Goal: Task Accomplishment & Management: Manage account settings

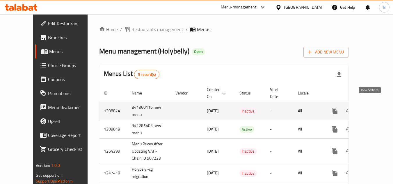
click at [374, 108] on icon "enhanced table" at bounding box center [377, 111] width 7 height 7
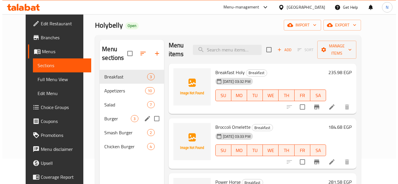
scroll to position [58, 0]
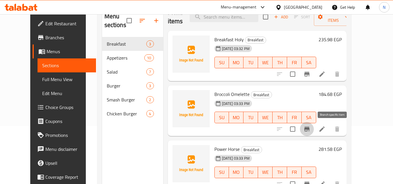
click at [311, 127] on icon "Branch-specific-item" at bounding box center [307, 129] width 7 height 7
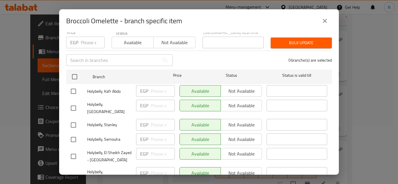
click at [323, 18] on icon "close" at bounding box center [324, 20] width 7 height 7
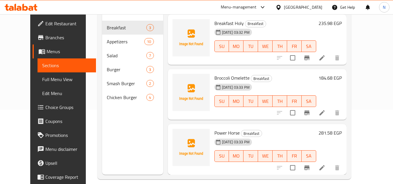
scroll to position [82, 0]
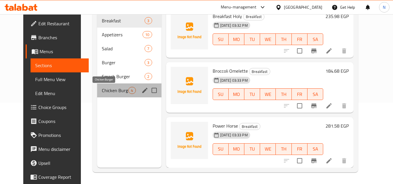
click at [104, 91] on span "Chicken Burger" at bounding box center [115, 90] width 27 height 7
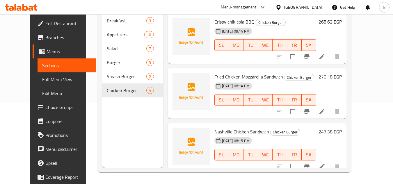
scroll to position [59, 0]
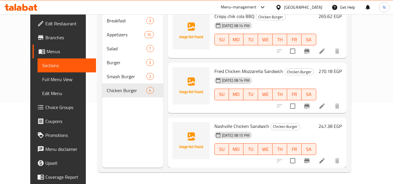
drag, startPoint x: 38, startPoint y: 85, endPoint x: 47, endPoint y: 83, distance: 9.6
click at [38, 85] on link "Full Menu View" at bounding box center [67, 80] width 59 height 14
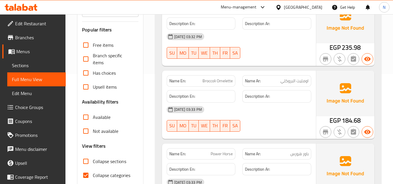
scroll to position [111, 0]
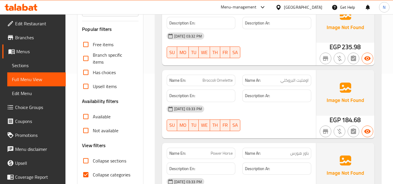
click at [85, 174] on input "Collapse categories" at bounding box center [86, 175] width 14 height 14
checkbox input "false"
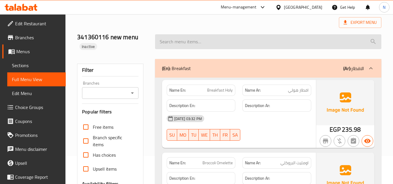
scroll to position [23, 0]
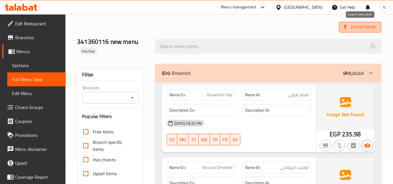
click at [358, 26] on span "Export Menu" at bounding box center [360, 27] width 33 height 7
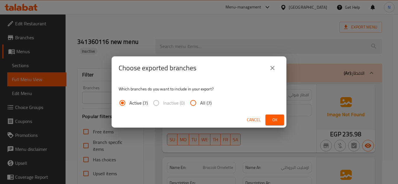
click at [202, 103] on span "All (7)" at bounding box center [205, 103] width 11 height 7
click at [200, 103] on input "All (7)" at bounding box center [193, 103] width 14 height 14
radio input "true"
click at [277, 122] on span "Ok" at bounding box center [274, 119] width 9 height 7
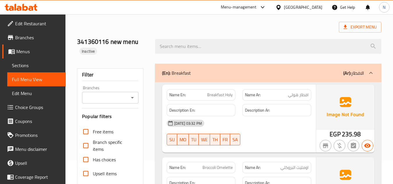
drag, startPoint x: 38, startPoint y: 53, endPoint x: 41, endPoint y: 53, distance: 3.5
click at [38, 53] on span "Menus" at bounding box center [38, 51] width 45 height 7
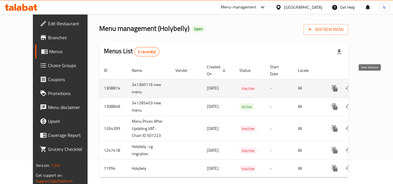
click at [374, 85] on icon "enhanced table" at bounding box center [377, 88] width 7 height 7
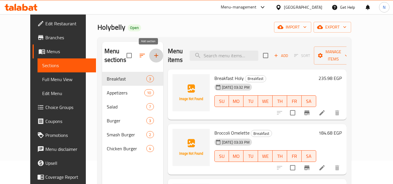
click at [153, 55] on button "button" at bounding box center [156, 56] width 14 height 14
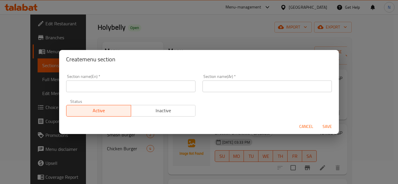
click at [137, 86] on input "text" at bounding box center [130, 87] width 129 height 12
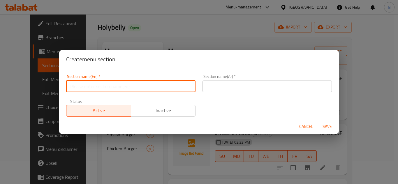
paste input "Chicken Wraps"
type input "Chicken Wraps"
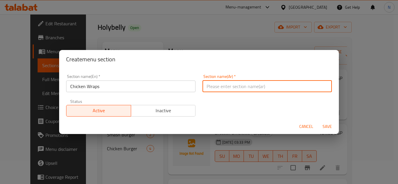
click at [235, 88] on input "text" at bounding box center [266, 87] width 129 height 12
type input "راب الدجاج"
click at [328, 129] on span "Save" at bounding box center [327, 126] width 14 height 7
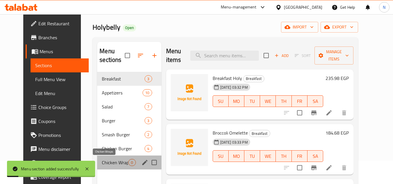
click at [109, 162] on span "Chicken Wraps" at bounding box center [115, 162] width 27 height 7
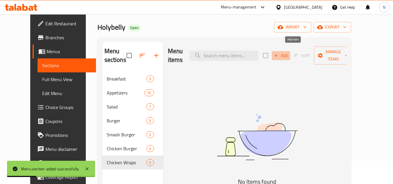
click at [289, 54] on span "Add" at bounding box center [281, 55] width 16 height 7
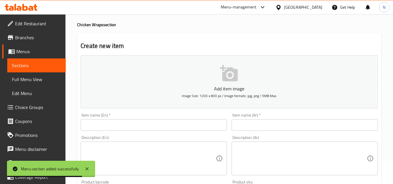
click at [106, 127] on input "text" at bounding box center [154, 125] width 146 height 12
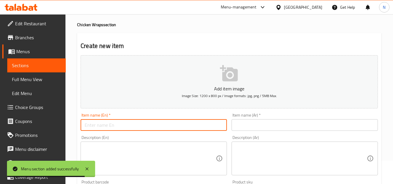
paste input "Chicken Tex Mex Wrap"
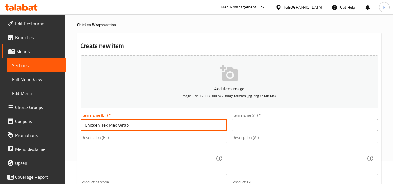
type input "Chicken Tex Mex Wrap"
click at [249, 127] on input "text" at bounding box center [305, 125] width 146 height 12
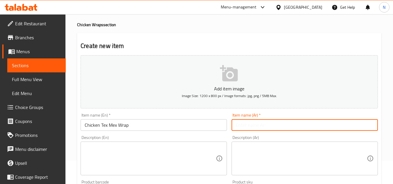
paste input "راب دجاج تكس مكس"
type input "راب دجاج تكس مكس"
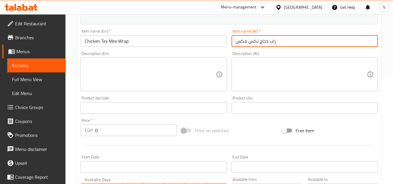
scroll to position [111, 0]
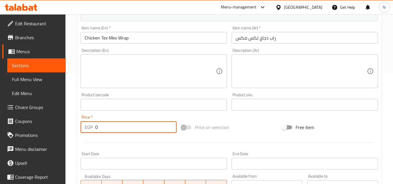
drag, startPoint x: 99, startPoint y: 129, endPoint x: 87, endPoint y: 133, distance: 13.3
click at [87, 133] on div "EGP 0 Price *" at bounding box center [129, 127] width 96 height 12
paste input "235.98"
type input "235.98"
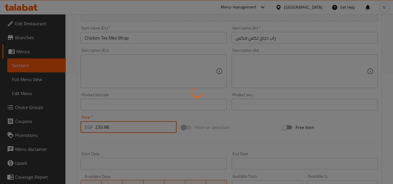
type input "0"
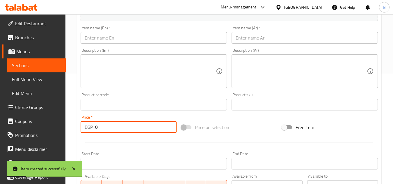
click at [121, 36] on input "text" at bounding box center [154, 38] width 146 height 12
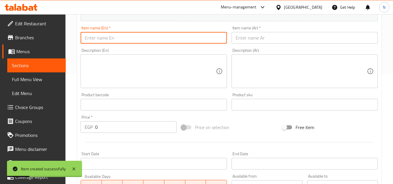
paste input "Spicy Fried Chicken Bb Wrap"
type input "Spicy Fried Chicken Bb Wrap"
click at [268, 35] on input "text" at bounding box center [305, 38] width 146 height 12
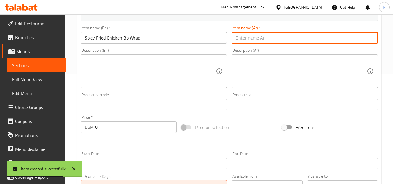
paste input "راب دجاج مقلي حار"
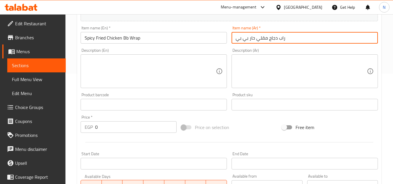
type input "راب دجاج مقلي حار بي بي"
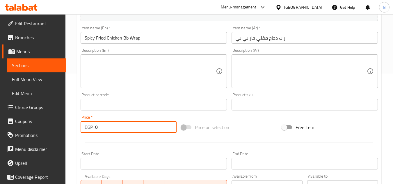
drag, startPoint x: 107, startPoint y: 127, endPoint x: 91, endPoint y: 129, distance: 16.2
click at [91, 129] on div "EGP 0 Price *" at bounding box center [129, 127] width 96 height 12
paste input "224.58"
type input "224.58"
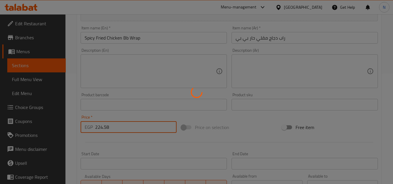
type input "0"
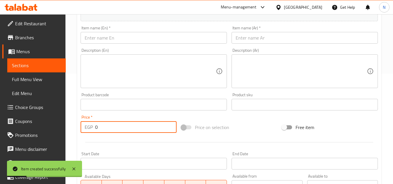
click at [137, 37] on input "text" at bounding box center [154, 38] width 146 height 12
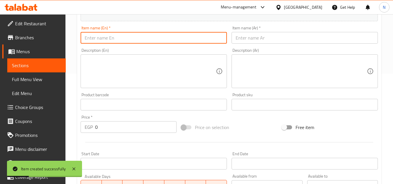
paste input "Fillet Steak And Cheese"
type input "Fillet Steak And Cheese"
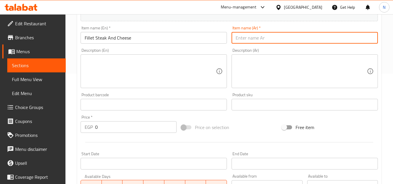
click at [258, 37] on input "text" at bounding box center [305, 38] width 146 height 12
type input "ستيك فيليه وجبنة"
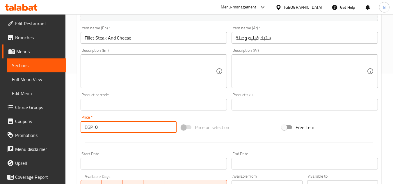
drag, startPoint x: 102, startPoint y: 127, endPoint x: 95, endPoint y: 131, distance: 8.3
click at [95, 131] on div "EGP 0 Price *" at bounding box center [129, 127] width 96 height 12
paste input "292.98"
type input "292.98"
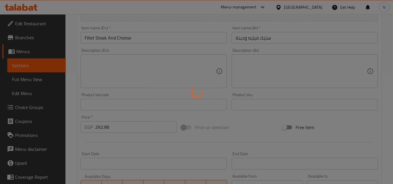
type input "0"
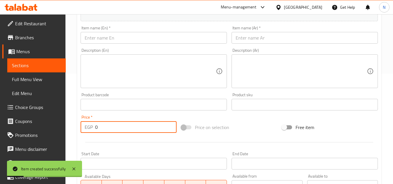
click at [142, 37] on input "text" at bounding box center [154, 38] width 146 height 12
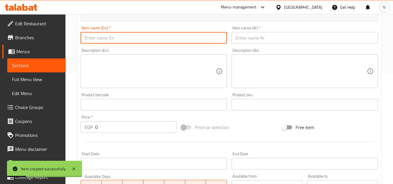
paste input "Chicken Ranch Wrap"
type input "Chicken Ranch Wrap"
click at [258, 35] on input "text" at bounding box center [305, 38] width 146 height 12
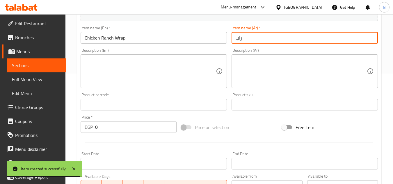
paste input "دجاج رانش"
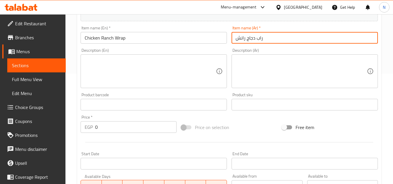
type input "راب دجاج رانش"
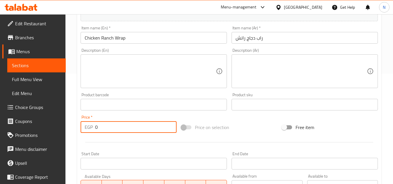
drag, startPoint x: 106, startPoint y: 124, endPoint x: 89, endPoint y: 134, distance: 19.6
click at [89, 134] on div "Price   * EGP 0 Price *" at bounding box center [128, 124] width 101 height 22
paste input "235.98"
type input "235.98"
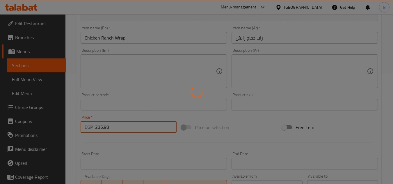
type input "0"
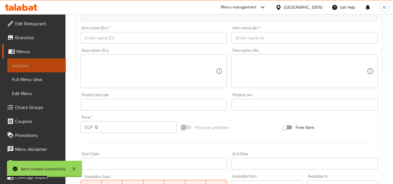
drag, startPoint x: 38, startPoint y: 63, endPoint x: 46, endPoint y: 63, distance: 7.6
click at [38, 63] on span "Sections" at bounding box center [36, 65] width 49 height 7
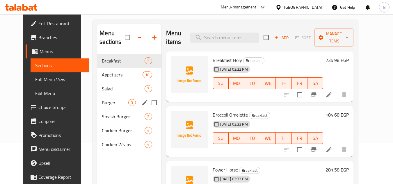
scroll to position [23, 0]
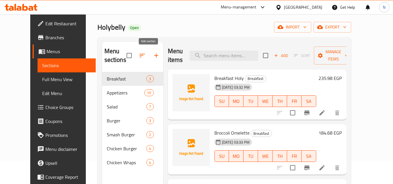
click at [153, 59] on icon "button" at bounding box center [156, 55] width 7 height 7
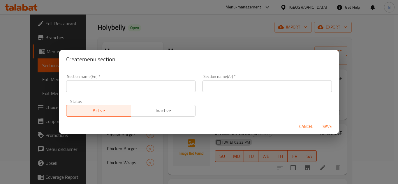
click at [130, 92] on input "text" at bounding box center [130, 87] width 129 height 12
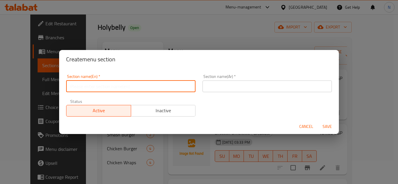
paste input "Seafood"
type input "Seafood"
click at [274, 86] on input "text" at bounding box center [266, 87] width 129 height 12
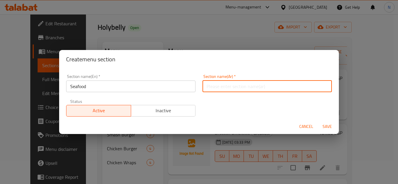
paste input "المأكولات البحرية"
type input "المأكولات البحرية"
click at [330, 129] on span "Save" at bounding box center [327, 126] width 14 height 7
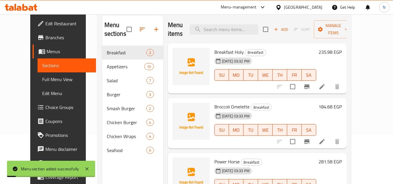
scroll to position [82, 0]
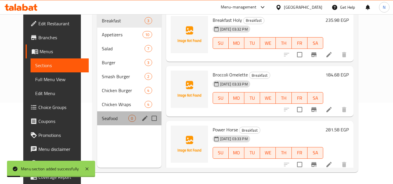
click at [103, 123] on div "Seafood 0" at bounding box center [129, 119] width 64 height 14
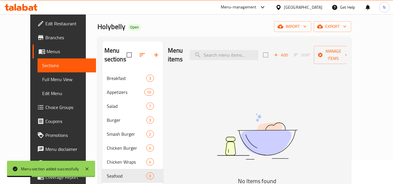
scroll to position [23, 0]
click at [289, 54] on span "Add" at bounding box center [281, 55] width 16 height 7
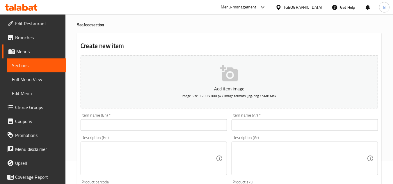
drag, startPoint x: 30, startPoint y: 63, endPoint x: 34, endPoint y: 63, distance: 4.1
click at [30, 63] on span "Sections" at bounding box center [36, 65] width 49 height 7
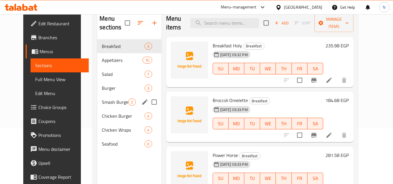
scroll to position [82, 0]
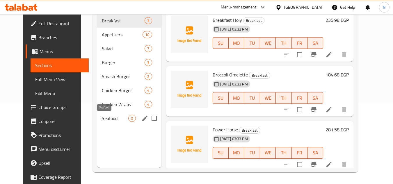
click at [102, 117] on span "Seafood" at bounding box center [115, 118] width 27 height 7
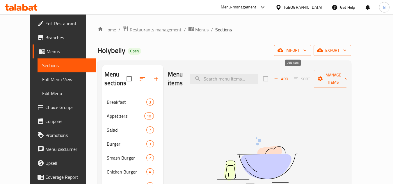
click at [289, 76] on span "Add" at bounding box center [281, 79] width 16 height 7
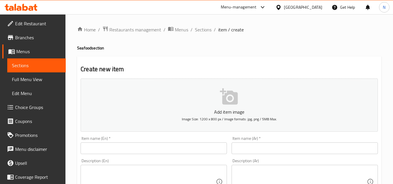
click at [153, 144] on input "text" at bounding box center [154, 149] width 146 height 12
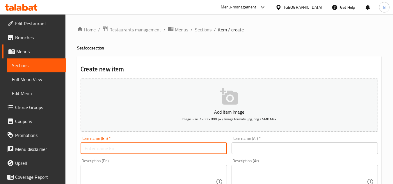
paste input "Grilled Salmon Sundry Tomato"
type input "Grilled Salmon Sundry Tomato"
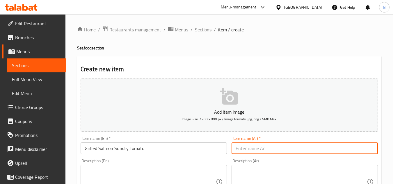
click at [267, 148] on input "text" at bounding box center [305, 149] width 146 height 12
paste input "سلمون المشوي مع الطماطم المجففة"
click at [294, 151] on input "سلمون المشوي مع الطماطم المجففة" at bounding box center [305, 149] width 146 height 12
click at [290, 153] on input "سلمون المشوي مع الطماطم المجففة" at bounding box center [305, 149] width 146 height 12
drag, startPoint x: 296, startPoint y: 151, endPoint x: 292, endPoint y: 152, distance: 3.7
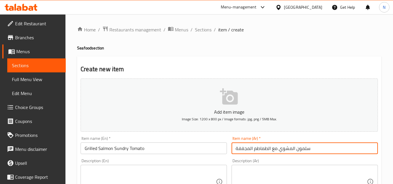
click at [292, 152] on input "سلمون المشوي مع الطماطم المجففة" at bounding box center [305, 149] width 146 height 12
drag, startPoint x: 271, startPoint y: 149, endPoint x: 268, endPoint y: 150, distance: 3.3
click at [268, 150] on input "سلمون مشوي مع الطماطم المجففة" at bounding box center [305, 149] width 146 height 12
type input "سلمون مشوي مع الطماطم المجففة"
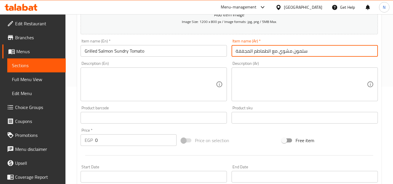
scroll to position [146, 0]
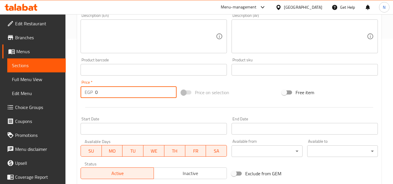
drag, startPoint x: 97, startPoint y: 96, endPoint x: 91, endPoint y: 96, distance: 6.4
click at [91, 96] on div "EGP 0 Price *" at bounding box center [129, 92] width 96 height 12
paste input "669.18"
type input "669.18"
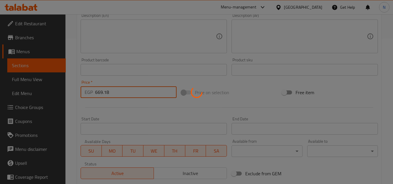
type input "0"
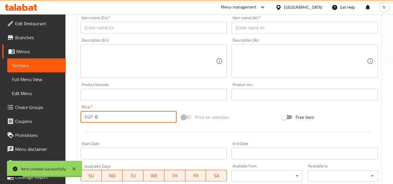
scroll to position [87, 0]
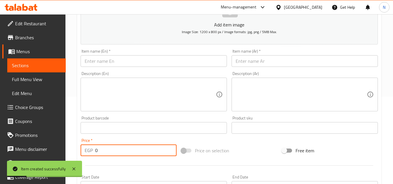
click at [108, 65] on input "text" at bounding box center [154, 61] width 146 height 12
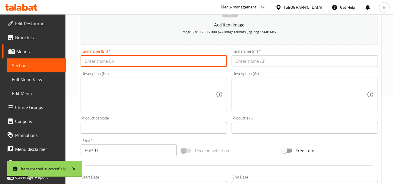
paste input "Grilled Salmon Florentina"
type input "Grilled Salmon Florentina"
click at [275, 60] on input "text" at bounding box center [305, 61] width 146 height 12
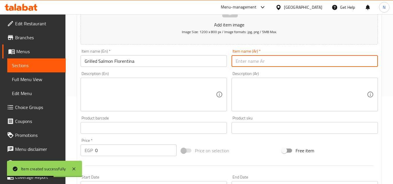
paste input "سلمون المشوي فلورنتينا"
click at [269, 62] on input "سلمون المشوي فلورنتينا" at bounding box center [305, 61] width 146 height 12
click at [266, 64] on input "سلمون المشوي فلورنتينا" at bounding box center [305, 61] width 146 height 12
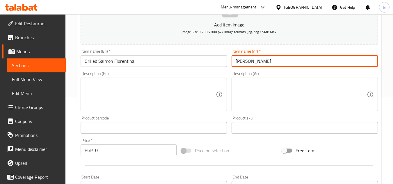
type input "سلمون مشوي فلورنتينا"
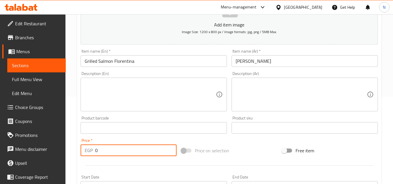
drag, startPoint x: 99, startPoint y: 153, endPoint x: 90, endPoint y: 156, distance: 9.1
click at [90, 156] on div "EGP 0 Price *" at bounding box center [129, 151] width 96 height 12
paste input "691.98"
type input "691.98"
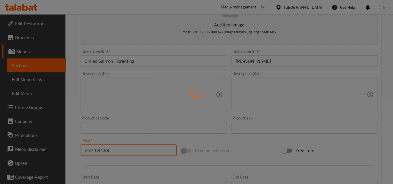
type input "0"
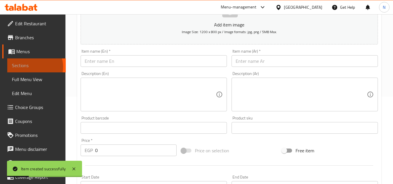
click at [34, 67] on span "Sections" at bounding box center [36, 65] width 49 height 7
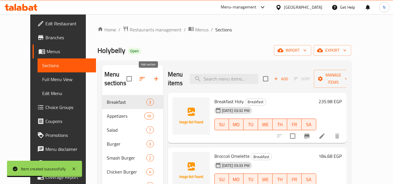
click at [154, 80] on icon "button" at bounding box center [156, 79] width 4 height 4
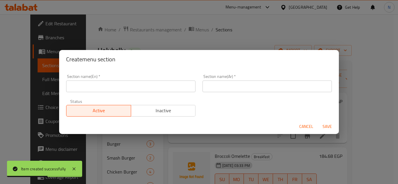
click at [137, 85] on input "text" at bounding box center [130, 87] width 129 height 12
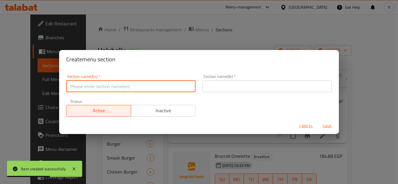
paste input "Pasta"
type input "Pasta"
click at [243, 88] on input "text" at bounding box center [266, 87] width 129 height 12
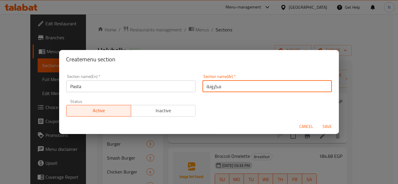
type input "مكرونة"
click at [327, 128] on span "Save" at bounding box center [327, 126] width 14 height 7
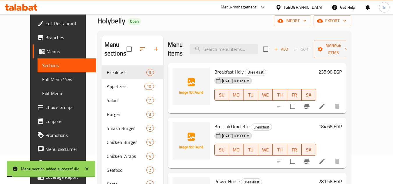
scroll to position [82, 0]
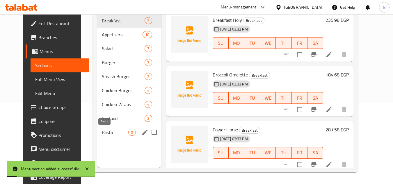
click at [102, 135] on span "Pasta" at bounding box center [115, 132] width 27 height 7
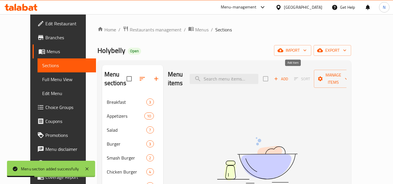
click at [289, 76] on span "Add" at bounding box center [281, 79] width 16 height 7
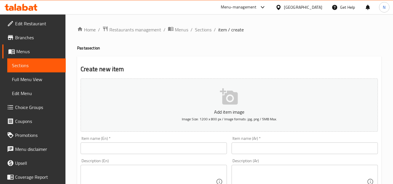
click at [123, 148] on input "text" at bounding box center [154, 149] width 146 height 12
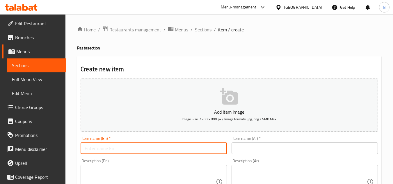
paste input "Arabiata Spicy"
type input "Arabiata Spicy"
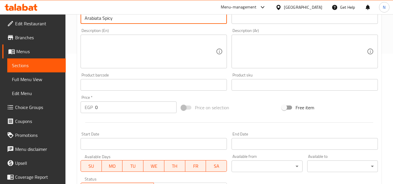
scroll to position [175, 0]
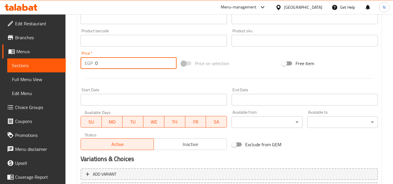
drag, startPoint x: 102, startPoint y: 61, endPoint x: 90, endPoint y: 68, distance: 13.6
click at [90, 68] on div "EGP 0 Price *" at bounding box center [129, 63] width 96 height 12
paste input "156.18"
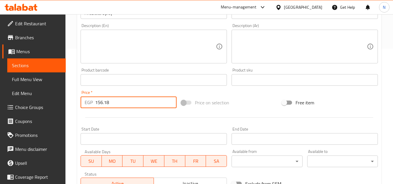
scroll to position [87, 0]
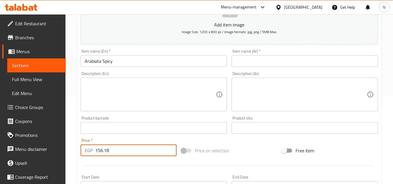
type input "156.18"
click at [91, 61] on input "Arabiata Spicy" at bounding box center [154, 61] width 146 height 12
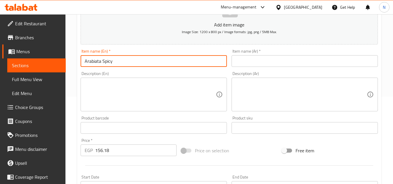
click at [91, 61] on input "Arabiata Spicy" at bounding box center [154, 61] width 146 height 12
click at [263, 57] on input "text" at bounding box center [305, 61] width 146 height 12
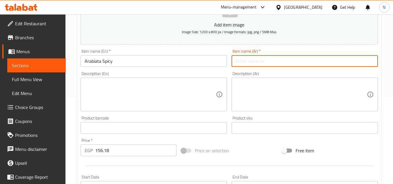
paste input "أرابياتا حار"
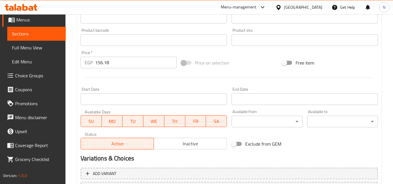
scroll to position [227, 0]
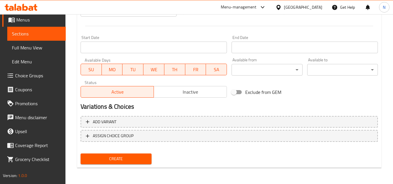
type input "أرابياتا حار"
click at [125, 156] on span "Create" at bounding box center [115, 159] width 61 height 7
click at [126, 160] on span "Create" at bounding box center [115, 159] width 61 height 7
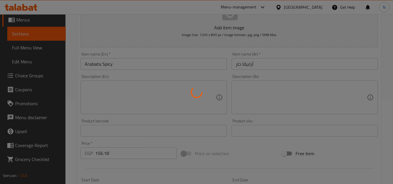
scroll to position [82, 0]
type input "0"
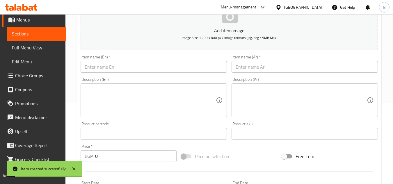
click at [126, 66] on input "text" at bounding box center [154, 67] width 146 height 12
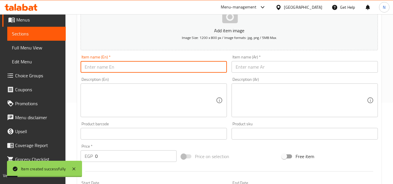
paste input "Spicy Chicken Baked"
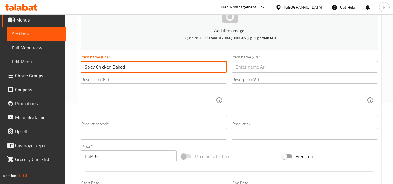
click at [116, 69] on input "Spicy Chicken Baked" at bounding box center [154, 67] width 146 height 12
type input "Spicy Chicken Baked"
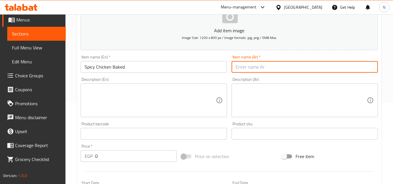
click at [276, 68] on input "text" at bounding box center [305, 67] width 146 height 12
paste input "دجاج حار مخبوز"
type input "دجاج حار مخبوز"
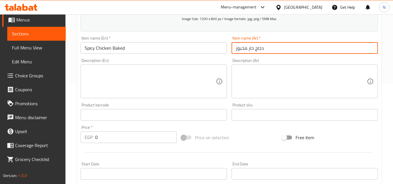
scroll to position [111, 0]
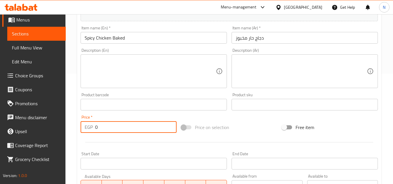
drag, startPoint x: 115, startPoint y: 124, endPoint x: 86, endPoint y: 133, distance: 30.4
click at [86, 133] on div "EGP 0 Price *" at bounding box center [129, 127] width 96 height 12
paste input "247.38"
type input "247.38"
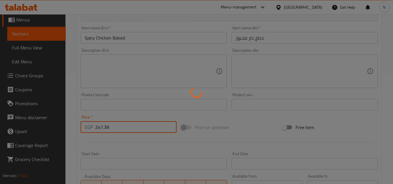
type input "0"
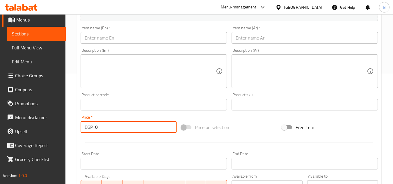
click at [144, 36] on input "text" at bounding box center [154, 38] width 146 height 12
paste input "Chicken Gorgonzola"
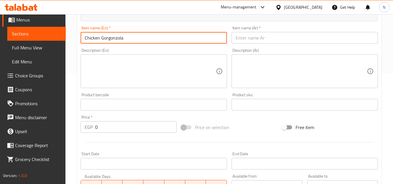
type input "Chicken Gorgonzola"
click at [257, 39] on input "text" at bounding box center [305, 38] width 146 height 12
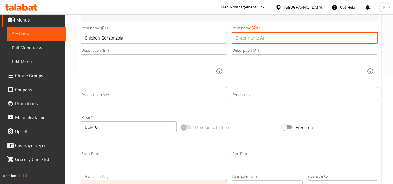
paste input "دجاج جورجنزولا"
type input "دجاج جورجنزولا"
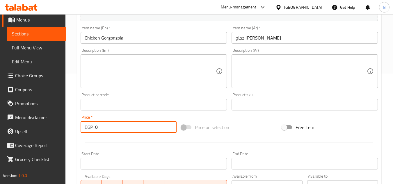
drag, startPoint x: 108, startPoint y: 131, endPoint x: 73, endPoint y: 132, distance: 34.7
click at [73, 131] on div "Home / Restaurants management / Menus / Sections / item / create Pasta section …" at bounding box center [230, 102] width 328 height 397
paste input "281.58"
type input "281.58"
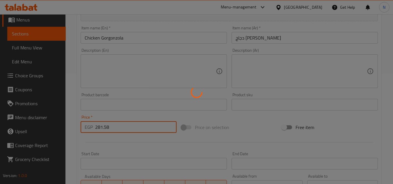
type input "0"
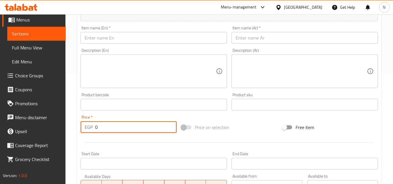
click at [114, 34] on input "text" at bounding box center [154, 38] width 146 height 12
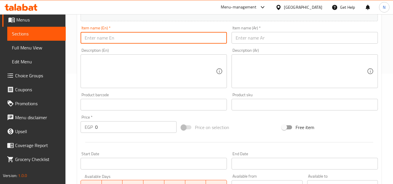
paste input "Florntina Pasta Stuf"
type input "Florntina Pasta Stuf"
click at [260, 35] on input "text" at bounding box center [305, 38] width 146 height 12
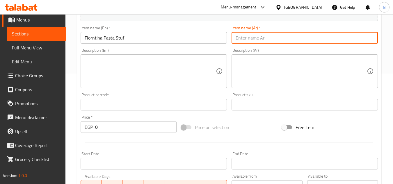
paste input "فلورنتين باستا ستاد"
drag, startPoint x: 238, startPoint y: 41, endPoint x: 232, endPoint y: 43, distance: 6.0
click at [232, 43] on input "فلورنتين باستا ستاد" at bounding box center [305, 38] width 146 height 12
click at [251, 39] on input "فلورنتين باستا ستاف" at bounding box center [305, 38] width 146 height 12
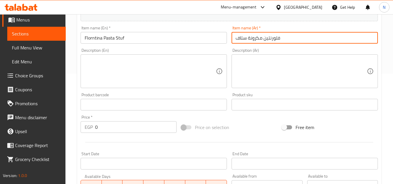
type input "فلورنتين مكرونة ستاف"
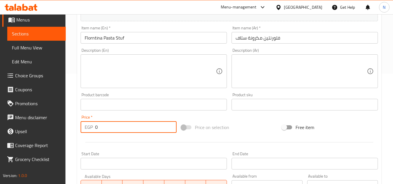
drag, startPoint x: 105, startPoint y: 128, endPoint x: 93, endPoint y: 131, distance: 12.4
click at [93, 131] on div "EGP 0 Price *" at bounding box center [129, 127] width 96 height 12
paste input "349.98"
type input "349.98"
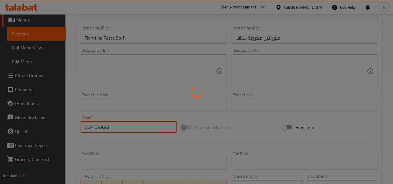
type input "0"
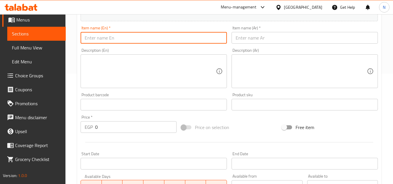
click at [133, 35] on input "text" at bounding box center [154, 38] width 146 height 12
paste input "Garlic Shrimp Linguine"
type input "Garlic Shrimp Linguine"
click at [272, 41] on input "text" at bounding box center [305, 38] width 146 height 12
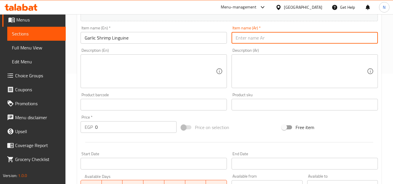
paste input "لينجويني الروبيان بالثوم"
drag, startPoint x: 259, startPoint y: 41, endPoint x: 248, endPoint y: 44, distance: 11.9
click at [248, 44] on div "Item name (Ar)   * لينجويني الروبيان بالثوم Item name (Ar) *" at bounding box center [304, 35] width 151 height 22
type input "لينجويني الجمبري بالثوم"
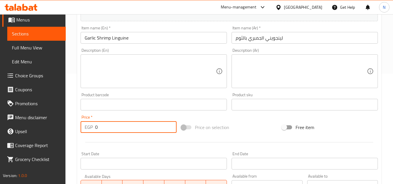
drag, startPoint x: 98, startPoint y: 128, endPoint x: 91, endPoint y: 129, distance: 6.4
click at [91, 129] on div "EGP 0 Price *" at bounding box center [129, 127] width 96 height 12
paste input "334.02"
type input "334.02"
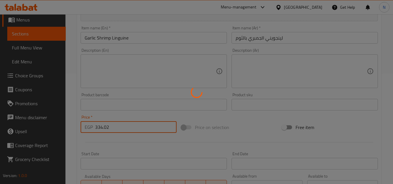
type input "0"
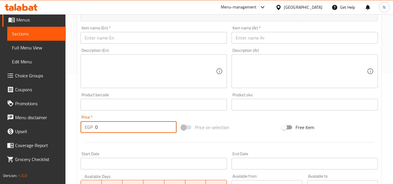
click at [150, 35] on input "text" at bounding box center [154, 38] width 146 height 12
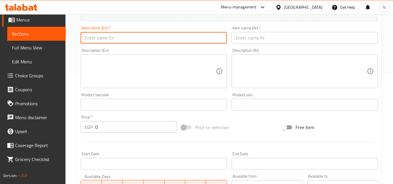
paste input "Holy Seafood Pasta"
type input "Holy Seafood Pasta"
click at [283, 35] on input "text" at bounding box center [305, 38] width 146 height 12
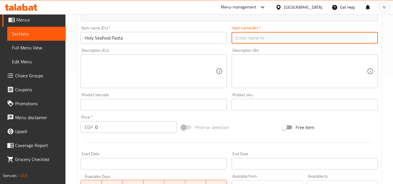
paste input "معكرونة المأكولات البحرية المقدسة"
drag, startPoint x: 303, startPoint y: 39, endPoint x: 299, endPoint y: 40, distance: 4.0
click at [299, 40] on input "معكرونة المأكولات البحرية المقدسة" at bounding box center [305, 38] width 146 height 12
click at [285, 40] on input "مكرونة المأكولات البحرية المقدسة" at bounding box center [305, 38] width 146 height 12
click at [265, 40] on input "مكرونة مأكولات البحرية المقدسة" at bounding box center [305, 38] width 146 height 12
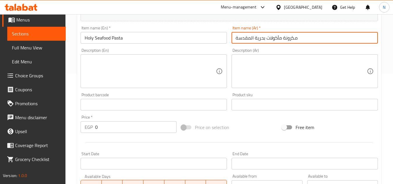
click at [246, 36] on input "مكرونة مأكولات بحرية المقدسة" at bounding box center [305, 38] width 146 height 12
type input "مكرونة مأكولات بحرية هولي"
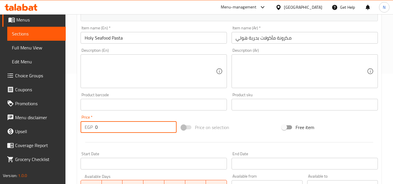
click at [95, 132] on div "EGP 0 Price *" at bounding box center [129, 127] width 96 height 12
paste input "373.92"
type input "373.92"
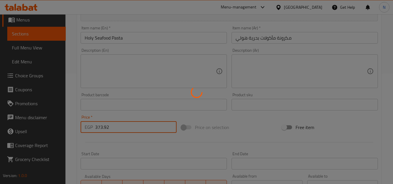
type input "0"
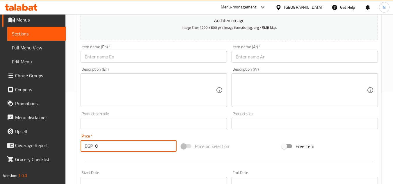
scroll to position [82, 0]
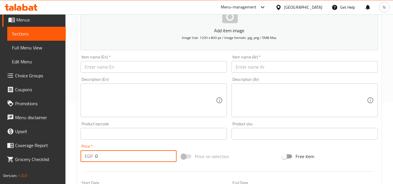
click at [121, 69] on input "text" at bounding box center [154, 67] width 146 height 12
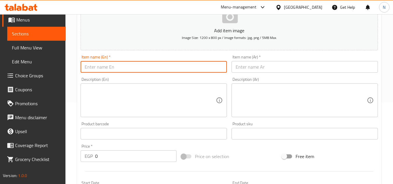
paste input "Chicken Alfredo"
type input "Chicken Alfredo"
click at [257, 61] on input "text" at bounding box center [305, 67] width 146 height 12
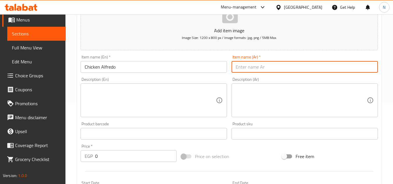
paste input "دجاج ألفريدو"
type input "دجاج ألفريدو"
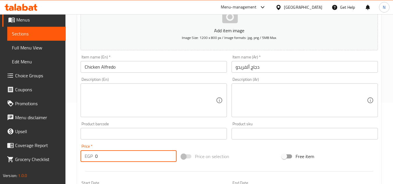
drag, startPoint x: 95, startPoint y: 159, endPoint x: 108, endPoint y: 158, distance: 12.5
click at [108, 158] on input "0" at bounding box center [136, 157] width 82 height 12
paste input "266.76"
type input "266.76"
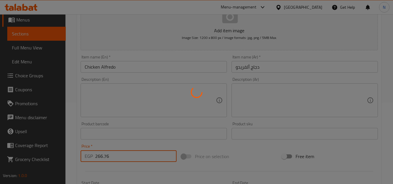
type input "0"
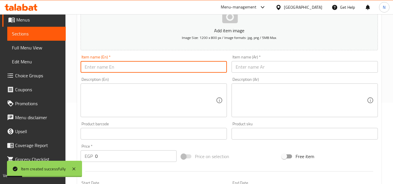
click at [144, 62] on input "text" at bounding box center [154, 67] width 146 height 12
paste input "Chicken Pesto Cream"
type input "Chicken Pesto Cream"
click at [261, 69] on input "text" at bounding box center [305, 67] width 146 height 12
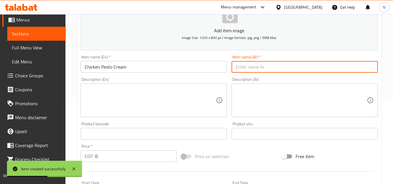
paste input "كريمة بيستو الدجاج"
drag, startPoint x: 247, startPoint y: 68, endPoint x: 245, endPoint y: 70, distance: 3.0
click at [245, 70] on input "كريمة بيستو الدجاج" at bounding box center [305, 67] width 146 height 12
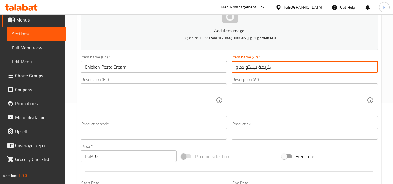
click at [239, 69] on input "كريمة بيستو دجاج" at bounding box center [305, 67] width 146 height 12
click at [237, 68] on input "كريمة بيستو" at bounding box center [305, 67] width 146 height 12
paste input "دجاج"
click at [248, 67] on input "دجاج بكريمة بيستو" at bounding box center [305, 67] width 146 height 12
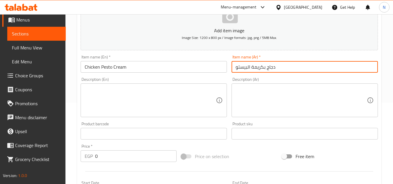
type input "دجاج بكريمة البيستو"
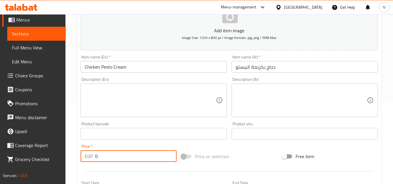
drag, startPoint x: 116, startPoint y: 155, endPoint x: 91, endPoint y: 161, distance: 25.3
click at [91, 161] on div "EGP 0 Price *" at bounding box center [129, 157] width 96 height 12
paste input "266.76"
type input "266.76"
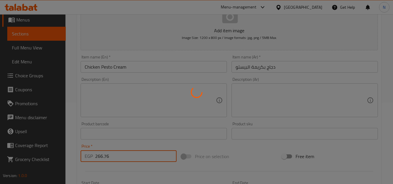
type input "0"
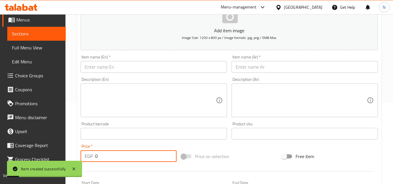
click at [140, 71] on input "text" at bounding box center [154, 67] width 146 height 12
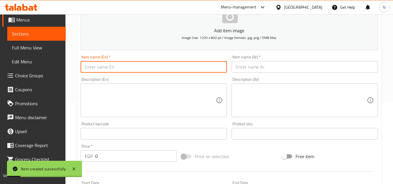
paste input "Salmon Creamy Linguine"
type input "Salmon Creamy Linguine"
click at [250, 69] on input "text" at bounding box center [305, 67] width 146 height 12
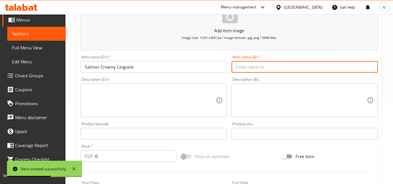
paste input "لينجويني كريمي بالسلمون"
type input "لينجويني كريمي بالسلمون"
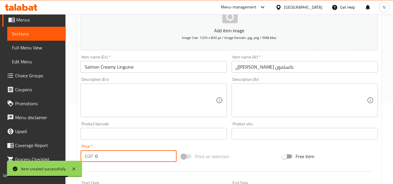
drag, startPoint x: 104, startPoint y: 160, endPoint x: 91, endPoint y: 160, distance: 13.1
click at [91, 160] on div "EGP 0 Price *" at bounding box center [129, 157] width 96 height 12
paste input "406.98"
type input "406.98"
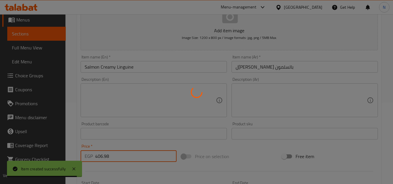
type input "0"
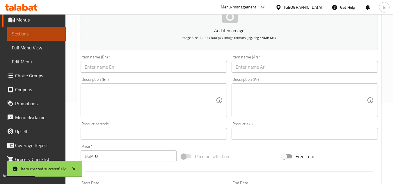
click at [38, 34] on span "Sections" at bounding box center [36, 33] width 49 height 7
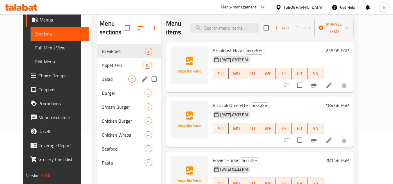
scroll to position [23, 0]
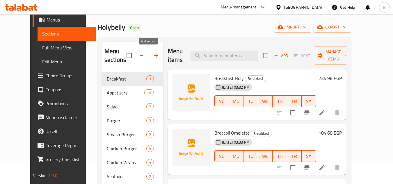
click at [153, 54] on icon "button" at bounding box center [156, 55] width 7 height 7
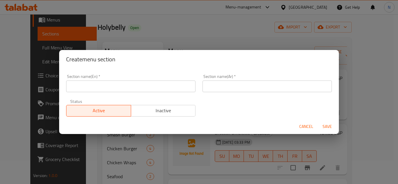
click at [87, 89] on input "text" at bounding box center [130, 87] width 129 height 12
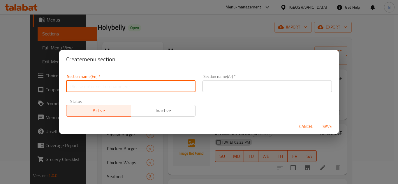
paste input "Pizza"
type input "Pizza"
click at [225, 89] on input "text" at bounding box center [266, 87] width 129 height 12
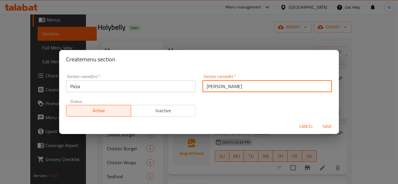
type input "بيتزا"
click at [327, 128] on span "Save" at bounding box center [327, 126] width 14 height 7
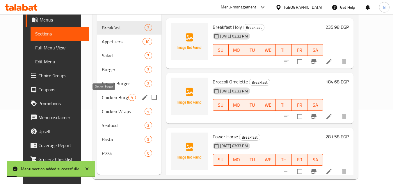
scroll to position [82, 0]
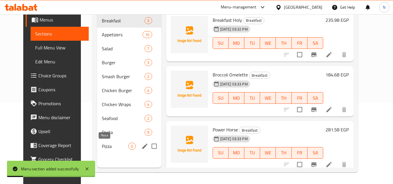
click at [102, 145] on span "Pizza" at bounding box center [115, 146] width 27 height 7
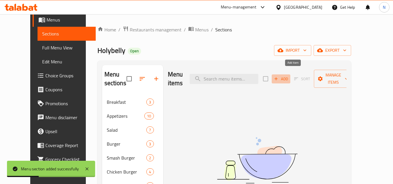
click at [289, 76] on span "Add" at bounding box center [281, 79] width 16 height 7
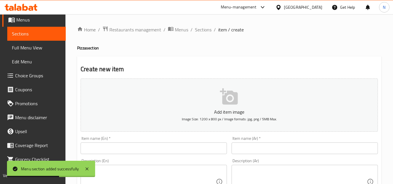
click at [139, 147] on input "text" at bounding box center [154, 149] width 146 height 12
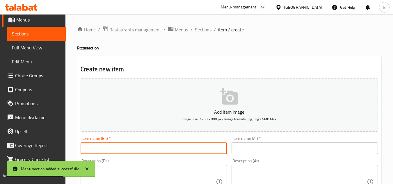
paste input "Margarita Pizza"
type input "Margarita Pizza"
click at [245, 149] on input "text" at bounding box center [305, 149] width 146 height 12
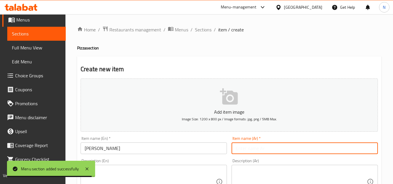
paste input "بيتزا مارغريتا"
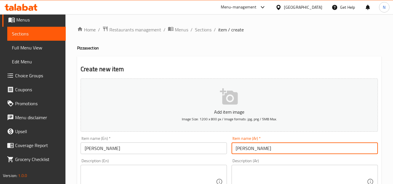
type input "بيتزا مارغريتا"
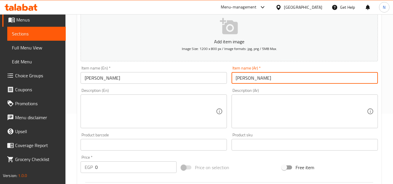
scroll to position [87, 0]
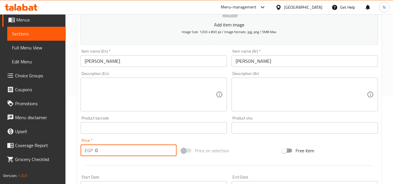
drag, startPoint x: 98, startPoint y: 152, endPoint x: 88, endPoint y: 155, distance: 10.7
click at [88, 155] on div "EGP 0 Price *" at bounding box center [129, 151] width 96 height 12
paste input "201.78"
type input "201.78"
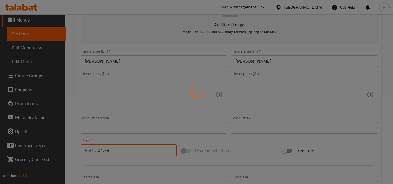
type input "0"
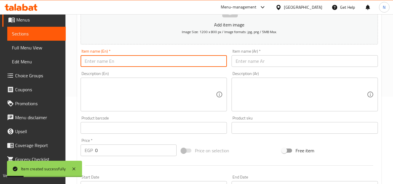
click at [137, 63] on input "text" at bounding box center [154, 61] width 146 height 12
paste input "Chicken Bacon Pizza"
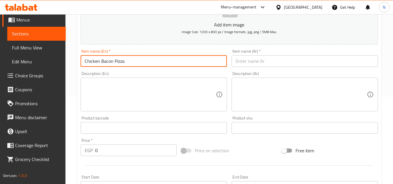
drag, startPoint x: 113, startPoint y: 64, endPoint x: 75, endPoint y: 64, distance: 38.1
click at [75, 64] on div "Home / Restaurants management / Menus / Sections / item / create Pizza section …" at bounding box center [230, 125] width 328 height 397
type input "Chicken Bacon Pizza"
click at [124, 65] on input "Chicken Bacon Pizza" at bounding box center [154, 61] width 146 height 12
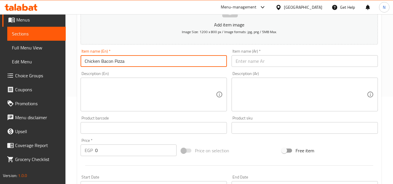
click at [124, 65] on input "Chicken Bacon Pizza" at bounding box center [154, 61] width 146 height 12
click at [246, 64] on input "text" at bounding box center [305, 61] width 146 height 12
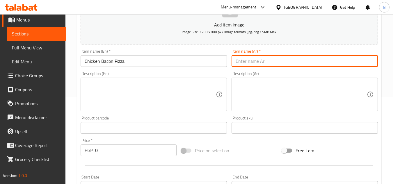
paste input "بيتزا الدجاج والبيكون"
drag, startPoint x: 253, startPoint y: 62, endPoint x: 248, endPoint y: 64, distance: 5.2
click at [248, 64] on input "بيتزا الدجاج والبيكون" at bounding box center [305, 61] width 146 height 12
click at [244, 63] on input "بيتزا الدجاج بيكون" at bounding box center [305, 61] width 146 height 12
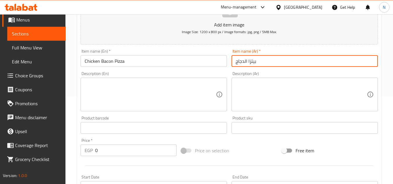
click at [248, 63] on input "بيتزا الدجاج" at bounding box center [305, 61] width 146 height 12
click at [248, 66] on input "بيتزا الدجاج" at bounding box center [305, 61] width 146 height 12
paste input "يكون"
type input "بيتزا بيكون الدجاج"
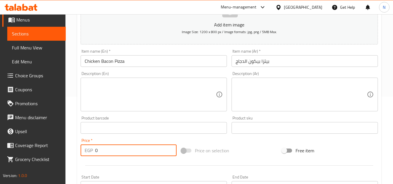
drag, startPoint x: 96, startPoint y: 152, endPoint x: 103, endPoint y: 153, distance: 7.6
click at [103, 153] on input "0" at bounding box center [136, 151] width 82 height 12
paste input "304.38"
type input "304.38"
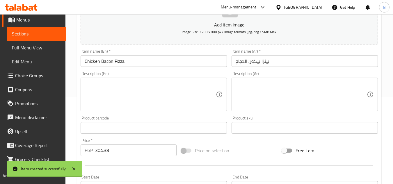
type input "0"
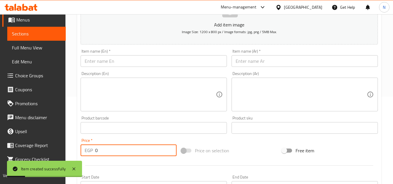
click at [126, 59] on input "text" at bounding box center [154, 61] width 146 height 12
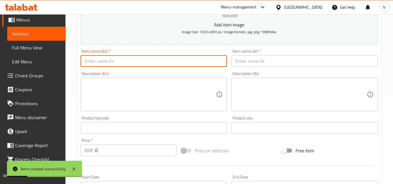
paste input "Pepperoni Pizza"
type input "Pepperoni Pizza"
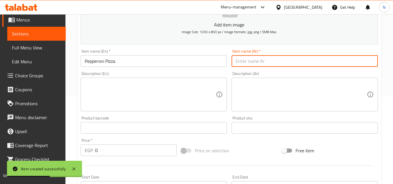
click at [265, 58] on input "text" at bounding box center [305, 61] width 146 height 12
paste input "بيتزا بيبروني"
type input "بيتزا بيبروني"
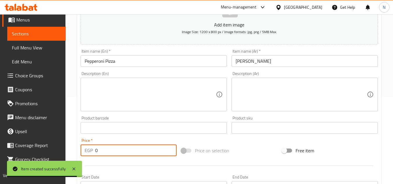
drag, startPoint x: 104, startPoint y: 149, endPoint x: 87, endPoint y: 161, distance: 20.7
click at [87, 161] on div "Add item image Image Size: 1200 x 800 px / Image formats: jpg, png / 5MB Max. I…" at bounding box center [229, 114] width 302 height 251
paste input "265.62"
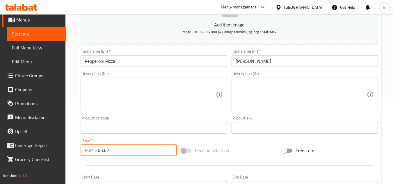
type input "265.62"
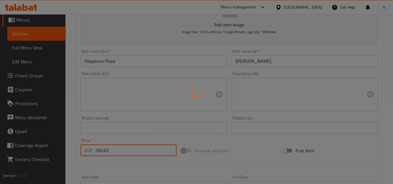
type input "0"
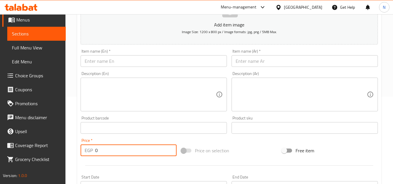
click at [49, 35] on span "Sections" at bounding box center [36, 33] width 49 height 7
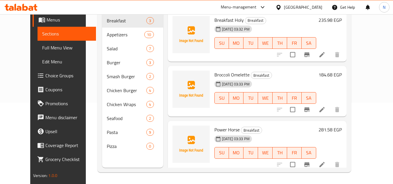
scroll to position [82, 0]
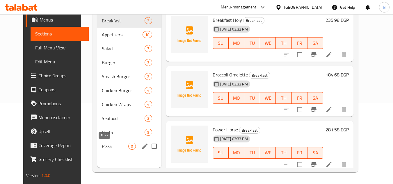
click at [102, 144] on span "Pizza" at bounding box center [115, 146] width 27 height 7
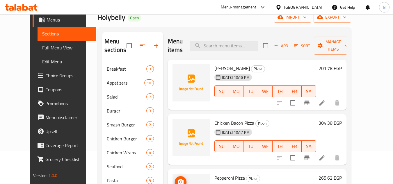
scroll to position [23, 0]
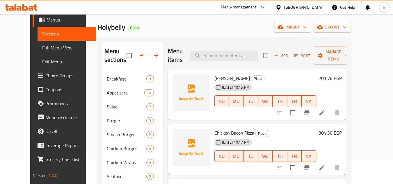
click at [289, 58] on span "Add" at bounding box center [281, 55] width 16 height 7
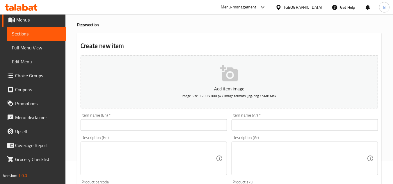
click at [130, 124] on input "text" at bounding box center [154, 125] width 146 height 12
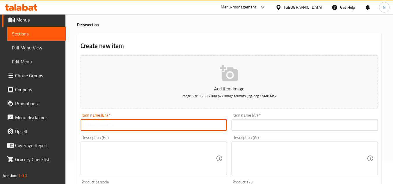
paste input "Ranshilo Chicken Pizza"
type input "Ranshilo Chicken Pizza"
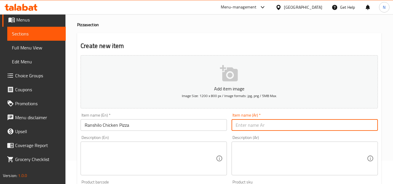
click at [259, 124] on input "text" at bounding box center [305, 125] width 146 height 12
paste input "بيتزا دجاج رانشيلو"
type input "بيتزا دجاج رانشيلو"
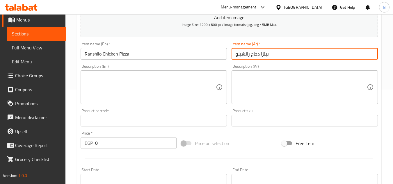
scroll to position [111, 0]
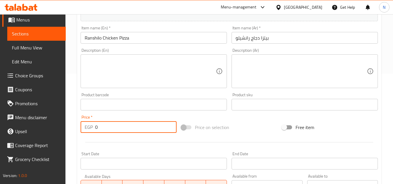
drag, startPoint x: 100, startPoint y: 130, endPoint x: 91, endPoint y: 131, distance: 8.8
click at [91, 131] on div "EGP 0 Price *" at bounding box center [129, 127] width 96 height 12
paste input "310.08"
type input "310.08"
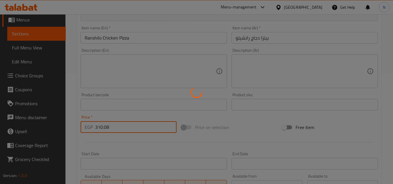
type input "0"
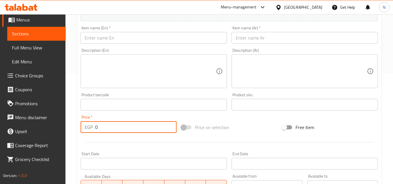
click at [156, 40] on input "text" at bounding box center [154, 38] width 146 height 12
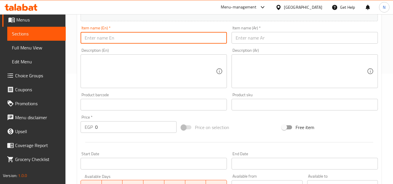
paste input "Cheese Harmony Pizza"
type input "Cheese Harmony Pizza"
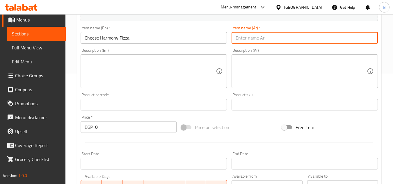
click at [261, 38] on input "text" at bounding box center [305, 38] width 146 height 12
paste input "بيتزا هارموني بالجبنة"
type input "بيتزا هارموني بالجبنة"
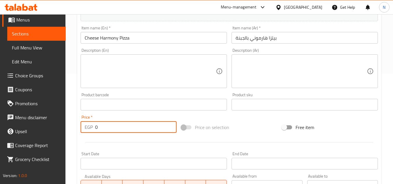
drag, startPoint x: 120, startPoint y: 126, endPoint x: 77, endPoint y: 132, distance: 43.4
click at [77, 132] on div "Create new item Add item image Image Size: 1200 x 800 px / Image formats: jpg, …" at bounding box center [229, 115] width 305 height 339
paste input "277.02"
type input "277.02"
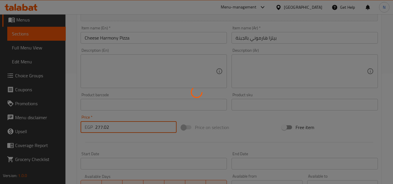
type input "0"
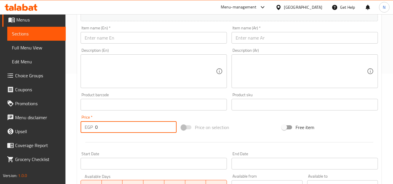
click at [133, 36] on input "text" at bounding box center [154, 38] width 146 height 12
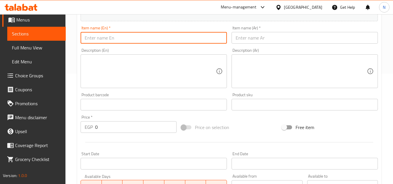
paste input "Vegetarin Pizza"
type input "Vegetarin Pizza"
click at [245, 38] on input "text" at bounding box center [305, 38] width 146 height 12
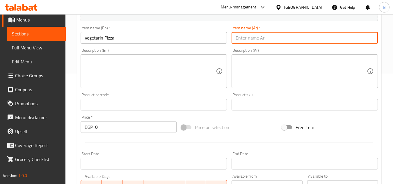
paste input "بيتزا نباتية"
type input "بيتزا نباتية"
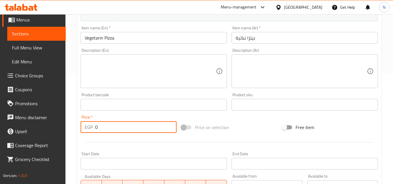
drag, startPoint x: 109, startPoint y: 133, endPoint x: 85, endPoint y: 134, distance: 23.9
click at [85, 134] on div "Price   * EGP 0 Price *" at bounding box center [128, 124] width 101 height 22
paste input "201.78"
type input "201.78"
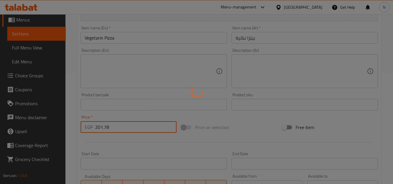
type input "0"
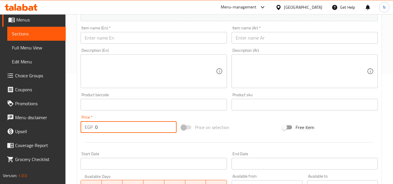
click at [144, 38] on input "text" at bounding box center [154, 38] width 146 height 12
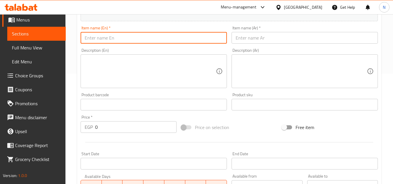
paste input "Shrimp Pizza"
type input "Shrimp Pizza"
click at [267, 36] on input "text" at bounding box center [305, 38] width 146 height 12
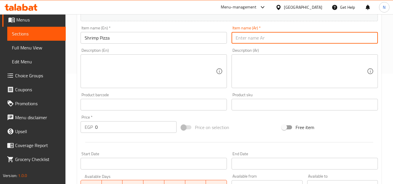
paste input "بيتزا الروبيان"
drag, startPoint x: 246, startPoint y: 40, endPoint x: 231, endPoint y: 41, distance: 15.2
click at [231, 41] on div "Item name (Ar)   * بيتزا الروبيان Item name (Ar) *" at bounding box center [304, 35] width 151 height 22
drag, startPoint x: 247, startPoint y: 40, endPoint x: 234, endPoint y: 40, distance: 13.1
click at [234, 40] on input "بيتزا الروبيان" at bounding box center [305, 38] width 146 height 12
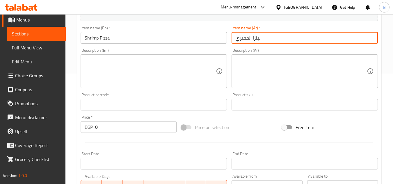
type input "بيتزا الجمبري"
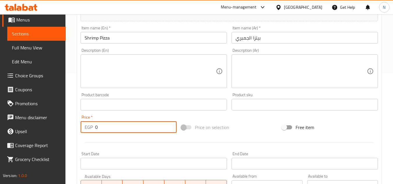
drag, startPoint x: 108, startPoint y: 126, endPoint x: 93, endPoint y: 136, distance: 18.6
click at [93, 136] on div "Add item image Image Size: 1200 x 800 px / Image formats: jpg, png / 5MB Max. I…" at bounding box center [229, 91] width 302 height 251
paste input "338.58"
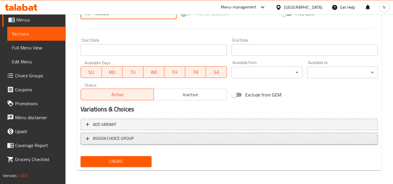
scroll to position [227, 0]
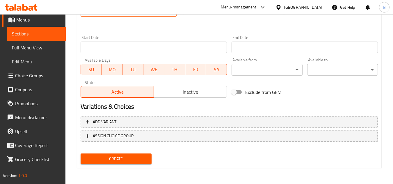
type input "338.58"
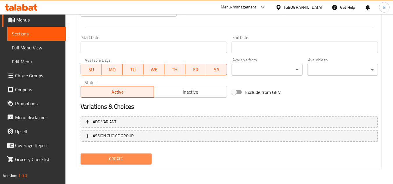
click at [128, 157] on span "Create" at bounding box center [115, 159] width 61 height 7
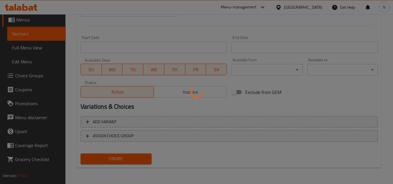
type input "0"
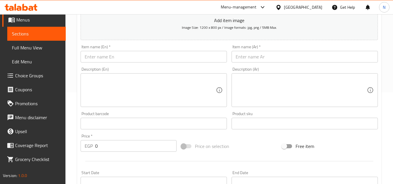
scroll to position [82, 0]
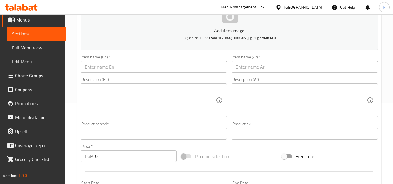
click at [92, 67] on input "text" at bounding box center [154, 67] width 146 height 12
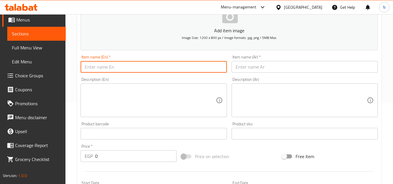
paste input "Salmon Cream Pizza"
type input "Salmon Cream Pizza"
click at [243, 68] on input "text" at bounding box center [305, 67] width 146 height 12
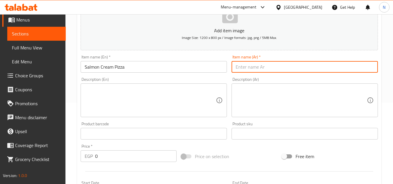
paste input "بيتزا كريمة السلمون"
drag, startPoint x: 252, startPoint y: 68, endPoint x: 250, endPoint y: 70, distance: 3.0
click at [250, 70] on input "بيتزا كريمة السلمون" at bounding box center [305, 67] width 146 height 12
click at [260, 67] on input "بيتزا كريمة سلمون" at bounding box center [305, 67] width 146 height 12
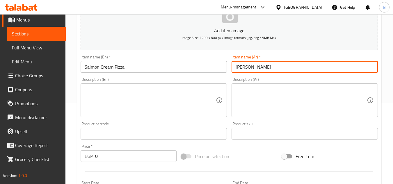
click at [274, 68] on input "بيتزا سلمون" at bounding box center [305, 67] width 146 height 12
paste input "كريمة"
type input "بيتزا سلمون بالكريمة"
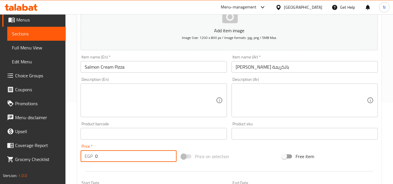
drag, startPoint x: 100, startPoint y: 157, endPoint x: 90, endPoint y: 158, distance: 10.9
click at [90, 158] on div "EGP 0 Price *" at bounding box center [129, 157] width 96 height 12
paste input "463.98"
type input "463.98"
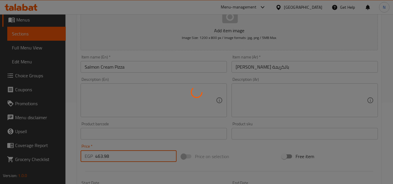
type input "0"
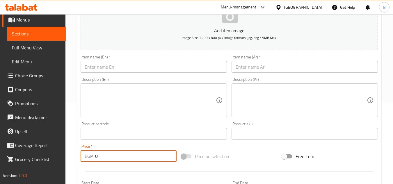
click at [188, 67] on input "text" at bounding box center [154, 67] width 146 height 12
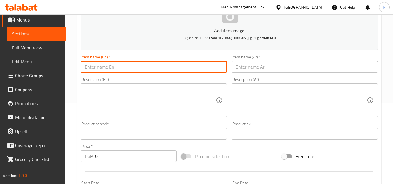
paste input "Holy Belly Pizza"
type input "Holy Belly Pizza"
click at [271, 70] on input "text" at bounding box center [305, 67] width 146 height 12
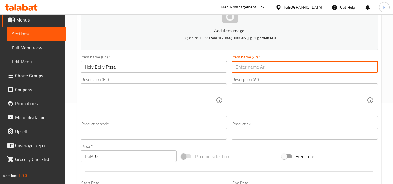
paste input "بيتزا هولي بيلي"
type input "بيتزا هولي بيلي"
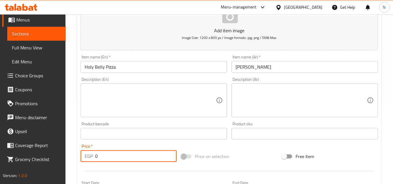
drag, startPoint x: 103, startPoint y: 159, endPoint x: 92, endPoint y: 161, distance: 11.5
click at [92, 161] on div "EGP 0 Price *" at bounding box center [129, 157] width 96 height 12
paste input "379.62"
type input "379.62"
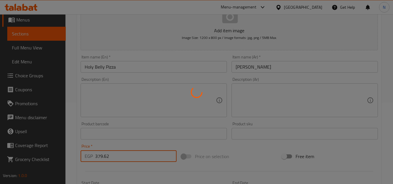
type input "0"
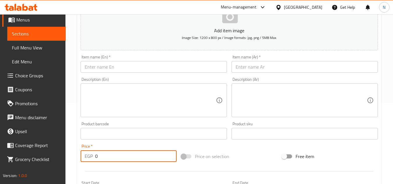
click at [151, 67] on input "text" at bounding box center [154, 67] width 146 height 12
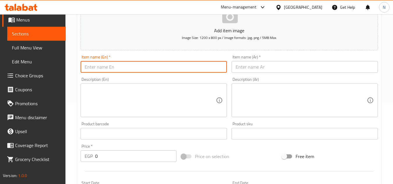
paste input "Nachos Pizza"
type input "Nachos Pizza"
click at [293, 67] on input "text" at bounding box center [305, 67] width 146 height 12
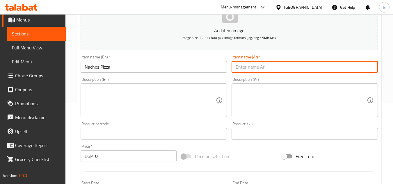
paste input "بيتزا ناتشوز"
type input "بيتزا ناتشوز"
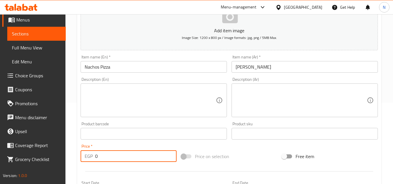
drag, startPoint x: 113, startPoint y: 159, endPoint x: 33, endPoint y: 162, distance: 80.4
click at [33, 162] on div "Edit Restaurant Branches Menus Sections Full Menu View Edit Menu Choice Groups …" at bounding box center [196, 131] width 393 height 397
paste input "338.58"
type input "338.58"
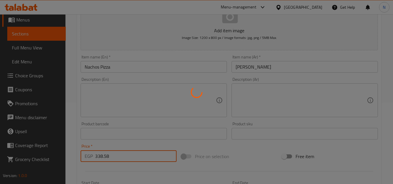
type input "0"
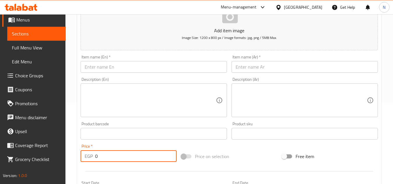
click at [161, 66] on input "text" at bounding box center [154, 67] width 146 height 12
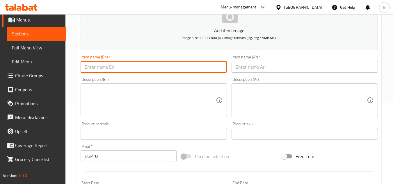
paste input "Chicken Petes Smoked Turkey"
type input "Chicken Petes Smoked Turkey"
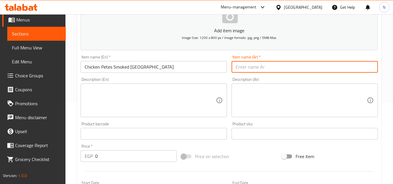
click at [284, 69] on input "text" at bounding box center [305, 67] width 146 height 12
paste input "دجاج بيتيس ديك رومي مدخن"
drag, startPoint x: 268, startPoint y: 70, endPoint x: 250, endPoint y: 72, distance: 17.8
click at [250, 72] on input "دجاج بيتيس ديك رومي مدخن" at bounding box center [305, 67] width 146 height 12
type input "دجاج بيتيس تركي مدخن"
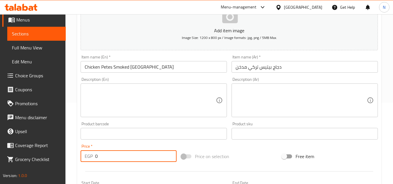
drag, startPoint x: 95, startPoint y: 153, endPoint x: 98, endPoint y: 156, distance: 4.5
click at [98, 156] on div "EGP 0 Price *" at bounding box center [129, 157] width 96 height 12
paste input "327.18"
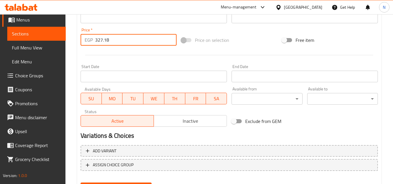
scroll to position [227, 0]
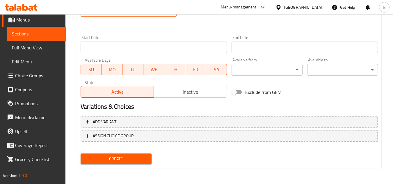
type input "327.18"
click at [131, 155] on button "Create" at bounding box center [116, 159] width 71 height 11
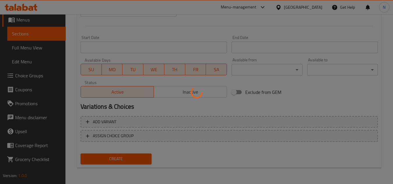
type input "0"
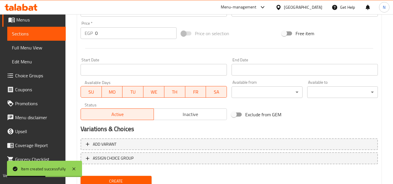
scroll to position [111, 0]
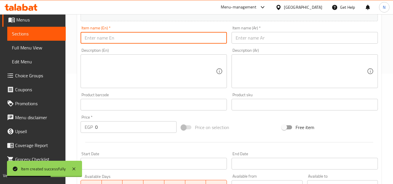
click at [137, 37] on input "text" at bounding box center [154, 38] width 146 height 12
paste input "Chicken Pesto Pizza"
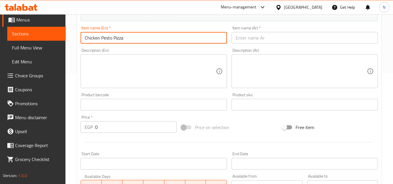
click at [122, 40] on input "Chicken Pesto Pizza" at bounding box center [154, 38] width 146 height 12
type input "Chicken Pesto Pizza"
click at [269, 37] on input "text" at bounding box center [305, 38] width 146 height 12
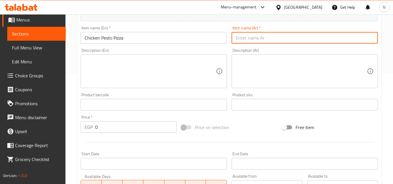
paste input "بيتزا الدجاج بالبيستو"
type input "بيتزا الدجاج بالبيستو"
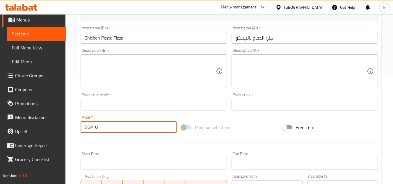
drag, startPoint x: 103, startPoint y: 130, endPoint x: 86, endPoint y: 133, distance: 16.5
click at [86, 133] on div "EGP 0 Price *" at bounding box center [129, 127] width 96 height 12
paste input "277.02"
type input "277.02"
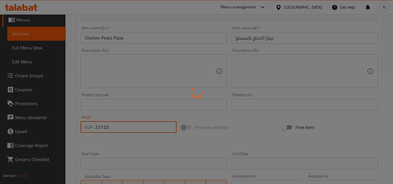
type input "0"
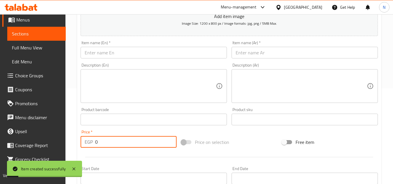
scroll to position [23, 0]
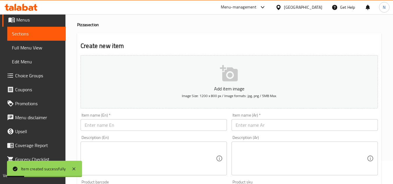
click at [105, 127] on input "text" at bounding box center [154, 125] width 146 height 12
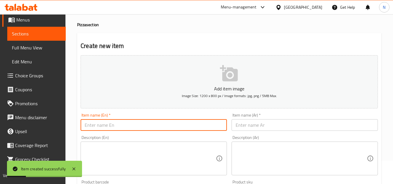
paste input "Caprese Pizza"
type input "Caprese Pizza"
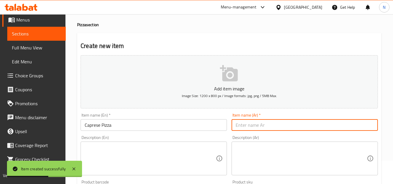
click at [255, 128] on input "text" at bounding box center [305, 125] width 146 height 12
paste input "بيتزا كابريزي"
type input "بيتزا كابريزي"
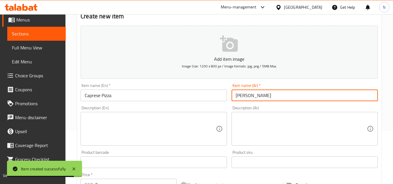
scroll to position [140, 0]
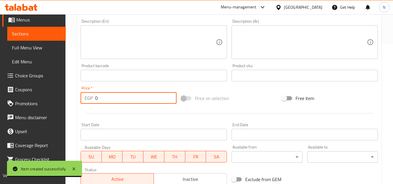
drag, startPoint x: 108, startPoint y: 100, endPoint x: 84, endPoint y: 99, distance: 23.6
click at [84, 99] on div "EGP 0 Price *" at bounding box center [129, 98] width 96 height 12
paste input "235.98"
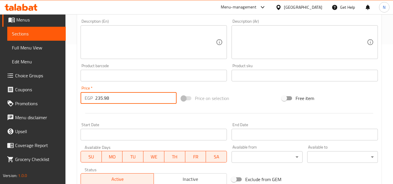
type input "235.98"
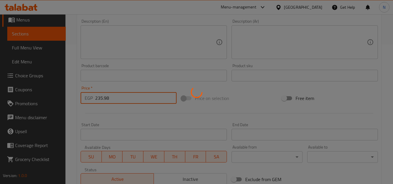
type input "0"
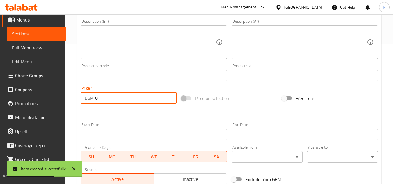
click at [42, 32] on span "Sections" at bounding box center [36, 33] width 49 height 7
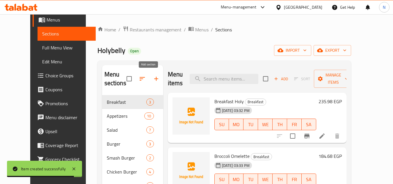
click at [153, 77] on icon "button" at bounding box center [156, 78] width 7 height 7
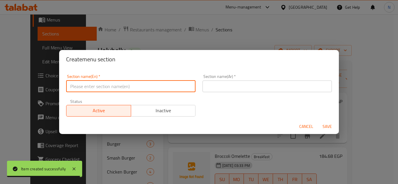
click at [113, 84] on input "text" at bounding box center [130, 87] width 129 height 12
paste input "Panuozzo"
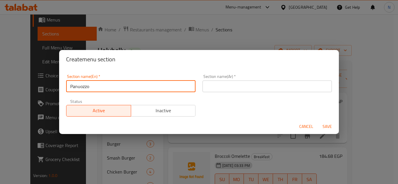
type input "Panuozzo"
click at [211, 86] on input "text" at bounding box center [266, 87] width 129 height 12
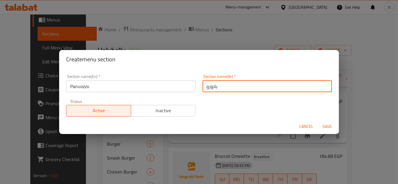
type input "بانوزو"
click at [318, 121] on button "Save" at bounding box center [327, 126] width 19 height 11
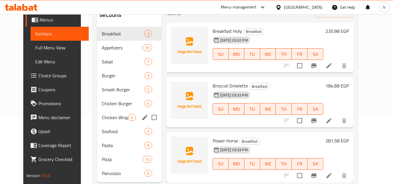
scroll to position [83, 0]
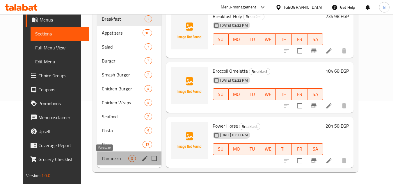
click at [102, 156] on span "Panuozzo" at bounding box center [115, 158] width 27 height 7
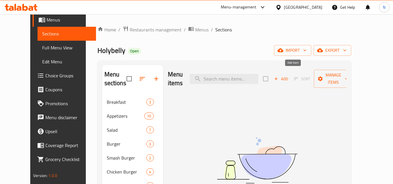
click at [289, 76] on span "Add" at bounding box center [281, 79] width 16 height 7
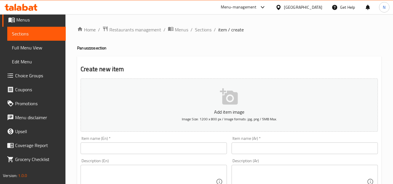
click at [169, 150] on input "text" at bounding box center [154, 149] width 146 height 12
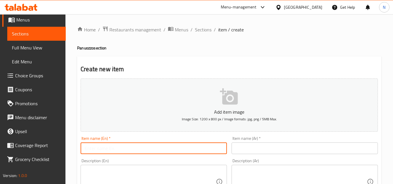
paste input "Panuozzo Salami"
type input "Panuozzo Salami"
click at [246, 150] on input "text" at bounding box center [305, 149] width 146 height 12
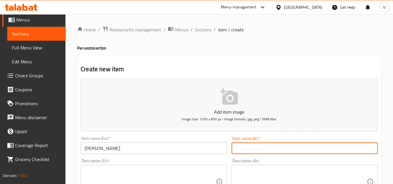
paste input "بانوزو سلامي"
type input "بانوزو سلامي"
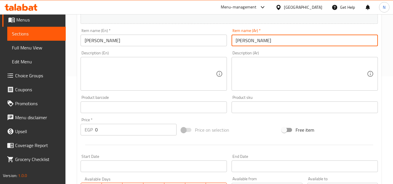
scroll to position [116, 0]
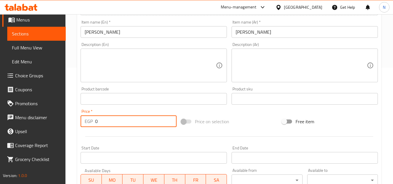
drag, startPoint x: 95, startPoint y: 120, endPoint x: 106, endPoint y: 122, distance: 10.6
click at [106, 122] on input "0" at bounding box center [136, 122] width 82 height 12
paste input "184.68"
type input "184.68"
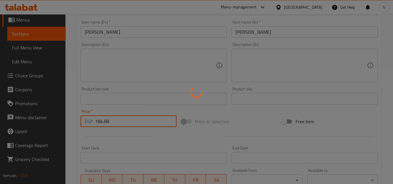
type input "0"
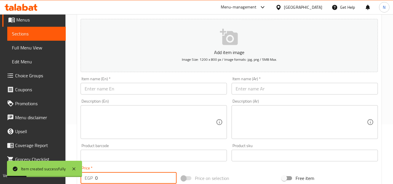
scroll to position [58, 0]
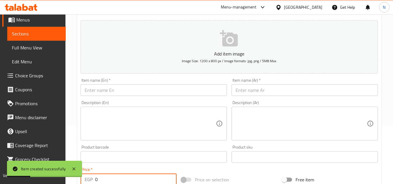
click at [107, 93] on input "text" at bounding box center [154, 90] width 146 height 12
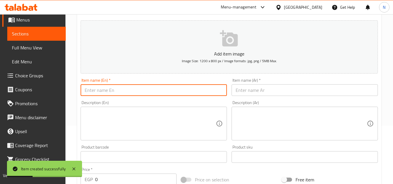
paste input "Panuozzo Caprese"
type input "Panuozzo Caprese"
click at [268, 86] on input "text" at bounding box center [305, 90] width 146 height 12
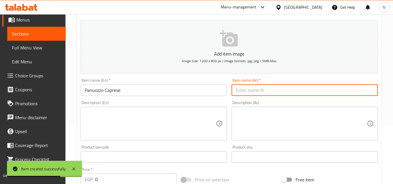
paste input "بانوزو كابريزي"
type input "بانوزو كابريزي"
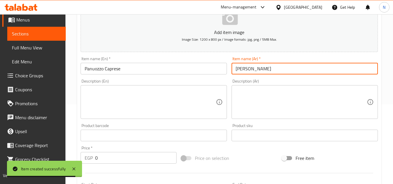
scroll to position [116, 0]
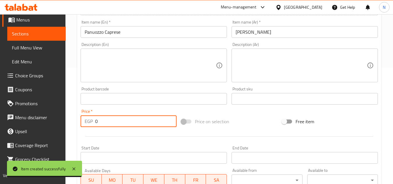
drag, startPoint x: 103, startPoint y: 118, endPoint x: 90, endPoint y: 126, distance: 14.9
click at [90, 126] on div "EGP 0 Price *" at bounding box center [129, 122] width 96 height 12
paste input "231.42"
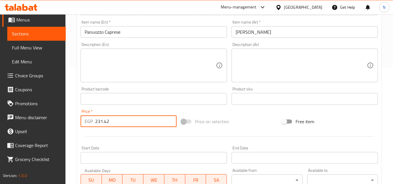
type input "231.42"
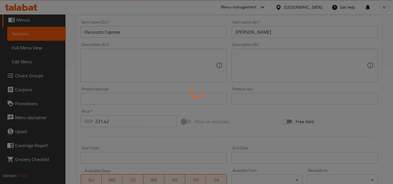
type input "0"
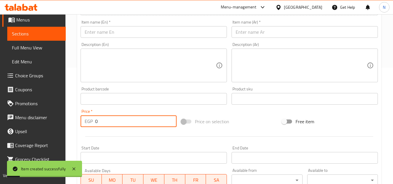
click at [161, 33] on input "text" at bounding box center [154, 32] width 146 height 12
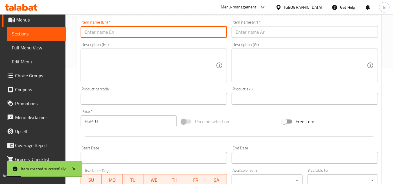
paste input "Panuozzo Smoked Turkey"
click at [98, 31] on input "Panuozzo Smoked Turkey" at bounding box center [154, 32] width 146 height 12
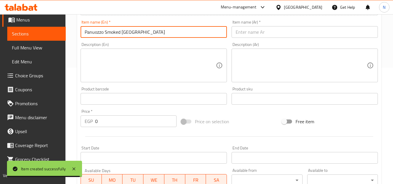
type input "Panuozzo Smoked Turkey"
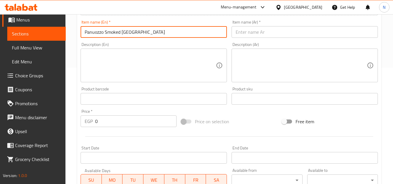
click at [247, 34] on input "text" at bounding box center [305, 32] width 146 height 12
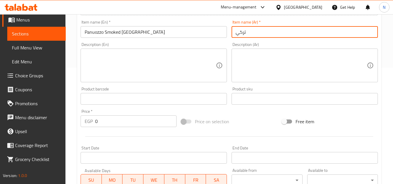
paste input "مدخن بانوزو"
type input "تركي مدخن بانوزو"
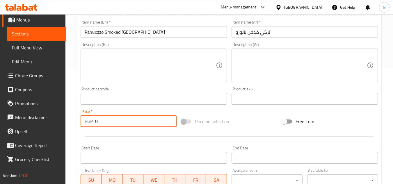
drag, startPoint x: 101, startPoint y: 123, endPoint x: 89, endPoint y: 126, distance: 13.0
click at [89, 126] on div "EGP 0 Price *" at bounding box center [129, 122] width 96 height 12
paste
type input "177.84"
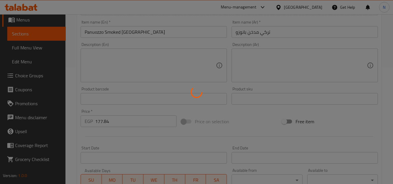
type input "0"
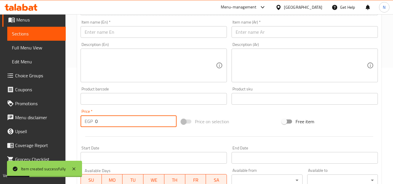
click at [36, 34] on span "Sections" at bounding box center [36, 33] width 49 height 7
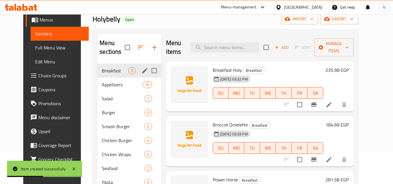
scroll to position [25, 0]
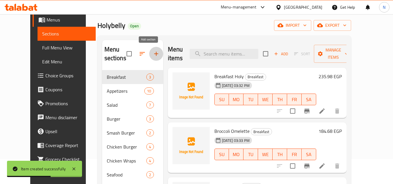
click at [154, 53] on icon "button" at bounding box center [156, 54] width 4 height 4
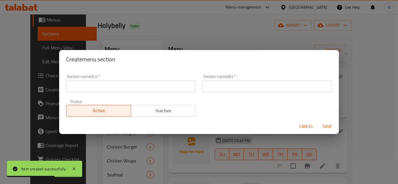
click at [102, 90] on input "text" at bounding box center [130, 87] width 129 height 12
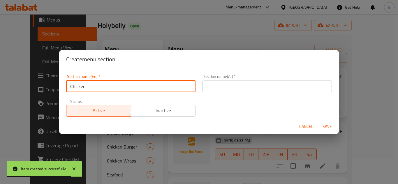
type input "Chicken"
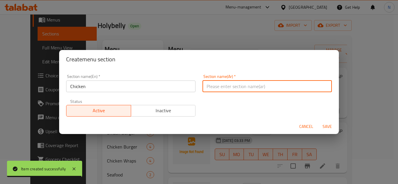
click at [218, 85] on input "text" at bounding box center [266, 87] width 129 height 12
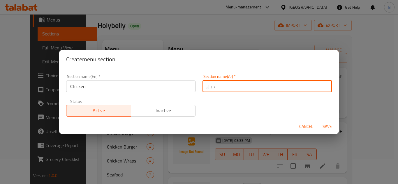
drag, startPoint x: 206, startPoint y: 89, endPoint x: 203, endPoint y: 92, distance: 4.7
click at [203, 92] on input "دجل" at bounding box center [266, 87] width 129 height 12
click at [318, 121] on button "Save" at bounding box center [327, 126] width 19 height 11
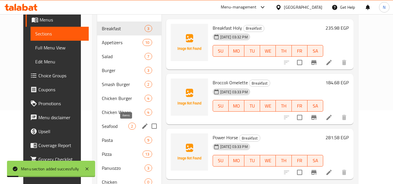
scroll to position [97, 0]
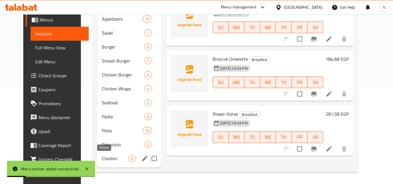
click at [105, 158] on span "Chicken" at bounding box center [115, 158] width 27 height 7
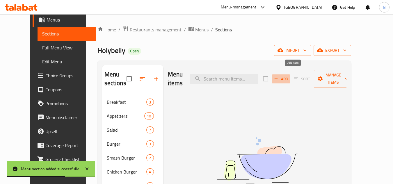
click at [289, 76] on span "Add" at bounding box center [281, 79] width 16 height 7
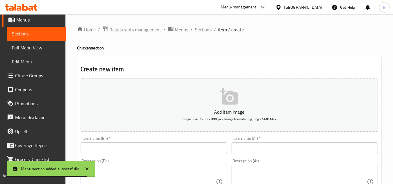
click at [121, 143] on input "text" at bounding box center [154, 149] width 146 height 12
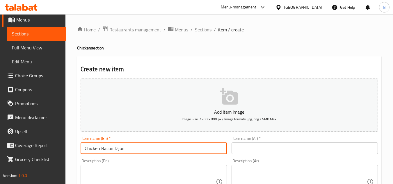
click at [259, 146] on input "text" at bounding box center [305, 149] width 146 height 12
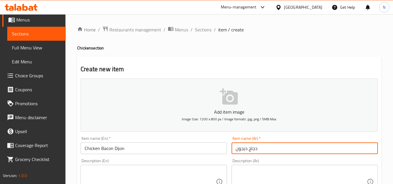
click at [250, 151] on input "دجاج ديجون" at bounding box center [305, 149] width 146 height 12
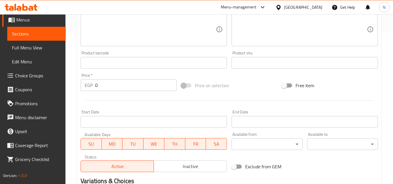
scroll to position [175, 0]
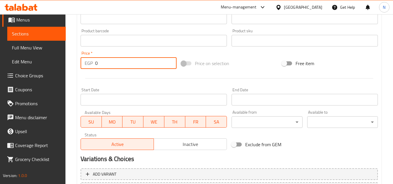
drag, startPoint x: 98, startPoint y: 62, endPoint x: 91, endPoint y: 66, distance: 8.1
click at [91, 66] on div "EGP 0 Price *" at bounding box center [129, 63] width 96 height 12
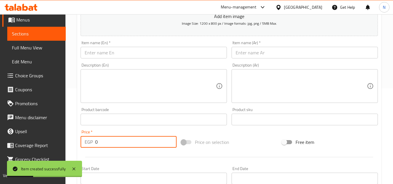
scroll to position [87, 0]
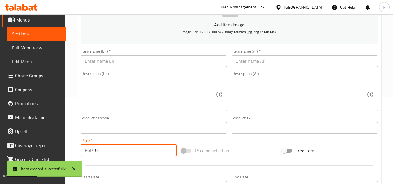
click at [137, 63] on input "text" at bounding box center [154, 61] width 146 height 12
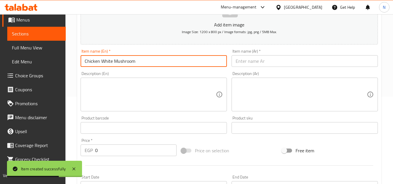
click at [235, 59] on input "text" at bounding box center [305, 61] width 146 height 12
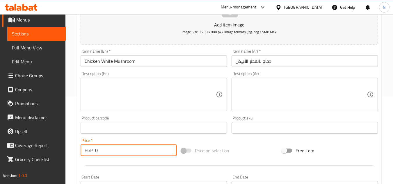
drag, startPoint x: 96, startPoint y: 154, endPoint x: 117, endPoint y: 153, distance: 20.7
click at [117, 153] on input "0" at bounding box center [136, 151] width 82 height 12
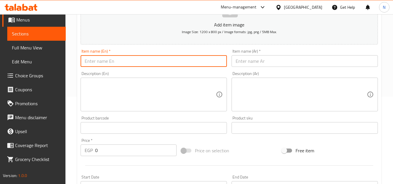
click at [179, 63] on input "text" at bounding box center [154, 61] width 146 height 12
click at [274, 60] on input "text" at bounding box center [305, 61] width 146 height 12
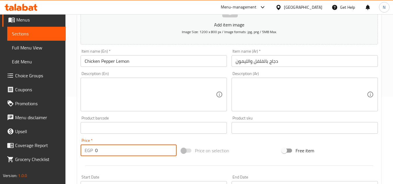
drag, startPoint x: 105, startPoint y: 151, endPoint x: 87, endPoint y: 156, distance: 19.1
click at [87, 156] on div "EGP 0 Price *" at bounding box center [129, 151] width 96 height 12
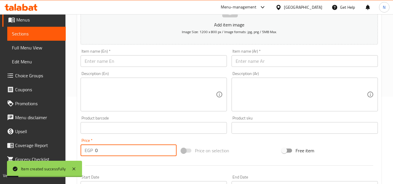
click at [148, 62] on input "text" at bounding box center [154, 61] width 146 height 12
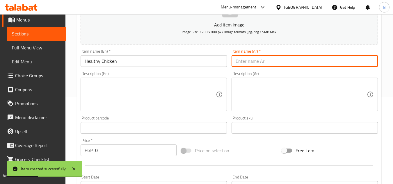
click at [255, 66] on input "text" at bounding box center [305, 61] width 146 height 12
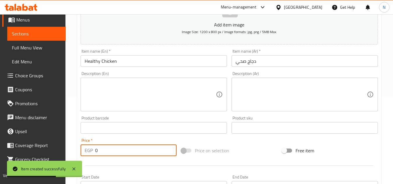
drag, startPoint x: 102, startPoint y: 151, endPoint x: 91, endPoint y: 155, distance: 11.6
click at [91, 155] on div "EGP 0 Price *" at bounding box center [129, 151] width 96 height 12
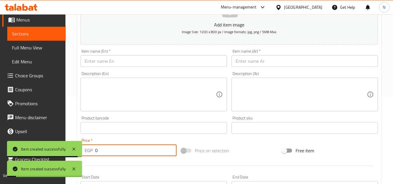
click at [158, 63] on input "text" at bounding box center [154, 61] width 146 height 12
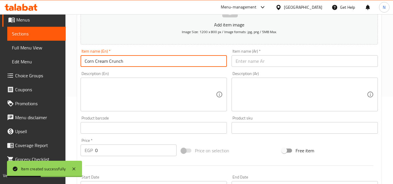
click at [248, 63] on input "text" at bounding box center [305, 61] width 146 height 12
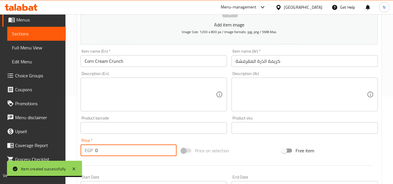
drag, startPoint x: 103, startPoint y: 151, endPoint x: 87, endPoint y: 155, distance: 16.4
click at [87, 155] on div "EGP 0 Price *" at bounding box center [129, 151] width 96 height 12
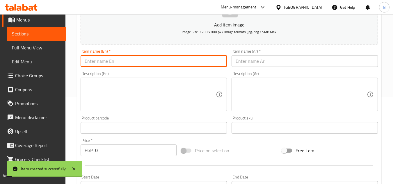
click at [126, 58] on input "text" at bounding box center [154, 61] width 146 height 12
click at [241, 67] on div "Item name (Ar)   * Item name (Ar) *" at bounding box center [304, 58] width 151 height 22
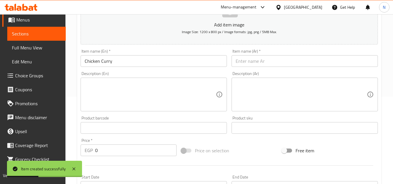
click at [255, 61] on input "text" at bounding box center [305, 61] width 146 height 12
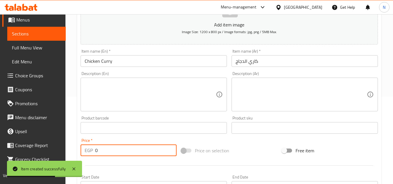
drag, startPoint x: 111, startPoint y: 148, endPoint x: 90, endPoint y: 153, distance: 21.0
click at [90, 153] on div "EGP 0 Price *" at bounding box center [129, 151] width 96 height 12
click at [39, 34] on span "Sections" at bounding box center [36, 33] width 49 height 7
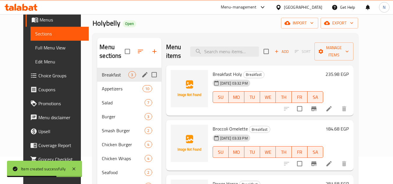
scroll to position [10, 0]
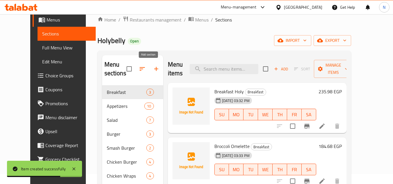
click at [153, 67] on icon "button" at bounding box center [156, 69] width 7 height 7
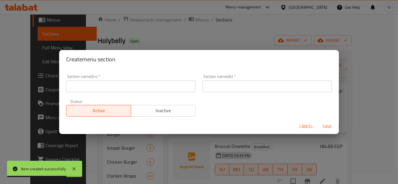
click at [128, 85] on input "text" at bounding box center [130, 87] width 129 height 12
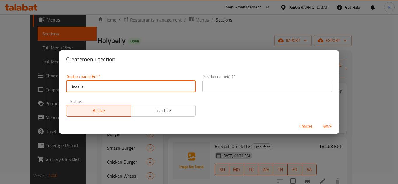
click at [224, 83] on input "text" at bounding box center [266, 87] width 129 height 12
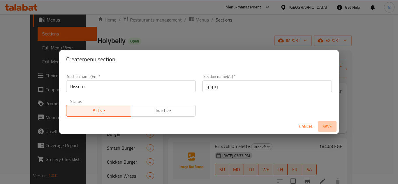
click at [329, 127] on span "Save" at bounding box center [327, 126] width 14 height 7
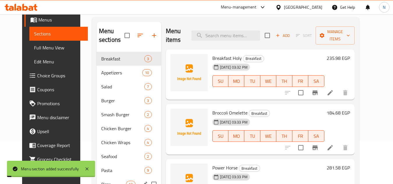
scroll to position [111, 0]
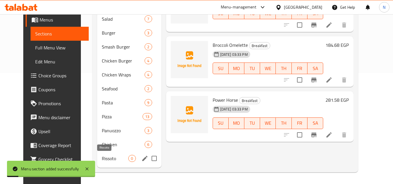
click at [102, 158] on span "Rissoto" at bounding box center [115, 158] width 27 height 7
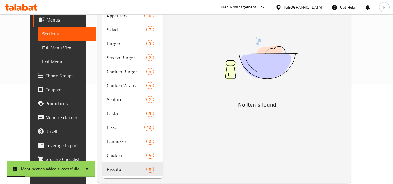
scroll to position [24, 0]
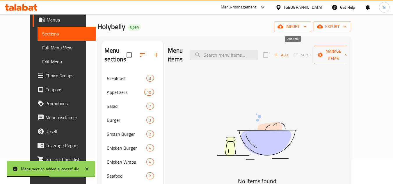
click at [289, 52] on span "Add" at bounding box center [281, 55] width 16 height 7
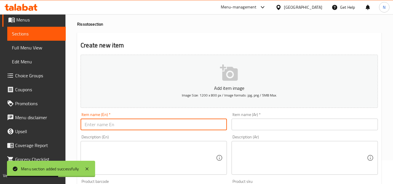
click at [163, 128] on input "text" at bounding box center [154, 125] width 146 height 12
click at [261, 121] on input "text" at bounding box center [305, 125] width 146 height 12
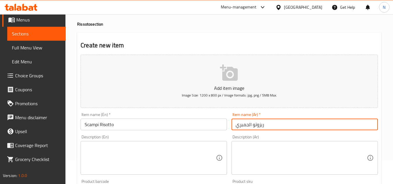
click at [240, 125] on input "ريزوتو الجمبري" at bounding box center [305, 125] width 146 height 12
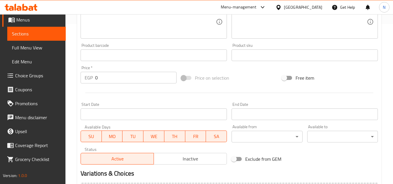
scroll to position [199, 0]
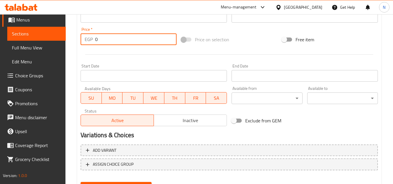
click at [89, 43] on div "EGP 0 Price *" at bounding box center [129, 39] width 96 height 12
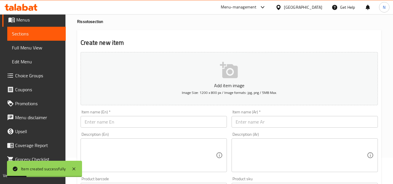
scroll to position [23, 0]
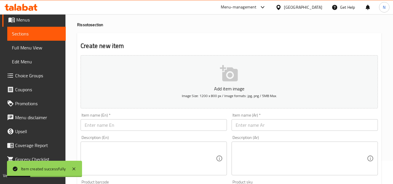
click at [126, 127] on input "text" at bounding box center [154, 125] width 146 height 12
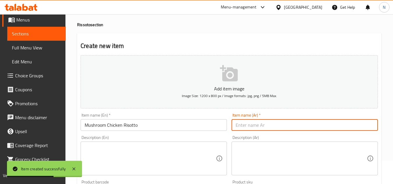
click at [247, 123] on input "text" at bounding box center [305, 125] width 146 height 12
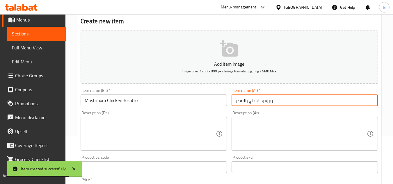
scroll to position [140, 0]
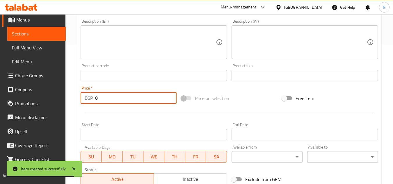
drag, startPoint x: 99, startPoint y: 96, endPoint x: 88, endPoint y: 102, distance: 12.6
click at [88, 102] on div "EGP 0 Price *" at bounding box center [129, 98] width 96 height 12
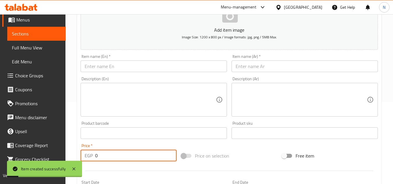
scroll to position [82, 0]
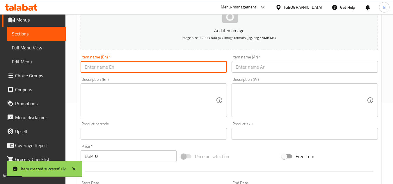
click at [111, 61] on input "text" at bounding box center [154, 67] width 146 height 12
click at [144, 61] on input "o 292.98 S" at bounding box center [154, 67] width 146 height 12
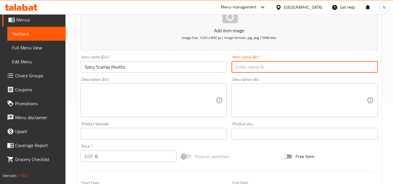
click at [282, 64] on input "text" at bounding box center [305, 67] width 146 height 12
click at [252, 68] on input "ريزوتو الجمبري الحار" at bounding box center [305, 67] width 146 height 12
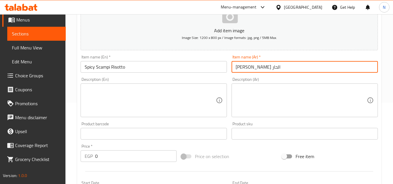
click at [241, 69] on input "ريزوتو سكامبي الحار" at bounding box center [305, 67] width 146 height 12
click at [241, 70] on input "ريزوتو سكامبي الحار" at bounding box center [305, 67] width 146 height 12
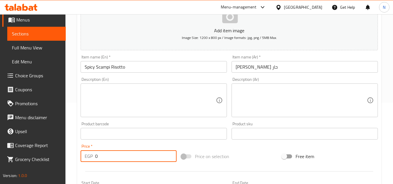
drag, startPoint x: 103, startPoint y: 157, endPoint x: 88, endPoint y: 160, distance: 15.5
click at [88, 160] on div "EGP 0 Price *" at bounding box center [129, 157] width 96 height 12
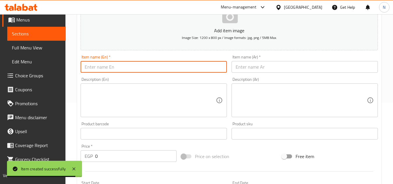
click at [158, 68] on input "text" at bounding box center [154, 67] width 146 height 12
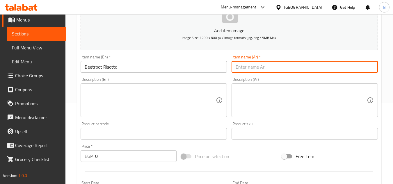
click at [264, 68] on input "text" at bounding box center [305, 67] width 146 height 12
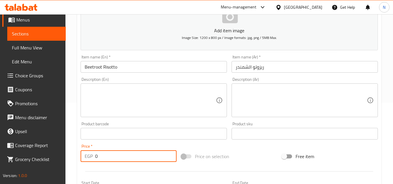
drag, startPoint x: 105, startPoint y: 157, endPoint x: 89, endPoint y: 159, distance: 15.9
click at [89, 159] on div "EGP 0 Price *" at bounding box center [129, 157] width 96 height 12
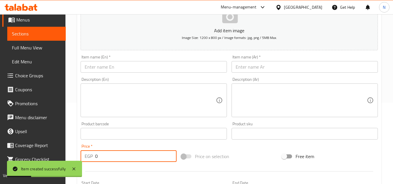
click at [40, 33] on span "Sections" at bounding box center [36, 33] width 49 height 7
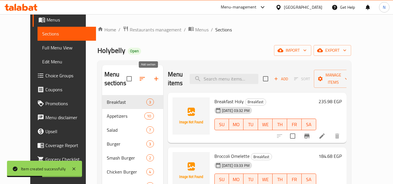
click at [154, 81] on icon "button" at bounding box center [156, 79] width 4 height 4
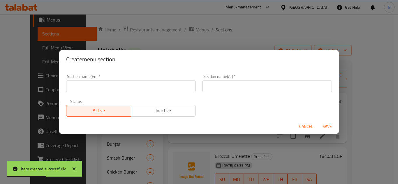
drag, startPoint x: 107, startPoint y: 103, endPoint x: 118, endPoint y: 90, distance: 17.1
click at [107, 103] on div "Active Inactive" at bounding box center [130, 107] width 129 height 17
click at [123, 85] on input "text" at bounding box center [130, 87] width 129 height 12
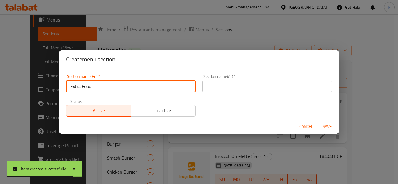
click at [206, 90] on input "text" at bounding box center [266, 87] width 129 height 12
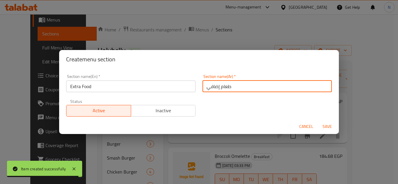
click at [318, 121] on button "Save" at bounding box center [327, 126] width 19 height 11
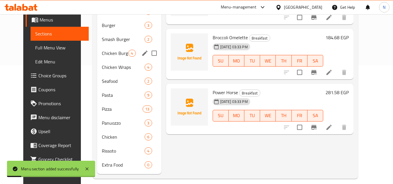
scroll to position [125, 0]
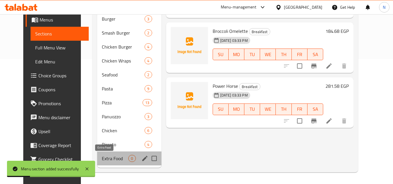
click at [105, 160] on span "Extra Food" at bounding box center [115, 158] width 27 height 7
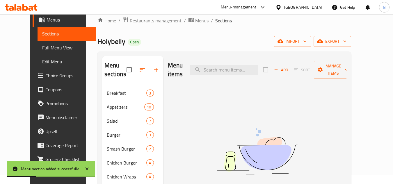
scroll to position [9, 0]
click at [289, 68] on span "Add" at bounding box center [281, 70] width 16 height 7
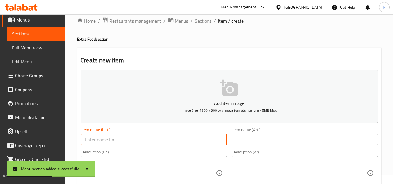
click at [110, 140] on input "text" at bounding box center [154, 140] width 146 height 12
click at [89, 143] on input "Ex. Vegetables" at bounding box center [154, 140] width 146 height 12
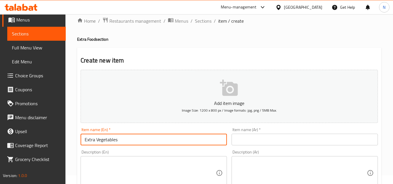
click at [100, 142] on input "Extra Vegetables" at bounding box center [154, 140] width 146 height 12
click at [244, 142] on input "text" at bounding box center [305, 140] width 146 height 12
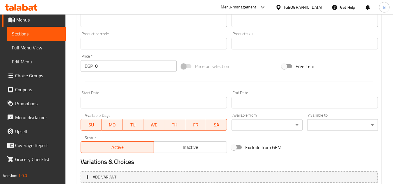
scroll to position [183, 0]
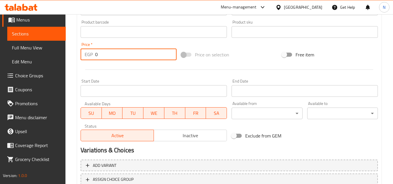
drag, startPoint x: 103, startPoint y: 58, endPoint x: 91, endPoint y: 60, distance: 12.7
click at [91, 60] on div "EGP 0 Price *" at bounding box center [129, 55] width 96 height 12
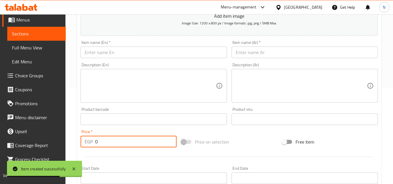
scroll to position [67, 0]
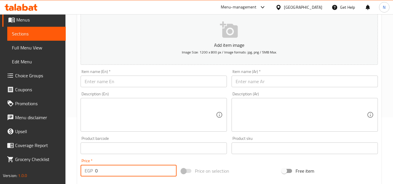
click at [162, 82] on input "text" at bounding box center [154, 82] width 146 height 12
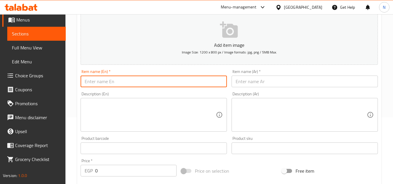
click at [169, 85] on input "text" at bounding box center [154, 82] width 146 height 12
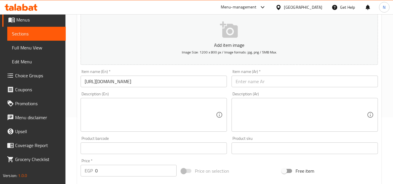
scroll to position [0, 0]
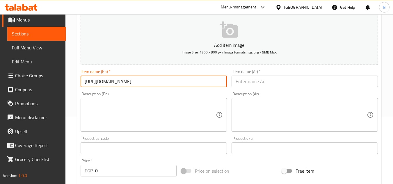
click at [179, 80] on input "https://portal.talabat.com/eg/p/menu-management#/restaurants/507223/menus/13088…" at bounding box center [154, 82] width 146 height 12
click at [84, 84] on input "Pepperoni" at bounding box center [154, 82] width 146 height 12
click at [109, 84] on input "Extra Pepperoni" at bounding box center [154, 82] width 146 height 12
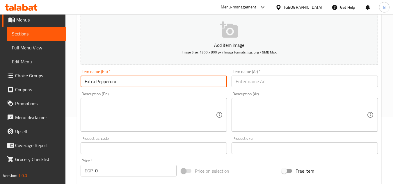
click at [109, 84] on input "Extra Pepperoni" at bounding box center [154, 82] width 146 height 12
click at [274, 81] on input "text" at bounding box center [305, 82] width 146 height 12
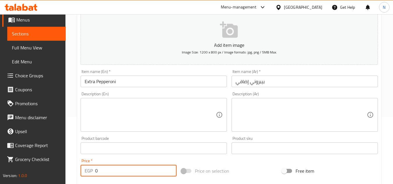
drag, startPoint x: 98, startPoint y: 173, endPoint x: 92, endPoint y: 174, distance: 5.9
click at [92, 174] on div "EGP 0 Price *" at bounding box center [129, 171] width 96 height 12
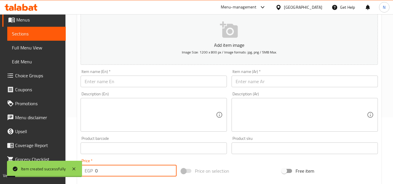
click at [150, 86] on input "text" at bounding box center [154, 82] width 146 height 12
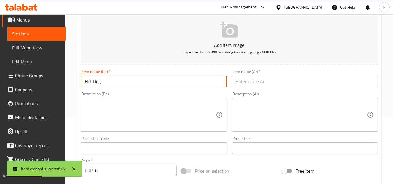
click at [86, 84] on input "Hot Dog" at bounding box center [154, 82] width 146 height 12
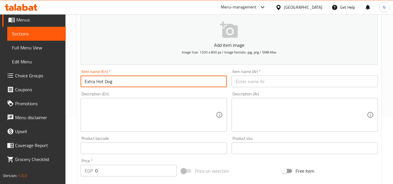
click at [97, 77] on input "Extra Hot Dog" at bounding box center [154, 82] width 146 height 12
click at [257, 81] on input "text" at bounding box center [305, 82] width 146 height 12
drag, startPoint x: 96, startPoint y: 83, endPoint x: 123, endPoint y: 83, distance: 27.1
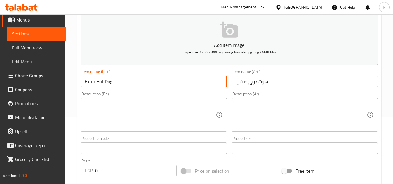
click at [123, 83] on input "Extra Hot Dog" at bounding box center [154, 82] width 146 height 12
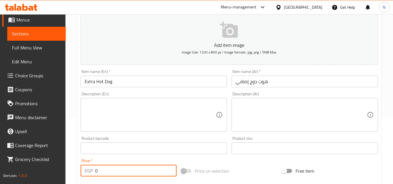
drag, startPoint x: 99, startPoint y: 170, endPoint x: 82, endPoint y: 177, distance: 18.3
click at [82, 177] on div "EGP 0 Price *" at bounding box center [129, 171] width 96 height 12
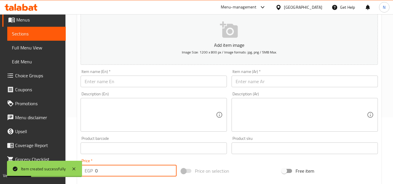
click at [169, 79] on input "text" at bounding box center [154, 82] width 146 height 12
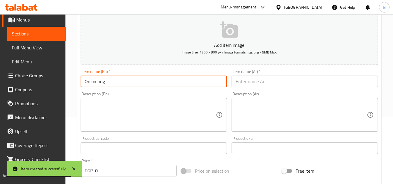
click at [86, 84] on input "Onion ring" at bounding box center [154, 82] width 146 height 12
click at [105, 84] on input "Extra Onion ring" at bounding box center [154, 82] width 146 height 12
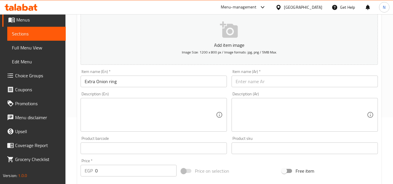
click at [127, 82] on input "Extra Onion ring" at bounding box center [154, 82] width 146 height 12
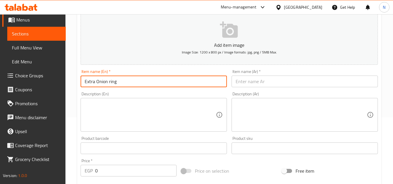
click at [127, 82] on input "Extra Onion ring" at bounding box center [154, 82] width 146 height 12
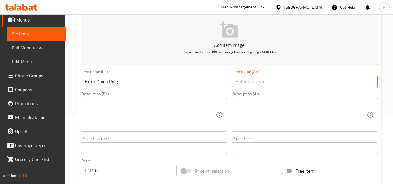
click at [255, 82] on input "text" at bounding box center [305, 82] width 146 height 12
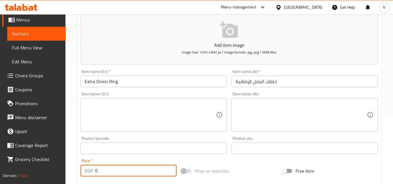
drag, startPoint x: 99, startPoint y: 171, endPoint x: 93, endPoint y: 172, distance: 5.4
click at [93, 172] on div "EGP 0 Price *" at bounding box center [129, 171] width 96 height 12
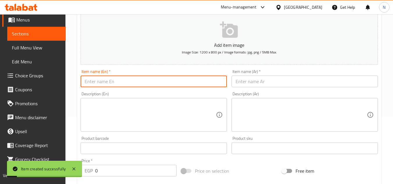
click at [159, 84] on input "text" at bounding box center [154, 82] width 146 height 12
click at [85, 84] on input "cheddar" at bounding box center [154, 82] width 146 height 12
click at [101, 84] on input "Extra cheddar" at bounding box center [154, 82] width 146 height 12
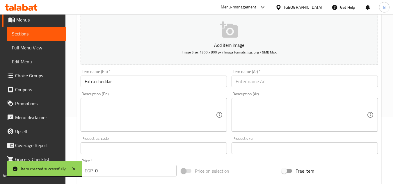
click at [154, 82] on input "Extra cheddar" at bounding box center [154, 82] width 146 height 12
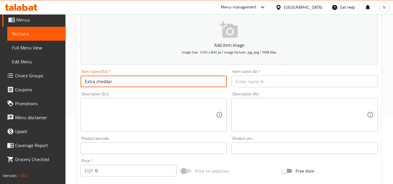
click at [154, 82] on input "Extra cheddar" at bounding box center [154, 82] width 146 height 12
click at [254, 82] on input "text" at bounding box center [305, 82] width 146 height 12
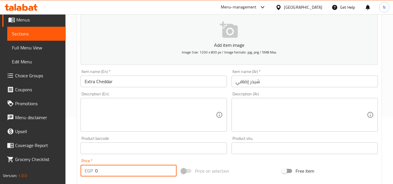
drag, startPoint x: 100, startPoint y: 168, endPoint x: 86, endPoint y: 178, distance: 16.6
click at [86, 178] on div "Price   * EGP 0 Price *" at bounding box center [128, 168] width 101 height 22
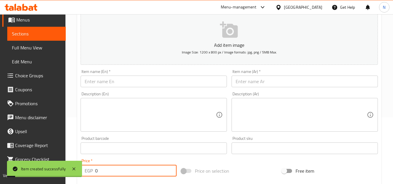
click at [169, 81] on input "text" at bounding box center [154, 82] width 146 height 12
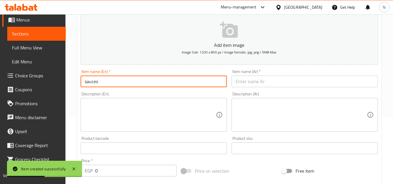
click at [86, 81] on input "sauces" at bounding box center [154, 82] width 146 height 12
click at [98, 81] on input "Extra sauces" at bounding box center [154, 82] width 146 height 12
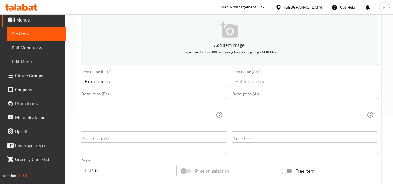
click at [160, 81] on input "Extra sauces" at bounding box center [154, 82] width 146 height 12
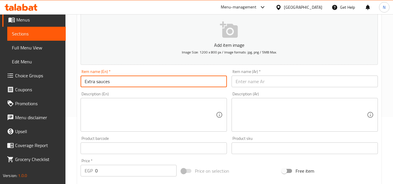
click at [160, 81] on input "Extra sauces" at bounding box center [154, 82] width 146 height 12
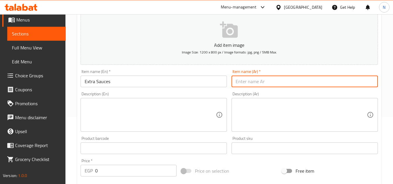
click at [260, 84] on input "text" at bounding box center [305, 82] width 146 height 12
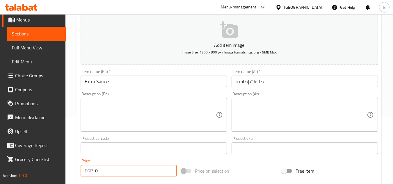
drag, startPoint x: 97, startPoint y: 170, endPoint x: 93, endPoint y: 174, distance: 5.6
click at [93, 174] on div "EGP 0 Price *" at bounding box center [129, 171] width 96 height 12
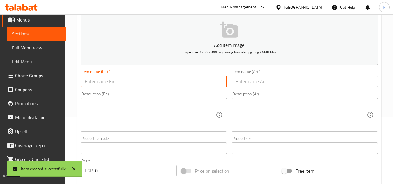
click at [192, 82] on input "text" at bounding box center [154, 82] width 146 height 12
click at [192, 82] on input "Extra fries" at bounding box center [154, 82] width 146 height 12
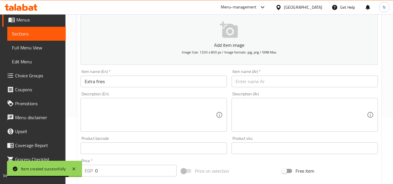
click at [100, 83] on input "Extra fries" at bounding box center [154, 82] width 146 height 12
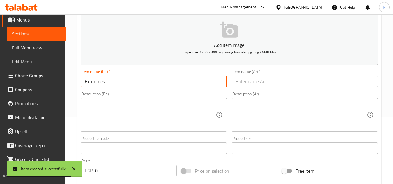
click at [100, 83] on input "Extra fries" at bounding box center [154, 82] width 146 height 12
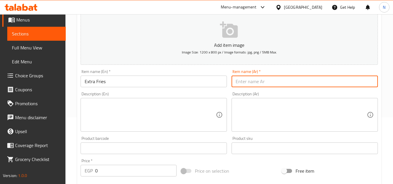
click at [247, 87] on input "text" at bounding box center [305, 82] width 146 height 12
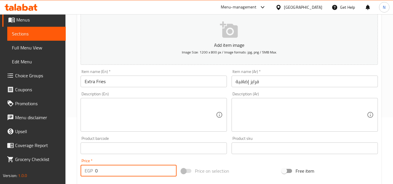
drag, startPoint x: 102, startPoint y: 172, endPoint x: 94, endPoint y: 175, distance: 8.8
click at [94, 175] on div "EGP 0 Price *" at bounding box center [129, 171] width 96 height 12
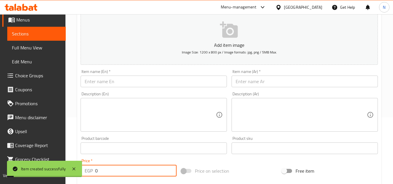
click at [159, 82] on input "text" at bounding box center [154, 82] width 146 height 12
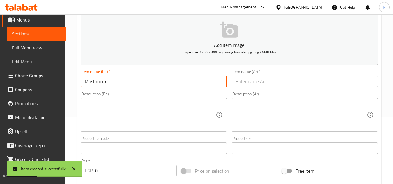
click at [85, 83] on input "Mushroom" at bounding box center [154, 82] width 146 height 12
click at [95, 83] on input "Extra Mushroom" at bounding box center [154, 82] width 146 height 12
click at [264, 81] on input "text" at bounding box center [305, 82] width 146 height 12
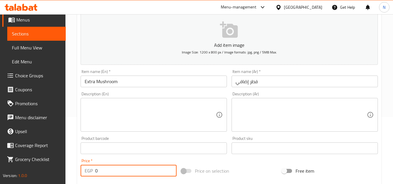
drag, startPoint x: 102, startPoint y: 168, endPoint x: 90, endPoint y: 174, distance: 13.9
click at [90, 174] on div "EGP 0 Price *" at bounding box center [129, 171] width 96 height 12
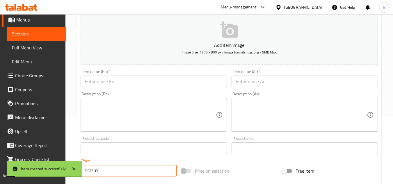
click at [160, 75] on div "Item name (En)   * Item name (En) *" at bounding box center [154, 79] width 146 height 18
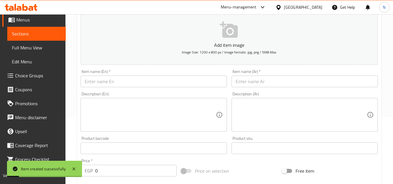
click at [151, 79] on input "text" at bounding box center [154, 82] width 146 height 12
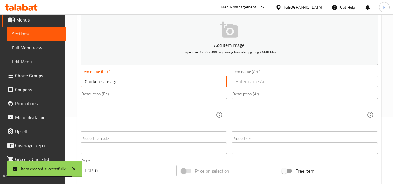
click at [84, 83] on input "Chicken sausage" at bounding box center [154, 82] width 146 height 12
click at [103, 85] on input "Extra Chicken sausage" at bounding box center [154, 82] width 146 height 12
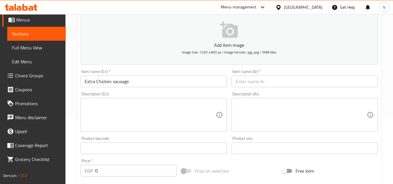
click at [172, 82] on input "Extra Chicken sausage" at bounding box center [154, 82] width 146 height 12
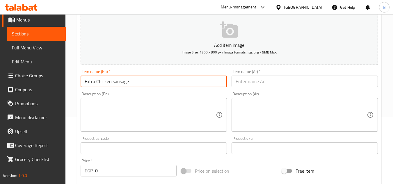
click at [172, 82] on input "Extra Chicken sausage" at bounding box center [154, 82] width 146 height 12
click at [273, 83] on input "text" at bounding box center [305, 82] width 146 height 12
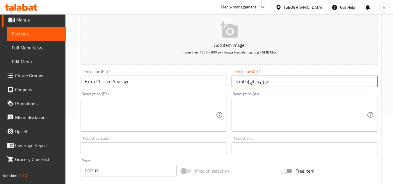
drag, startPoint x: 239, startPoint y: 82, endPoint x: 235, endPoint y: 85, distance: 5.4
click at [235, 85] on input "سجق دجاج إضافية" at bounding box center [305, 82] width 146 height 12
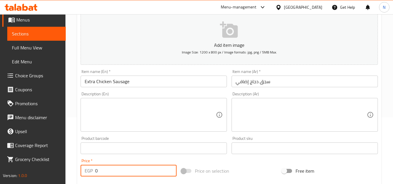
drag, startPoint x: 98, startPoint y: 173, endPoint x: 95, endPoint y: 166, distance: 7.8
click at [95, 166] on div "EGP 0 Price *" at bounding box center [129, 171] width 96 height 12
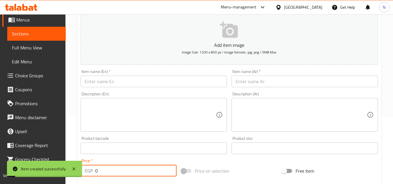
click at [171, 88] on div "Item name (En)   * Item name (En) *" at bounding box center [153, 78] width 151 height 22
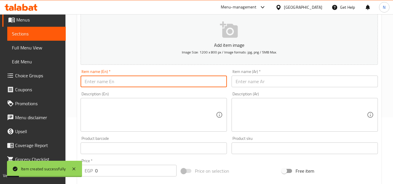
click at [174, 79] on input "text" at bounding box center [154, 82] width 146 height 12
click at [87, 81] on input "sauteed" at bounding box center [154, 82] width 146 height 12
click at [84, 82] on input "sauteed" at bounding box center [154, 82] width 146 height 12
click at [109, 81] on input "Extra sauteed" at bounding box center [154, 82] width 146 height 12
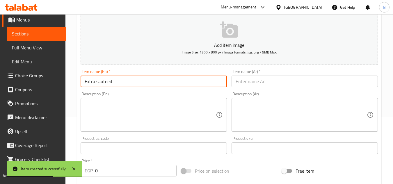
click at [109, 81] on input "Extra sauteed" at bounding box center [154, 82] width 146 height 12
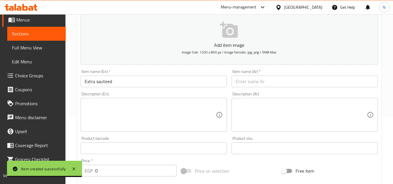
click at [114, 82] on input "Extra sauteed" at bounding box center [154, 82] width 146 height 12
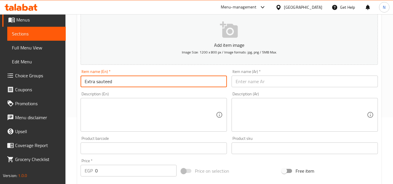
click at [114, 82] on input "Extra sauteed" at bounding box center [154, 82] width 146 height 12
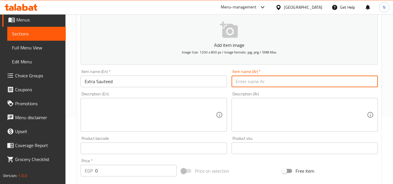
click at [249, 85] on input "text" at bounding box center [305, 82] width 146 height 12
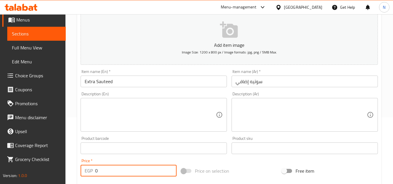
drag, startPoint x: 101, startPoint y: 169, endPoint x: 91, endPoint y: 174, distance: 10.3
click at [91, 174] on div "EGP 0 Price *" at bounding box center [129, 171] width 96 height 12
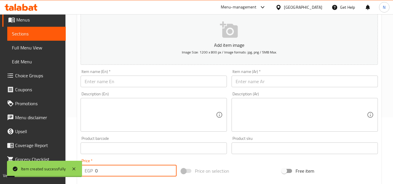
click at [145, 78] on input "text" at bounding box center [154, 82] width 146 height 12
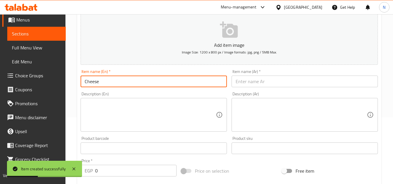
click at [86, 82] on input "Cheese" at bounding box center [154, 82] width 146 height 12
click at [101, 84] on input "Extra Cheese" at bounding box center [154, 82] width 146 height 12
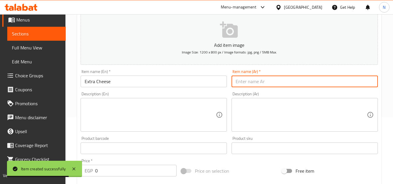
click at [244, 80] on input "text" at bounding box center [305, 82] width 146 height 12
click at [251, 86] on input "جبن إضافي" at bounding box center [305, 82] width 146 height 12
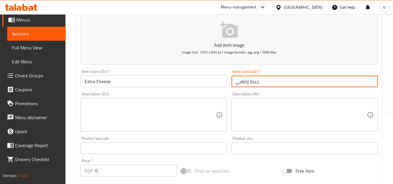
click at [264, 84] on input "جبنة إضافي" at bounding box center [305, 82] width 146 height 12
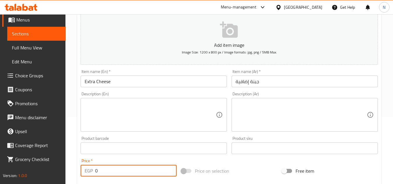
drag, startPoint x: 100, startPoint y: 170, endPoint x: 97, endPoint y: 172, distance: 3.6
click at [97, 172] on input "0" at bounding box center [136, 171] width 82 height 12
click at [97, 173] on input "0" at bounding box center [136, 171] width 82 height 12
drag, startPoint x: 100, startPoint y: 172, endPoint x: 89, endPoint y: 178, distance: 12.5
click at [89, 178] on div "Price   * EGP 0 Price *" at bounding box center [128, 168] width 101 height 22
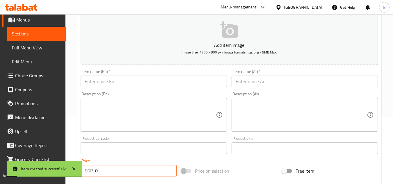
click at [126, 83] on input "text" at bounding box center [154, 82] width 146 height 12
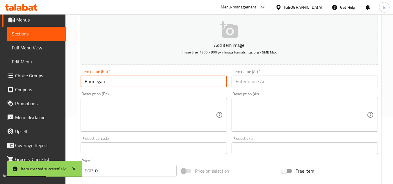
click at [84, 84] on input "Barmegan" at bounding box center [154, 82] width 146 height 12
click at [100, 84] on input "Extra Barmegan" at bounding box center [154, 82] width 146 height 12
click at [257, 81] on input "text" at bounding box center [305, 82] width 146 height 12
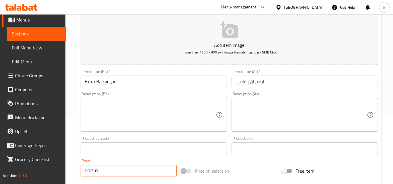
drag, startPoint x: 91, startPoint y: 172, endPoint x: 87, endPoint y: 173, distance: 3.3
click at [87, 173] on div "EGP 0 Price *" at bounding box center [129, 171] width 96 height 12
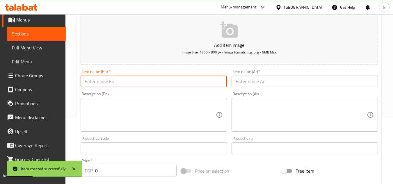
click at [153, 80] on input "text" at bounding box center [154, 82] width 146 height 12
click at [86, 82] on input "pasta" at bounding box center [154, 82] width 146 height 12
click at [83, 83] on input "pasta" at bounding box center [154, 82] width 146 height 12
click at [102, 85] on input "Extra pasta" at bounding box center [154, 82] width 146 height 12
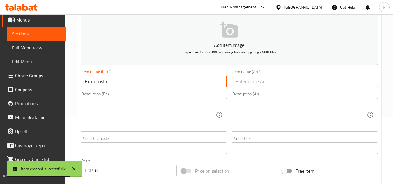
click at [102, 85] on input "Extra pasta" at bounding box center [154, 82] width 146 height 12
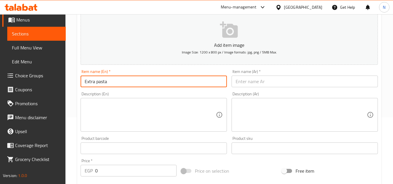
click at [128, 80] on input "Extra pasta" at bounding box center [154, 82] width 146 height 12
click at [252, 83] on input "text" at bounding box center [305, 82] width 146 height 12
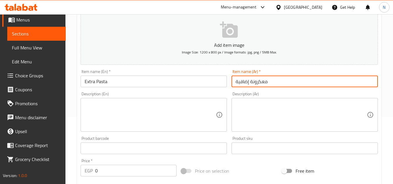
click at [264, 83] on input "معكرونة إضافية" at bounding box center [305, 82] width 146 height 12
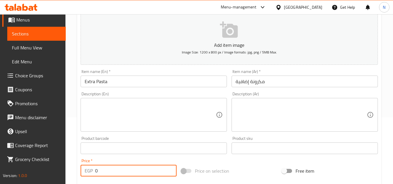
drag, startPoint x: 112, startPoint y: 169, endPoint x: 93, endPoint y: 175, distance: 20.0
click at [93, 175] on div "EGP 0 Price *" at bounding box center [129, 171] width 96 height 12
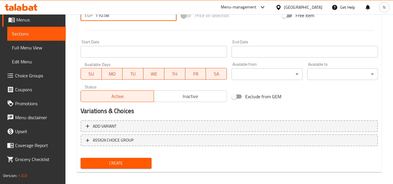
scroll to position [227, 0]
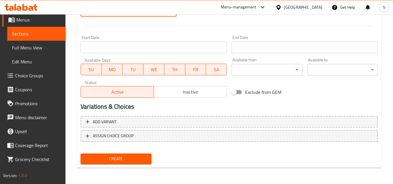
click at [130, 159] on span "Create" at bounding box center [115, 159] width 61 height 7
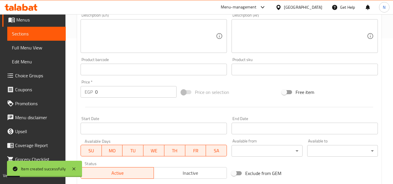
scroll to position [111, 0]
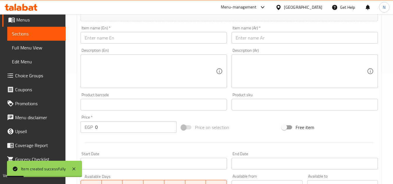
click at [148, 34] on input "text" at bounding box center [154, 38] width 146 height 12
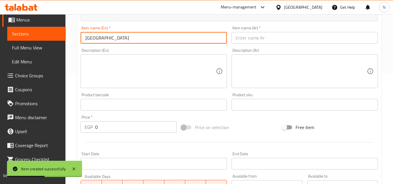
click at [86, 39] on input ".Jalapeno" at bounding box center [154, 38] width 146 height 12
drag, startPoint x: 86, startPoint y: 40, endPoint x: 80, endPoint y: 43, distance: 6.5
click at [80, 43] on div "Item name (En)   * .Jalapeno Item name (En) *" at bounding box center [153, 35] width 151 height 22
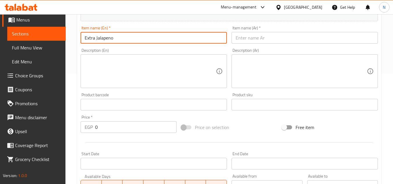
click at [112, 36] on input "Extra Jalapeno" at bounding box center [154, 38] width 146 height 12
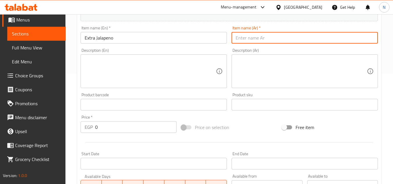
click at [261, 36] on input "text" at bounding box center [305, 38] width 146 height 12
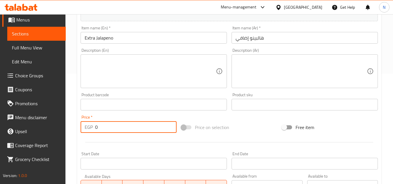
drag, startPoint x: 98, startPoint y: 128, endPoint x: 90, endPoint y: 131, distance: 8.8
click at [90, 131] on div "EGP 0 Price *" at bounding box center [129, 127] width 96 height 12
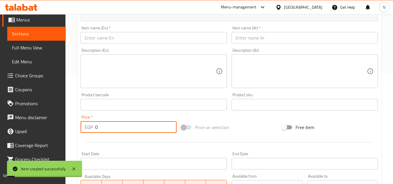
click at [156, 36] on input "text" at bounding box center [154, 38] width 146 height 12
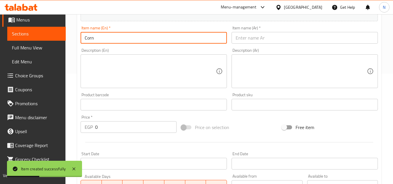
click at [85, 38] on input "Corn" at bounding box center [154, 38] width 146 height 12
click at [98, 36] on input "Extra Corn" at bounding box center [154, 38] width 146 height 12
click at [277, 40] on input "text" at bounding box center [305, 38] width 146 height 12
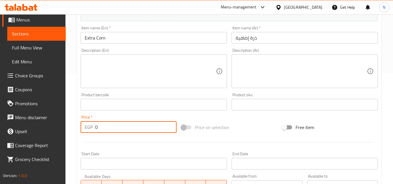
drag, startPoint x: 99, startPoint y: 126, endPoint x: 87, endPoint y: 132, distance: 13.3
click at [87, 132] on div "EGP 0 Price *" at bounding box center [129, 127] width 96 height 12
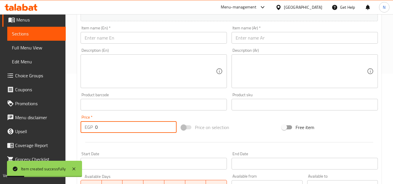
click at [142, 39] on input "text" at bounding box center [154, 38] width 146 height 12
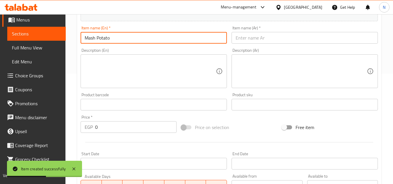
click at [86, 39] on input "Mash Potato" at bounding box center [154, 38] width 146 height 12
click at [96, 40] on input "Extra Mash Potato" at bounding box center [154, 38] width 146 height 12
click at [265, 38] on input "text" at bounding box center [305, 38] width 146 height 12
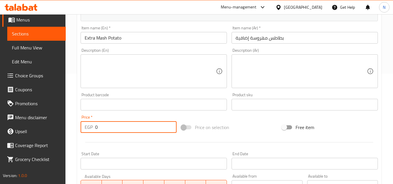
drag, startPoint x: 105, startPoint y: 126, endPoint x: 86, endPoint y: 131, distance: 19.4
click at [86, 131] on div "EGP 0 Price *" at bounding box center [129, 127] width 96 height 12
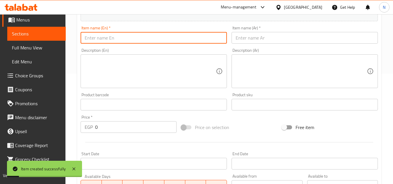
click at [154, 33] on input "text" at bounding box center [154, 38] width 146 height 12
click at [84, 34] on input "Rice" at bounding box center [154, 38] width 146 height 12
click at [99, 42] on input "Extra Rice" at bounding box center [154, 38] width 146 height 12
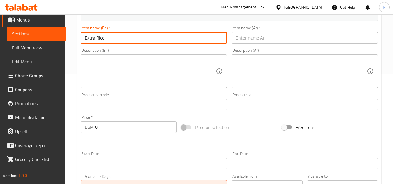
click at [271, 39] on input "text" at bounding box center [305, 38] width 146 height 12
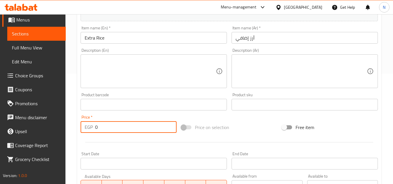
drag, startPoint x: 98, startPoint y: 126, endPoint x: 91, endPoint y: 130, distance: 8.3
click at [91, 130] on div "EGP 0 Price *" at bounding box center [129, 127] width 96 height 12
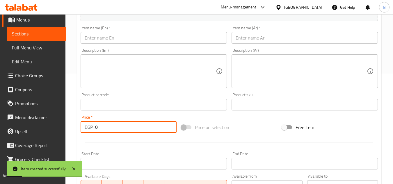
click at [131, 40] on input "text" at bounding box center [154, 38] width 146 height 12
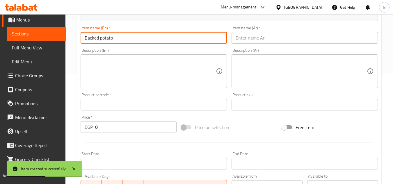
click at [86, 38] on input "Backed potato" at bounding box center [154, 38] width 146 height 12
click at [121, 36] on input "Extra Backed potato" at bounding box center [154, 38] width 146 height 12
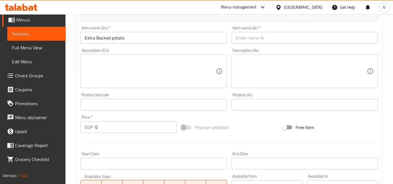
click at [134, 41] on input "Extra Backed potato" at bounding box center [154, 38] width 146 height 12
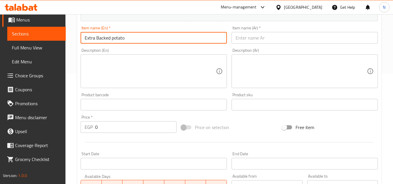
click at [134, 41] on input "Extra Backed potato" at bounding box center [154, 38] width 146 height 12
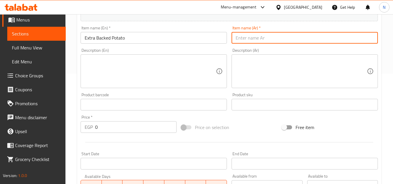
click at [255, 37] on input "text" at bounding box center [305, 38] width 146 height 12
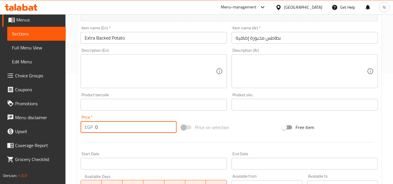
drag, startPoint x: 103, startPoint y: 127, endPoint x: 84, endPoint y: 132, distance: 18.6
click at [84, 132] on div "EGP 0 Price *" at bounding box center [129, 127] width 96 height 12
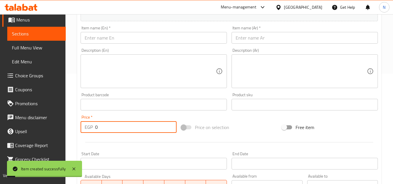
click at [126, 36] on input "text" at bounding box center [154, 38] width 146 height 12
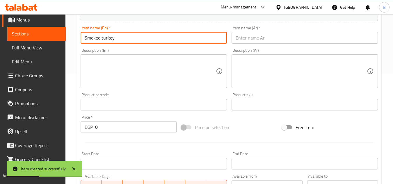
click at [85, 40] on input "Smoked turkey" at bounding box center [154, 38] width 146 height 12
click at [97, 39] on input "Extra Smoked turkey" at bounding box center [154, 38] width 146 height 12
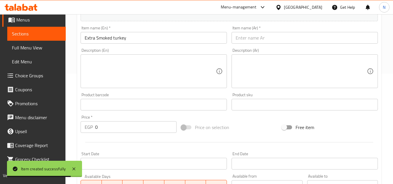
click at [132, 41] on input "Extra Smoked turkey" at bounding box center [154, 38] width 146 height 12
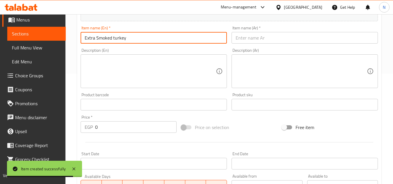
click at [132, 41] on input "Extra Smoked turkey" at bounding box center [154, 38] width 146 height 12
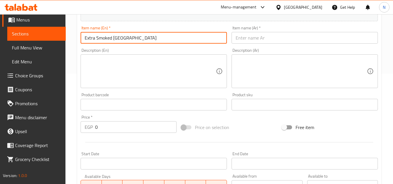
click at [266, 42] on input "text" at bounding box center [305, 38] width 146 height 12
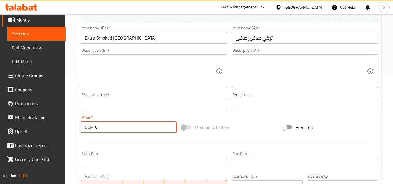
drag, startPoint x: 99, startPoint y: 127, endPoint x: 87, endPoint y: 133, distance: 13.0
click at [87, 133] on div "EGP 0 Price *" at bounding box center [129, 127] width 96 height 12
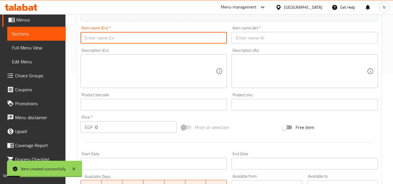
click at [153, 42] on input "text" at bounding box center [154, 38] width 146 height 12
click at [86, 38] on input "Burger" at bounding box center [154, 38] width 146 height 12
click at [104, 41] on input "Extra Burger" at bounding box center [154, 38] width 146 height 12
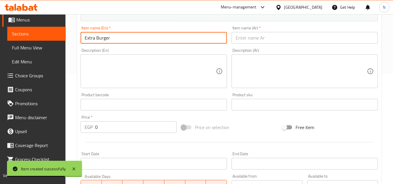
click at [262, 38] on input "text" at bounding box center [305, 38] width 146 height 12
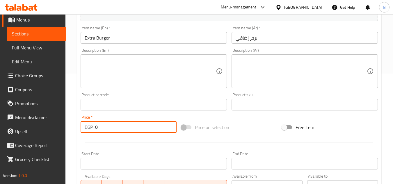
drag, startPoint x: 105, startPoint y: 128, endPoint x: 93, endPoint y: 133, distance: 12.3
click at [93, 133] on div "EGP 0 Price *" at bounding box center [129, 127] width 96 height 12
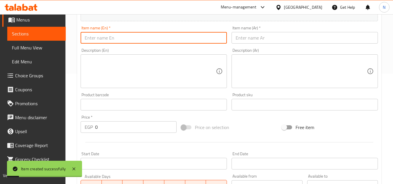
click at [132, 40] on input "text" at bounding box center [154, 38] width 146 height 12
click at [86, 36] on input "Mozzarella" at bounding box center [154, 38] width 146 height 12
click at [101, 40] on input "Extra Mozzarella" at bounding box center [154, 38] width 146 height 12
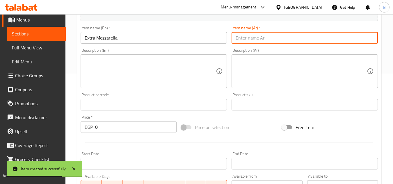
click at [247, 40] on input "text" at bounding box center [305, 38] width 146 height 12
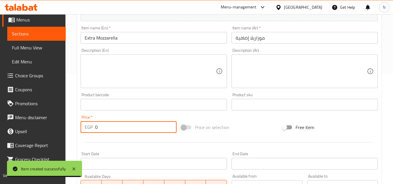
drag, startPoint x: 103, startPoint y: 128, endPoint x: 96, endPoint y: 131, distance: 8.1
click at [96, 131] on input "0" at bounding box center [136, 127] width 82 height 12
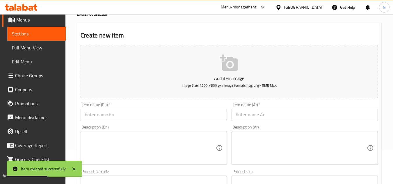
scroll to position [23, 0]
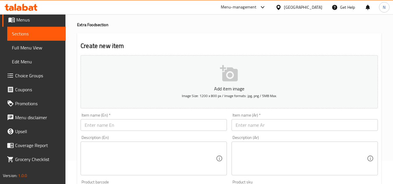
click at [128, 127] on input "text" at bounding box center [154, 125] width 146 height 12
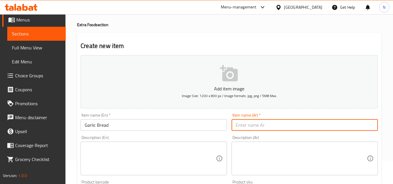
click at [248, 125] on input "text" at bounding box center [305, 125] width 146 height 12
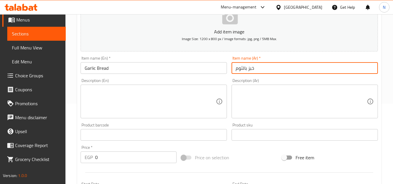
scroll to position [82, 0]
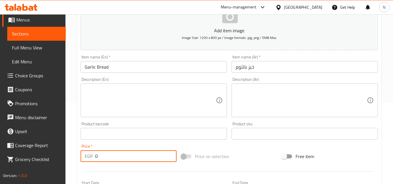
click at [98, 161] on div "EGP 0 Price *" at bounding box center [129, 157] width 96 height 12
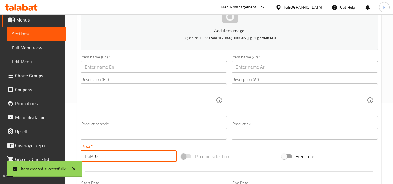
click at [147, 66] on input "text" at bounding box center [154, 67] width 146 height 12
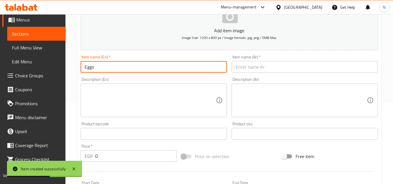
click at [84, 68] on input "Eggs" at bounding box center [154, 67] width 146 height 12
click at [98, 68] on input "Extra Eggs" at bounding box center [154, 67] width 146 height 12
click at [266, 70] on input "text" at bounding box center [305, 67] width 146 height 12
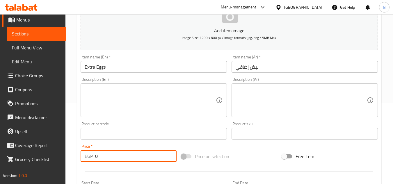
drag, startPoint x: 106, startPoint y: 159, endPoint x: 89, endPoint y: 163, distance: 17.2
click at [89, 163] on div "Price   * EGP 0 Price *" at bounding box center [128, 153] width 101 height 22
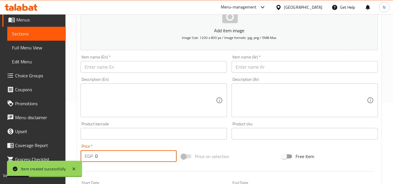
click at [112, 67] on input "text" at bounding box center [154, 67] width 146 height 12
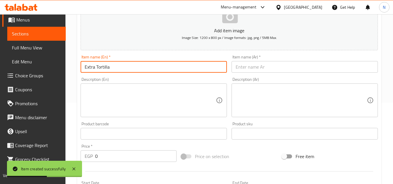
click at [258, 73] on div "Item name (Ar)   * Item name (Ar) *" at bounding box center [304, 64] width 151 height 22
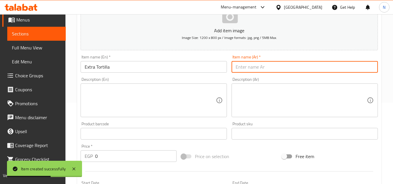
click at [265, 65] on input "text" at bounding box center [305, 67] width 146 height 12
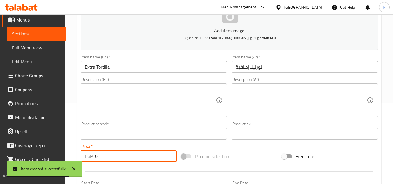
drag, startPoint x: 102, startPoint y: 155, endPoint x: 91, endPoint y: 163, distance: 13.1
click at [91, 163] on div "Price   * EGP 0 Price *" at bounding box center [128, 153] width 101 height 22
click at [149, 66] on input "text" at bounding box center [154, 67] width 146 height 12
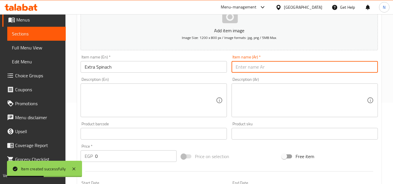
click at [266, 68] on input "text" at bounding box center [305, 67] width 146 height 12
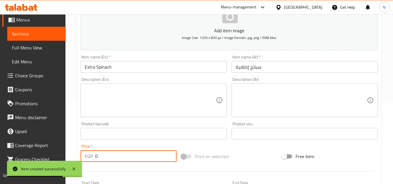
drag, startPoint x: 100, startPoint y: 153, endPoint x: 89, endPoint y: 164, distance: 15.7
click at [89, 164] on div "Price   * EGP 0 Price *" at bounding box center [128, 153] width 101 height 22
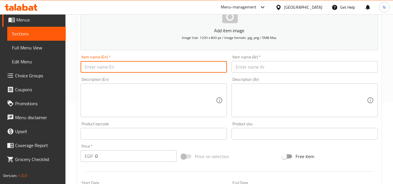
click at [160, 66] on input "text" at bounding box center [154, 67] width 146 height 12
click at [276, 67] on input "text" at bounding box center [305, 67] width 146 height 12
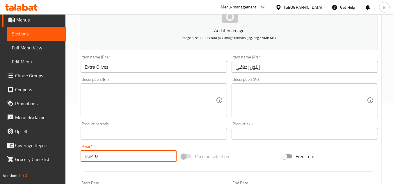
drag, startPoint x: 103, startPoint y: 158, endPoint x: 80, endPoint y: 163, distance: 23.3
click at [80, 163] on div "Price   * EGP 0 Price *" at bounding box center [128, 153] width 101 height 22
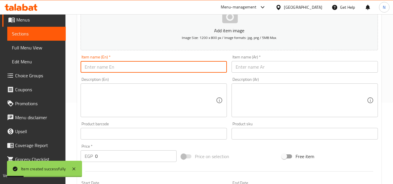
click at [106, 69] on input "text" at bounding box center [154, 67] width 146 height 12
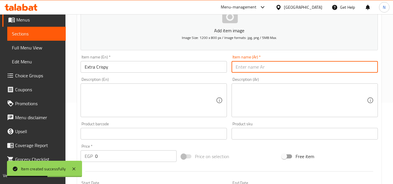
click at [257, 69] on input "text" at bounding box center [305, 67] width 146 height 12
click at [242, 67] on input "مقرمش للغاية" at bounding box center [305, 67] width 146 height 12
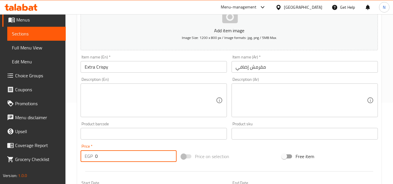
drag, startPoint x: 103, startPoint y: 153, endPoint x: 80, endPoint y: 161, distance: 23.9
click at [80, 161] on div "Price   * EGP 0 Price *" at bounding box center [128, 153] width 101 height 22
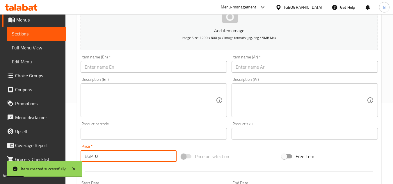
click at [125, 67] on input "text" at bounding box center [154, 67] width 146 height 12
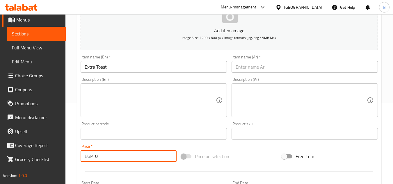
drag, startPoint x: 100, startPoint y: 155, endPoint x: 80, endPoint y: 167, distance: 23.0
click at [80, 167] on div "Add item image Image Size: 1200 x 800 px / Image formats: jpg, png / 5MB Max. I…" at bounding box center [229, 120] width 302 height 251
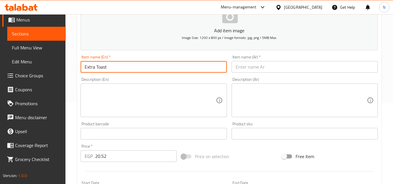
click at [100, 68] on input "Extra Toast" at bounding box center [154, 67] width 146 height 12
click at [245, 63] on input "text" at bounding box center [305, 67] width 146 height 12
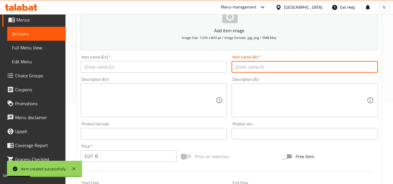
click at [33, 34] on span "Sections" at bounding box center [36, 33] width 49 height 7
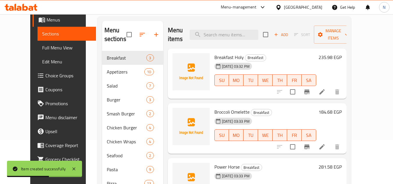
scroll to position [38, 0]
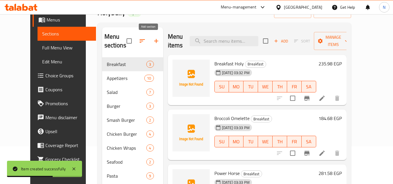
click at [153, 38] on icon "button" at bounding box center [156, 41] width 7 height 7
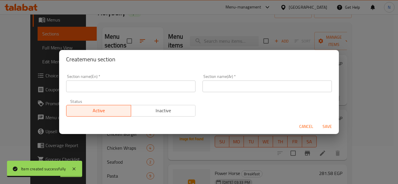
click at [100, 88] on input "text" at bounding box center [130, 87] width 129 height 12
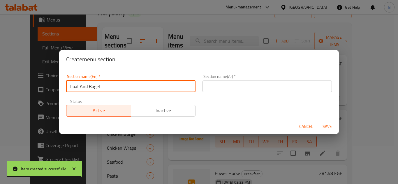
click at [263, 87] on input "text" at bounding box center [266, 87] width 129 height 12
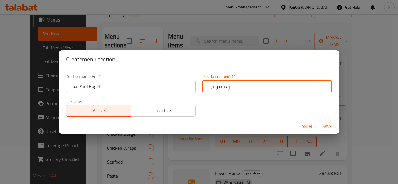
click at [324, 126] on span "Save" at bounding box center [327, 126] width 14 height 7
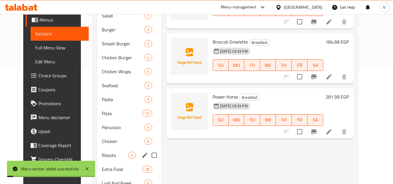
scroll to position [139, 0]
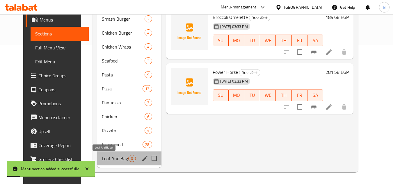
click at [108, 156] on span "Loaf And Bagel" at bounding box center [115, 158] width 27 height 7
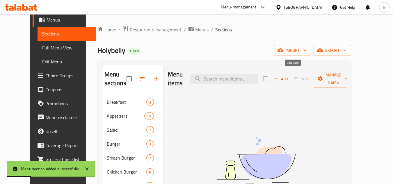
click at [289, 76] on span "Add" at bounding box center [281, 79] width 16 height 7
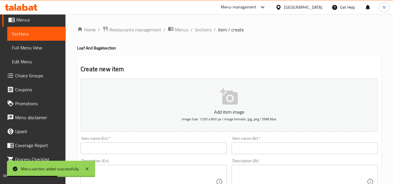
click at [144, 141] on div "Item name (En)   * Item name (En) *" at bounding box center [154, 146] width 146 height 18
click at [126, 152] on input "text" at bounding box center [154, 149] width 146 height 12
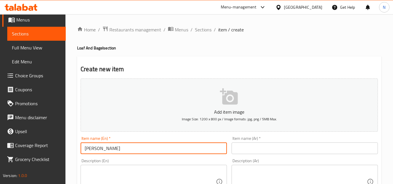
click at [87, 147] on input "Tuna Bagel" at bounding box center [154, 149] width 146 height 12
click at [243, 151] on input "text" at bounding box center [305, 149] width 146 height 12
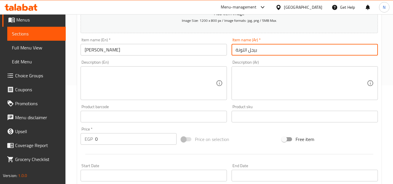
scroll to position [116, 0]
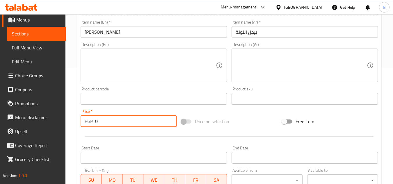
drag, startPoint x: 101, startPoint y: 121, endPoint x: 84, endPoint y: 131, distance: 20.3
click at [84, 131] on div "Add item image Image Size: 1200 x 800 px / Image formats: jpg, png / 5MB Max. I…" at bounding box center [229, 85] width 302 height 251
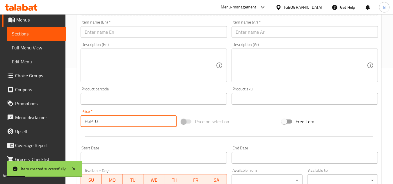
click at [145, 30] on input "text" at bounding box center [154, 32] width 146 height 12
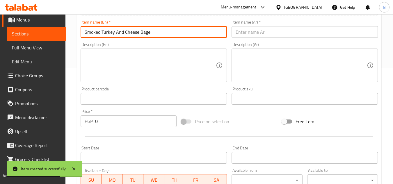
click at [266, 36] on input "text" at bounding box center [305, 32] width 146 height 12
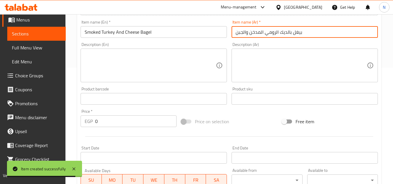
drag, startPoint x: 246, startPoint y: 35, endPoint x: 243, endPoint y: 36, distance: 3.4
click at [243, 36] on input "بيغل بالديك الرومي المدخن والجبن" at bounding box center [305, 32] width 146 height 12
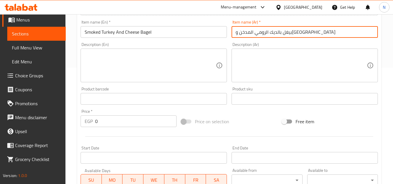
click at [305, 35] on input "بيغل بالديك الرومي المدخن وجبن" at bounding box center [305, 32] width 146 height 12
drag, startPoint x: 289, startPoint y: 34, endPoint x: 280, endPoint y: 36, distance: 8.3
click at [280, 36] on input "بيغل بالديك الرومي المدخن وجبنة" at bounding box center [305, 32] width 146 height 12
click at [294, 34] on input "بيغل بالديك الرومي المدخن وجبنة" at bounding box center [305, 32] width 146 height 12
drag, startPoint x: 290, startPoint y: 33, endPoint x: 259, endPoint y: 36, distance: 31.1
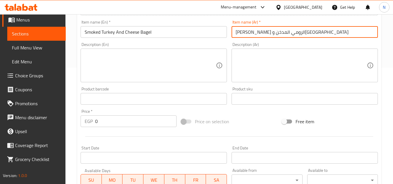
click at [259, 36] on input "بيجل بالديك الرومي المدخن وجبنة" at bounding box center [305, 32] width 146 height 12
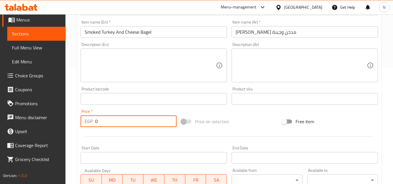
drag, startPoint x: 107, startPoint y: 126, endPoint x: 92, endPoint y: 125, distance: 15.2
click at [92, 125] on div "EGP 0 Price *" at bounding box center [129, 122] width 96 height 12
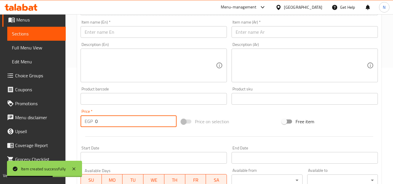
click at [122, 29] on input "text" at bounding box center [154, 32] width 146 height 12
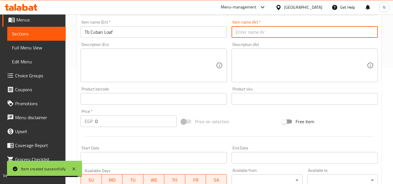
click at [255, 33] on input "text" at bounding box center [305, 32] width 146 height 12
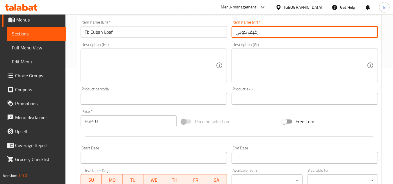
drag, startPoint x: 239, startPoint y: 34, endPoint x: 234, endPoint y: 38, distance: 6.5
click at [234, 38] on input "رغيف كوبي" at bounding box center [305, 32] width 146 height 12
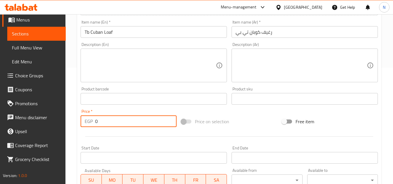
drag, startPoint x: 101, startPoint y: 126, endPoint x: 89, endPoint y: 127, distance: 11.7
click at [89, 127] on div "EGP 0 Price *" at bounding box center [129, 122] width 96 height 12
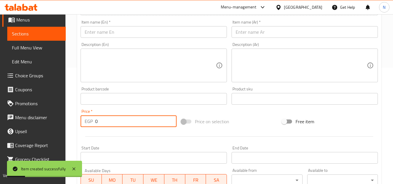
click at [104, 34] on input "text" at bounding box center [154, 32] width 146 height 12
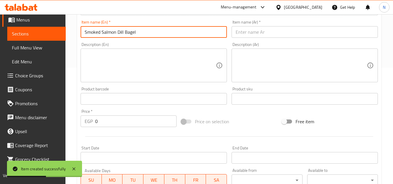
click at [268, 33] on input "text" at bounding box center [305, 32] width 146 height 12
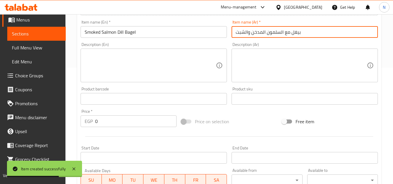
click at [297, 35] on input "بيغل مع السلمون المدخن والشبت" at bounding box center [305, 32] width 146 height 12
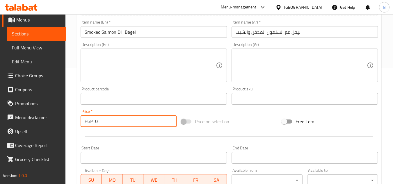
drag, startPoint x: 98, startPoint y: 125, endPoint x: 94, endPoint y: 126, distance: 4.1
click at [94, 126] on div "EGP 0 Price *" at bounding box center [129, 122] width 96 height 12
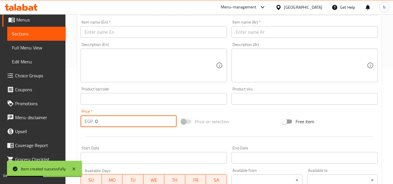
click at [142, 29] on input "text" at bounding box center [154, 32] width 146 height 12
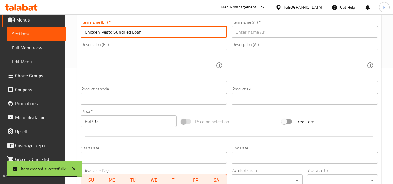
click at [284, 34] on input "text" at bounding box center [305, 32] width 146 height 12
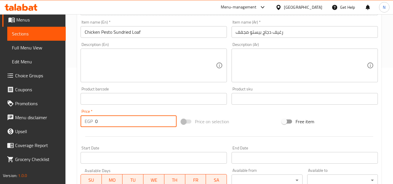
drag, startPoint x: 100, startPoint y: 124, endPoint x: 86, endPoint y: 128, distance: 14.4
click at [86, 128] on div "Price   * EGP 0 Price *" at bounding box center [128, 118] width 101 height 22
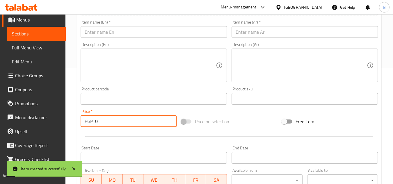
click at [126, 28] on input "text" at bounding box center [154, 32] width 146 height 12
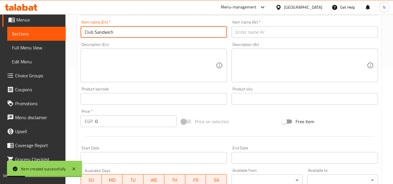
click at [283, 32] on input "text" at bounding box center [305, 32] width 146 height 12
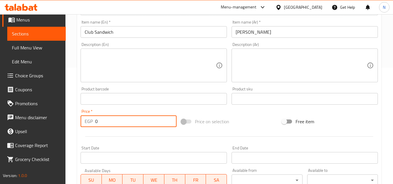
drag, startPoint x: 99, startPoint y: 124, endPoint x: 103, endPoint y: 125, distance: 3.9
click at [103, 125] on div "EGP 0 Price *" at bounding box center [129, 122] width 96 height 12
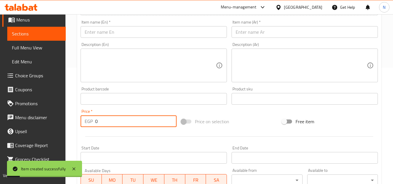
click at [112, 32] on input "text" at bounding box center [154, 32] width 146 height 12
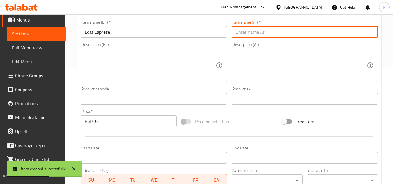
click at [251, 29] on input "text" at bounding box center [305, 32] width 146 height 12
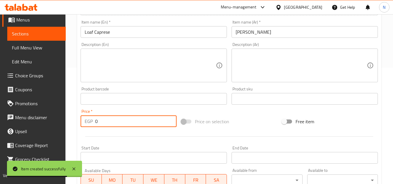
drag, startPoint x: 104, startPoint y: 122, endPoint x: 92, endPoint y: 126, distance: 12.2
click at [92, 126] on div "EGP 0 Price *" at bounding box center [129, 122] width 96 height 12
click at [42, 31] on span "Sections" at bounding box center [36, 33] width 49 height 7
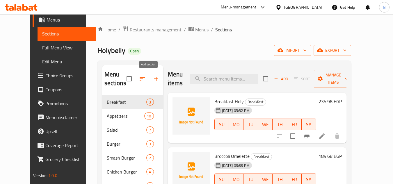
click at [153, 77] on icon "button" at bounding box center [156, 78] width 7 height 7
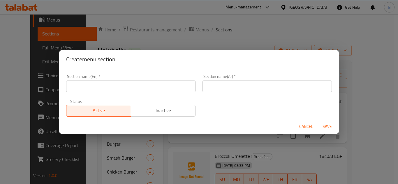
click at [117, 89] on input "text" at bounding box center [130, 87] width 129 height 12
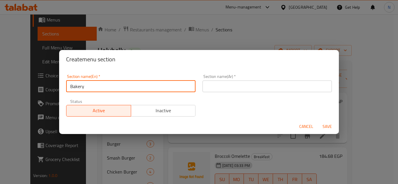
click at [254, 92] on div "Section name(Ar)   * Section name(Ar) *" at bounding box center [267, 83] width 136 height 25
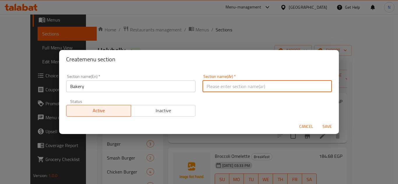
click at [258, 86] on input "text" at bounding box center [266, 87] width 129 height 12
click at [328, 126] on span "Save" at bounding box center [327, 126] width 14 height 7
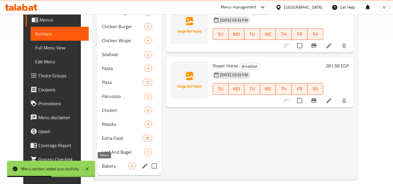
scroll to position [153, 0]
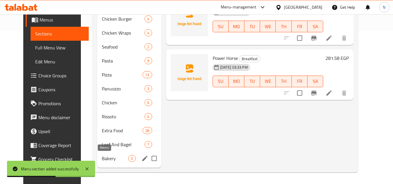
drag, startPoint x: 93, startPoint y: 160, endPoint x: 98, endPoint y: 159, distance: 5.5
click at [102, 160] on span "Bakery" at bounding box center [115, 158] width 27 height 7
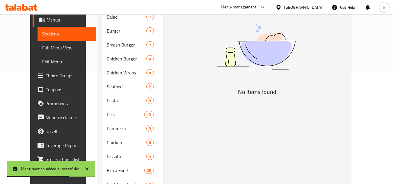
scroll to position [8, 0]
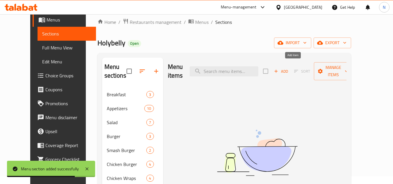
click at [289, 69] on span "Add" at bounding box center [281, 71] width 16 height 7
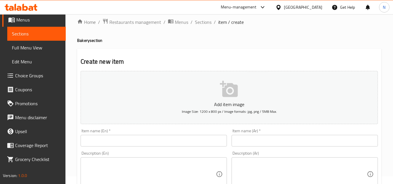
click at [130, 145] on input "text" at bounding box center [154, 141] width 146 height 12
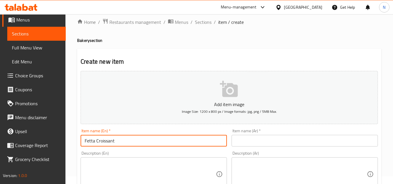
click at [247, 136] on input "text" at bounding box center [305, 141] width 146 height 12
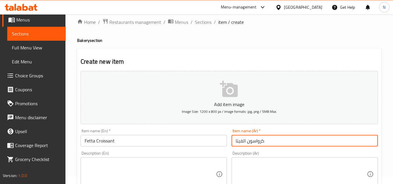
click at [243, 142] on input "كرواسون الفيتا" at bounding box center [305, 141] width 146 height 12
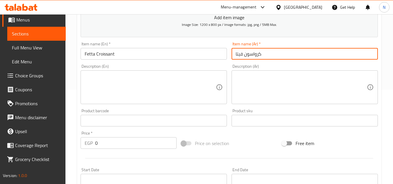
scroll to position [95, 0]
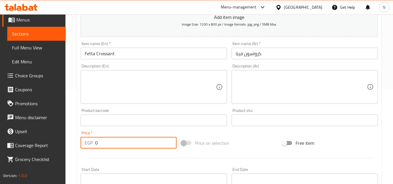
drag, startPoint x: 101, startPoint y: 145, endPoint x: 89, endPoint y: 146, distance: 11.7
click at [89, 146] on div "EGP 0 Price *" at bounding box center [129, 143] width 96 height 12
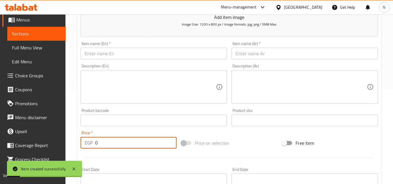
click at [151, 53] on input "text" at bounding box center [154, 54] width 146 height 12
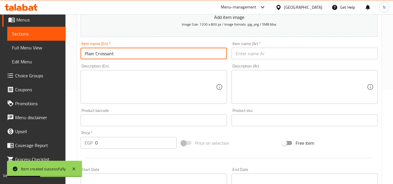
click at [271, 59] on input "text" at bounding box center [305, 54] width 146 height 12
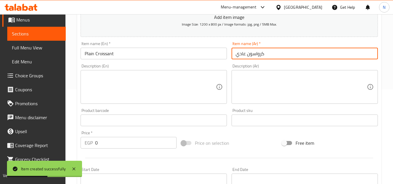
click at [241, 56] on input "كرواسون عادي" at bounding box center [305, 54] width 146 height 12
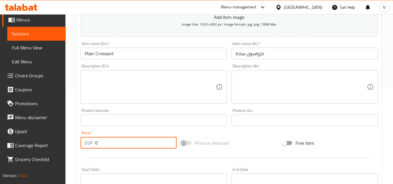
drag, startPoint x: 101, startPoint y: 145, endPoint x: 90, endPoint y: 146, distance: 11.1
click at [90, 146] on div "EGP 0 Price *" at bounding box center [129, 143] width 96 height 12
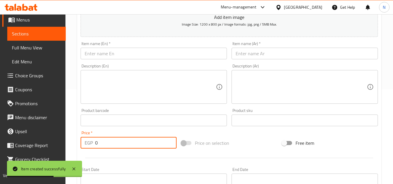
click at [145, 53] on input "text" at bounding box center [154, 54] width 146 height 12
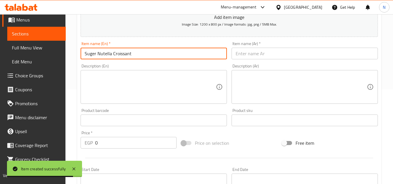
click at [241, 55] on input "text" at bounding box center [305, 54] width 146 height 12
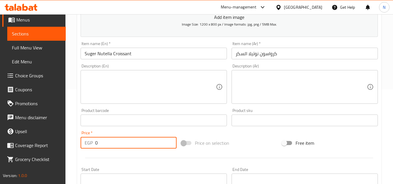
drag, startPoint x: 99, startPoint y: 140, endPoint x: 91, endPoint y: 148, distance: 11.3
click at [91, 148] on div "EGP 0 Price *" at bounding box center [129, 143] width 96 height 12
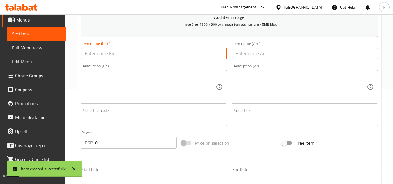
click at [144, 53] on input "text" at bounding box center [154, 54] width 146 height 12
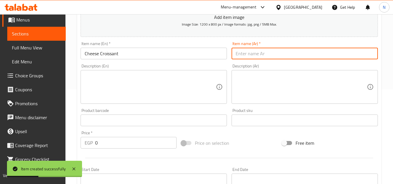
click at [265, 54] on input "text" at bounding box center [305, 54] width 146 height 12
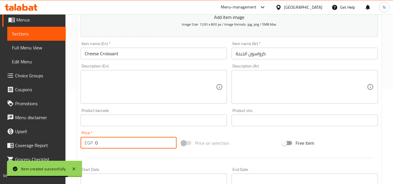
drag, startPoint x: 99, startPoint y: 146, endPoint x: 91, endPoint y: 147, distance: 7.4
click at [91, 147] on div "EGP 0 Price *" at bounding box center [129, 143] width 96 height 12
click at [147, 52] on input "text" at bounding box center [154, 54] width 146 height 12
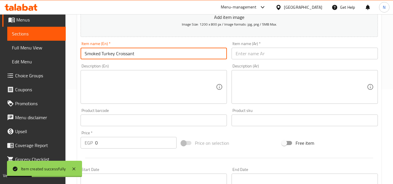
click at [248, 54] on input "text" at bounding box center [305, 54] width 146 height 12
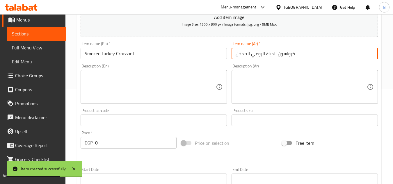
drag, startPoint x: 276, startPoint y: 54, endPoint x: 247, endPoint y: 58, distance: 29.7
click at [247, 58] on input "كرواسون الديك الرومي المدخن" at bounding box center [305, 54] width 146 height 12
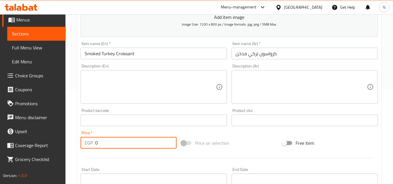
click at [94, 149] on div "EGP 0 Price *" at bounding box center [129, 143] width 96 height 12
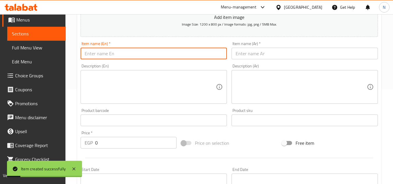
click at [163, 52] on input "text" at bounding box center [154, 54] width 146 height 12
click at [243, 52] on input "text" at bounding box center [305, 54] width 146 height 12
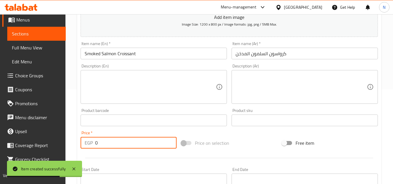
drag, startPoint x: 107, startPoint y: 147, endPoint x: 93, endPoint y: 147, distance: 14.3
click at [93, 147] on div "EGP 0 Price *" at bounding box center [129, 143] width 96 height 12
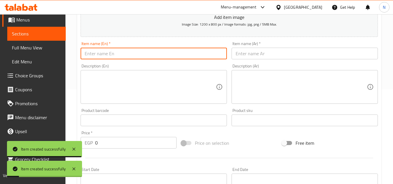
click at [139, 50] on input "text" at bounding box center [154, 54] width 146 height 12
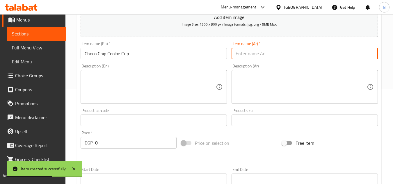
click at [280, 56] on input "text" at bounding box center [305, 54] width 146 height 12
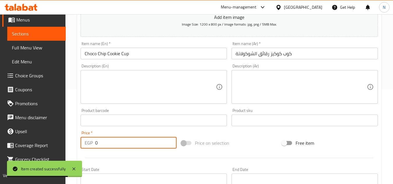
drag, startPoint x: 95, startPoint y: 144, endPoint x: 81, endPoint y: 151, distance: 15.4
click at [81, 151] on div "Add item image Image Size: 1200 x 800 px / Image formats: jpg, png / 5MB Max. I…" at bounding box center [229, 106] width 302 height 251
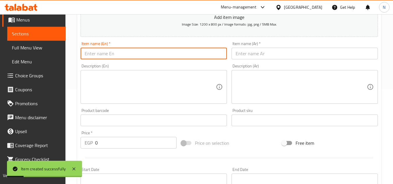
click at [158, 51] on input "text" at bounding box center [154, 54] width 146 height 12
click at [267, 50] on input "text" at bounding box center [305, 54] width 146 height 12
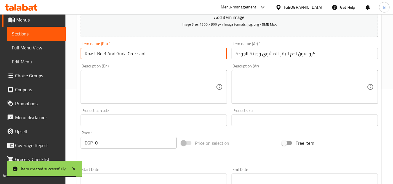
drag, startPoint x: 107, startPoint y: 54, endPoint x: 81, endPoint y: 56, distance: 26.0
click at [81, 56] on input "Roast Beef And Guda Croissant" at bounding box center [154, 54] width 146 height 12
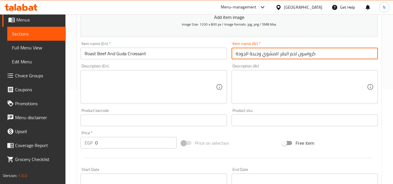
drag, startPoint x: 296, startPoint y: 55, endPoint x: 262, endPoint y: 56, distance: 33.8
click at [262, 56] on input "كرواسون لحم البقر المشوي وجبنة الجودة" at bounding box center [305, 54] width 146 height 12
click at [246, 58] on input "كرواسون روست بيف وجبنة الجودة" at bounding box center [305, 54] width 146 height 12
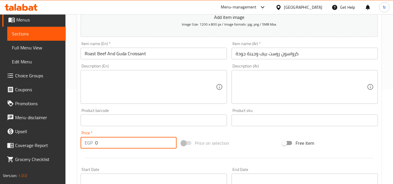
drag, startPoint x: 95, startPoint y: 145, endPoint x: 103, endPoint y: 145, distance: 8.2
click at [103, 145] on input "0" at bounding box center [136, 143] width 82 height 12
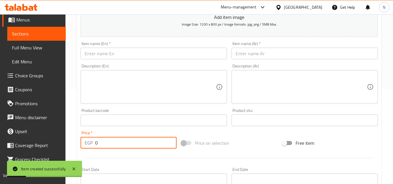
click at [40, 37] on span "Sections" at bounding box center [36, 33] width 49 height 7
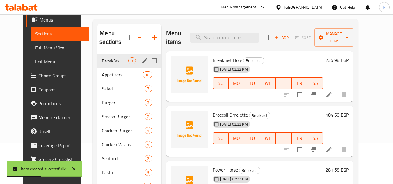
scroll to position [37, 0]
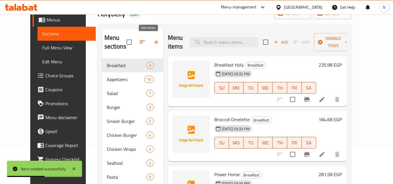
click at [153, 39] on icon "button" at bounding box center [156, 42] width 7 height 7
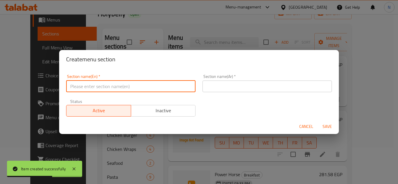
click at [112, 88] on input "text" at bounding box center [130, 87] width 129 height 12
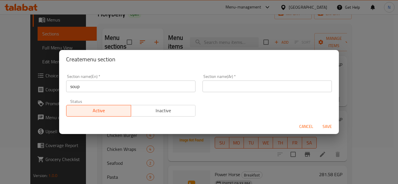
click at [124, 87] on input "soup" at bounding box center [130, 87] width 129 height 12
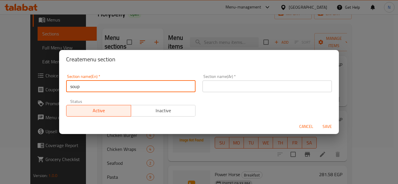
click at [124, 87] on input "soup" at bounding box center [130, 87] width 129 height 12
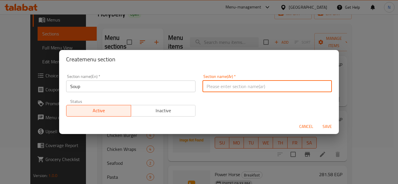
click at [262, 90] on input "text" at bounding box center [266, 87] width 129 height 12
click at [318, 121] on button "Save" at bounding box center [327, 126] width 19 height 11
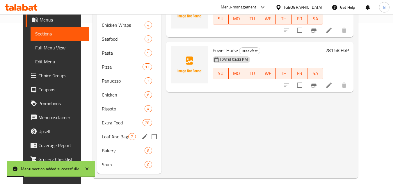
scroll to position [167, 0]
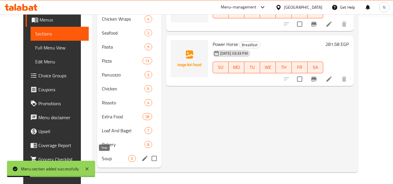
click at [102, 159] on span "Soup" at bounding box center [115, 158] width 27 height 7
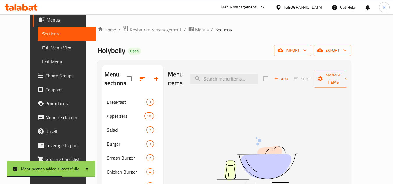
click at [289, 76] on span "Add" at bounding box center [281, 79] width 16 height 7
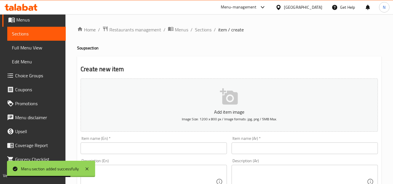
click at [153, 145] on input "text" at bounding box center [154, 149] width 146 height 12
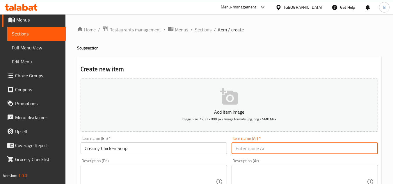
click at [262, 151] on input "text" at bounding box center [305, 149] width 146 height 12
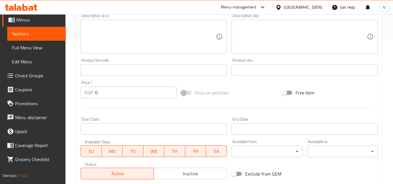
scroll to position [146, 0]
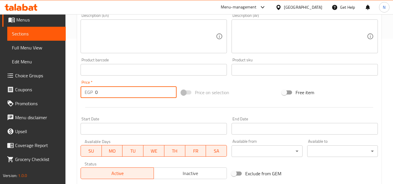
drag, startPoint x: 103, startPoint y: 91, endPoint x: 85, endPoint y: 95, distance: 18.1
click at [85, 95] on div "EGP 0 Price *" at bounding box center [129, 92] width 96 height 12
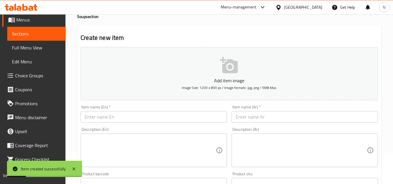
scroll to position [29, 0]
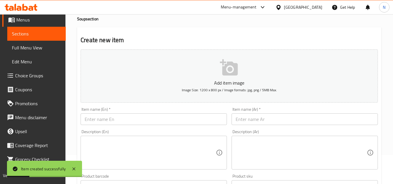
click at [105, 117] on input "text" at bounding box center [154, 120] width 146 height 12
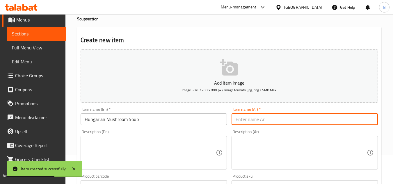
click at [253, 123] on input "text" at bounding box center [305, 120] width 146 height 12
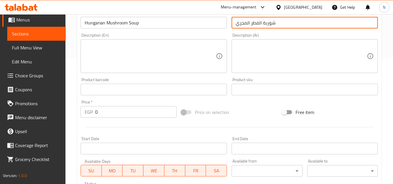
scroll to position [146, 0]
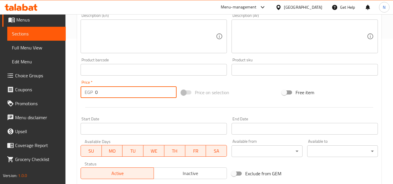
drag, startPoint x: 98, startPoint y: 93, endPoint x: 86, endPoint y: 100, distance: 13.6
click at [86, 100] on div "Price   * EGP 0 Price *" at bounding box center [128, 89] width 101 height 22
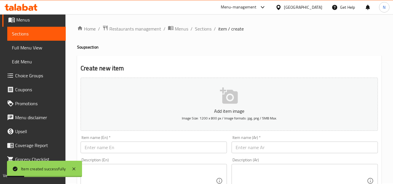
scroll to position [0, 0]
click at [105, 147] on input "text" at bounding box center [154, 149] width 146 height 12
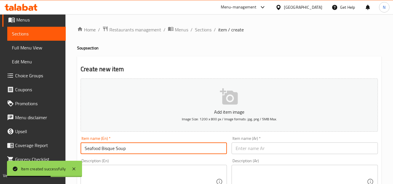
click at [254, 147] on input "text" at bounding box center [305, 149] width 146 height 12
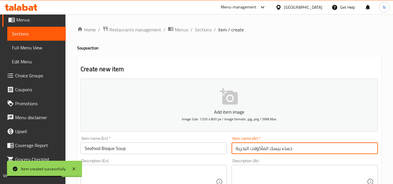
click at [287, 151] on input "حساء بيسك المأكولات البحرية" at bounding box center [305, 149] width 146 height 12
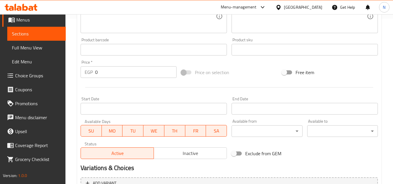
scroll to position [175, 0]
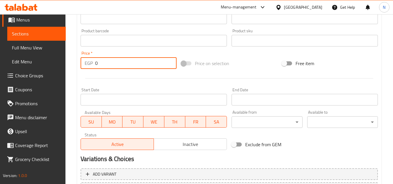
drag, startPoint x: 104, startPoint y: 62, endPoint x: 99, endPoint y: 64, distance: 4.8
click at [99, 64] on input "0" at bounding box center [136, 63] width 82 height 12
drag, startPoint x: 97, startPoint y: 65, endPoint x: 80, endPoint y: 72, distance: 18.0
click at [80, 72] on div "Add item image Image Size: 1200 x 800 px / Image formats: jpg, png / 5MB Max. I…" at bounding box center [229, 27] width 302 height 251
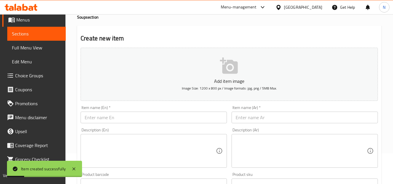
scroll to position [29, 0]
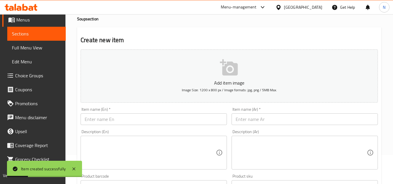
click at [95, 116] on input "text" at bounding box center [154, 120] width 146 height 12
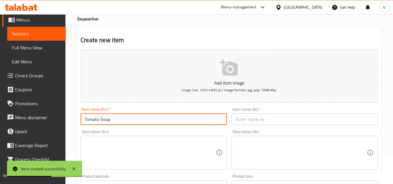
click at [257, 116] on input "text" at bounding box center [305, 120] width 146 height 12
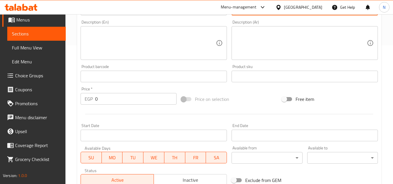
scroll to position [146, 0]
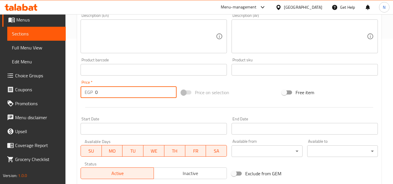
drag, startPoint x: 101, startPoint y: 98, endPoint x: 90, endPoint y: 101, distance: 11.8
click at [90, 101] on div "Add item image Image Size: 1200 x 800 px / Image formats: jpg, png / 5MB Max. I…" at bounding box center [229, 56] width 302 height 251
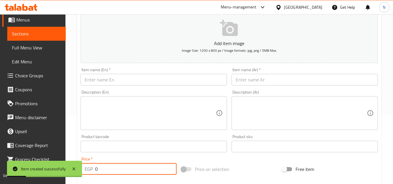
scroll to position [58, 0]
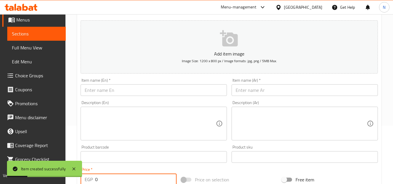
click at [116, 87] on input "text" at bounding box center [154, 90] width 146 height 12
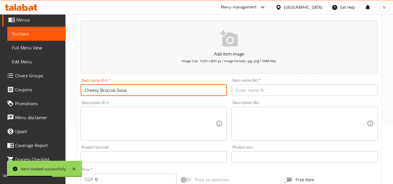
click at [242, 90] on input "text" at bounding box center [305, 90] width 146 height 12
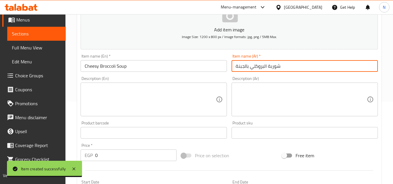
scroll to position [87, 0]
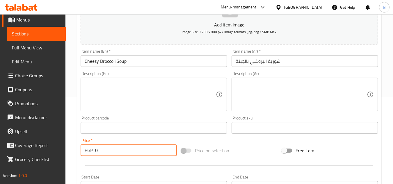
drag, startPoint x: 98, startPoint y: 154, endPoint x: 89, endPoint y: 154, distance: 9.3
click at [89, 154] on div "EGP 0 Price *" at bounding box center [129, 151] width 96 height 12
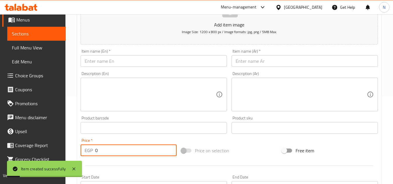
click at [149, 63] on input "text" at bounding box center [154, 61] width 146 height 12
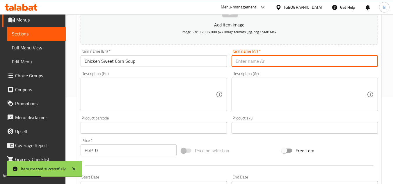
click at [264, 61] on input "text" at bounding box center [305, 61] width 146 height 12
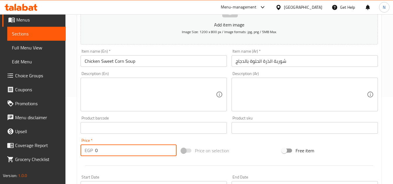
drag, startPoint x: 107, startPoint y: 153, endPoint x: 87, endPoint y: 154, distance: 20.1
click at [87, 154] on div "EGP 0 Price *" at bounding box center [129, 151] width 96 height 12
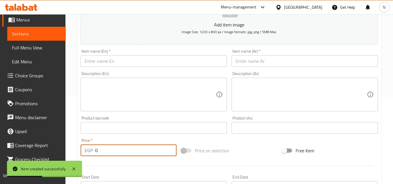
click at [144, 61] on input "text" at bounding box center [154, 61] width 146 height 12
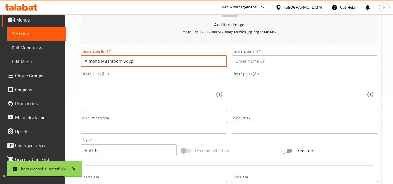
click at [259, 59] on input "text" at bounding box center [305, 61] width 146 height 12
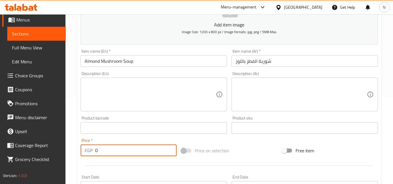
drag, startPoint x: 97, startPoint y: 148, endPoint x: 92, endPoint y: 151, distance: 5.6
click at [92, 151] on div "EGP 0 Price *" at bounding box center [129, 151] width 96 height 12
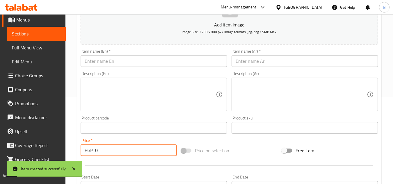
click at [145, 62] on input "text" at bounding box center [154, 61] width 146 height 12
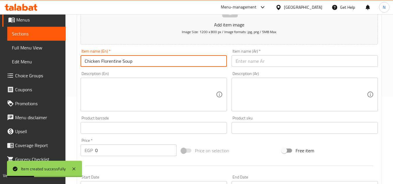
click at [262, 64] on input "text" at bounding box center [305, 61] width 146 height 12
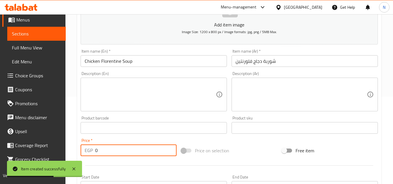
drag, startPoint x: 101, startPoint y: 152, endPoint x: 84, endPoint y: 154, distance: 17.3
click at [84, 154] on div "EGP 0 Price *" at bounding box center [129, 151] width 96 height 12
drag, startPoint x: 37, startPoint y: 36, endPoint x: 40, endPoint y: 40, distance: 4.4
click at [37, 36] on span "Sections" at bounding box center [36, 33] width 49 height 7
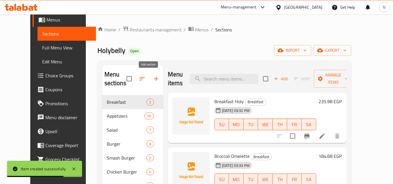
click at [153, 79] on icon "button" at bounding box center [156, 78] width 7 height 7
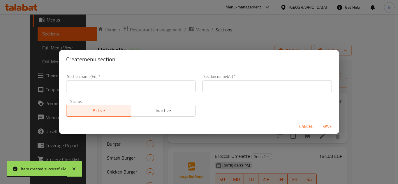
click at [110, 97] on div "Status Active Inactive" at bounding box center [131, 108] width 136 height 24
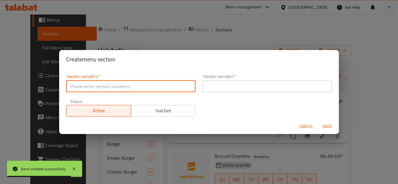
click at [123, 86] on input "text" at bounding box center [130, 87] width 129 height 12
click at [123, 86] on input "Side" at bounding box center [130, 87] width 129 height 12
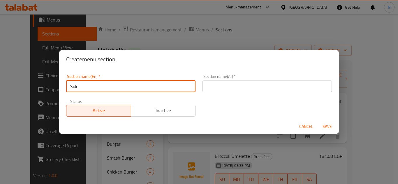
click at [249, 89] on input "text" at bounding box center [266, 87] width 129 height 12
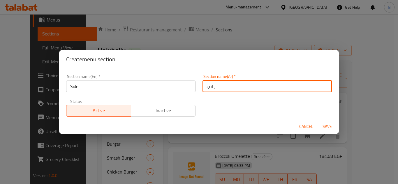
click at [318, 121] on button "Save" at bounding box center [327, 126] width 19 height 11
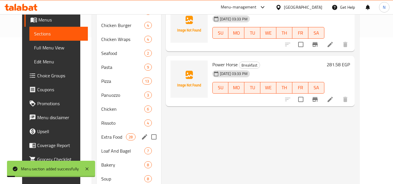
scroll to position [181, 0]
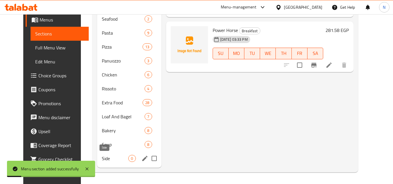
click at [102, 158] on span "Side" at bounding box center [115, 158] width 27 height 7
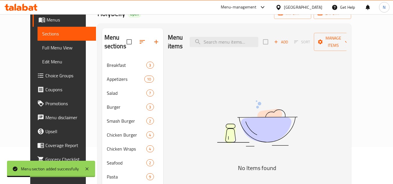
scroll to position [36, 0]
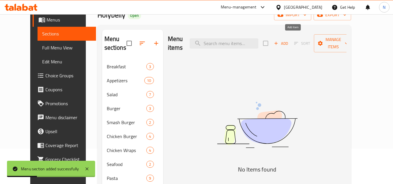
click at [289, 40] on span "Add" at bounding box center [281, 43] width 16 height 7
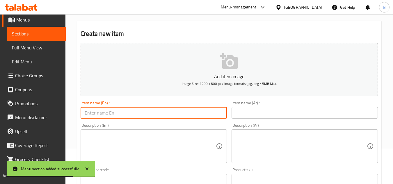
click at [123, 117] on input "text" at bounding box center [154, 113] width 146 height 12
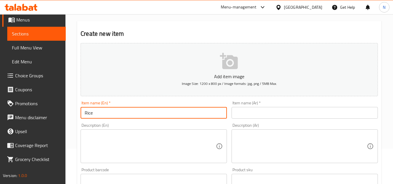
click at [244, 113] on input "text" at bounding box center [305, 113] width 146 height 12
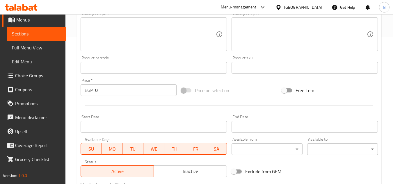
scroll to position [152, 0]
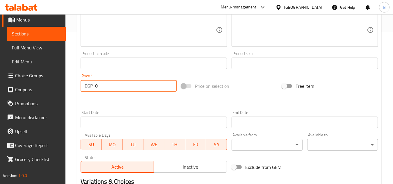
drag, startPoint x: 107, startPoint y: 89, endPoint x: 71, endPoint y: 91, distance: 36.4
click at [71, 91] on div "Home / Restaurants management / Menus / Sections / item / create Side section C…" at bounding box center [230, 60] width 328 height 397
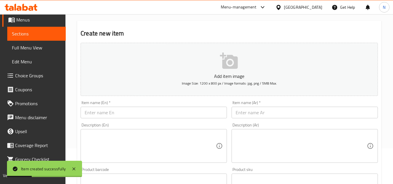
scroll to position [36, 0]
click at [100, 114] on input "text" at bounding box center [154, 113] width 146 height 12
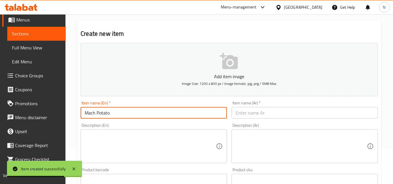
click at [259, 118] on input "text" at bounding box center [305, 113] width 146 height 12
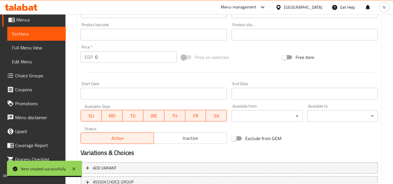
scroll to position [181, 0]
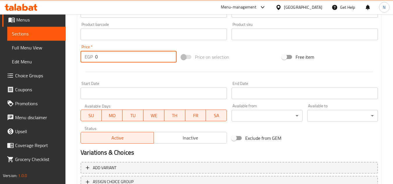
drag, startPoint x: 97, startPoint y: 60, endPoint x: 90, endPoint y: 62, distance: 7.4
click at [90, 62] on div "EGP 0 Price *" at bounding box center [129, 57] width 96 height 12
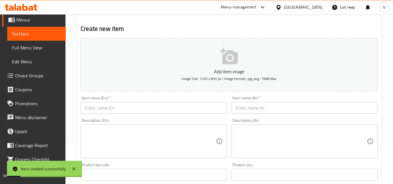
scroll to position [36, 0]
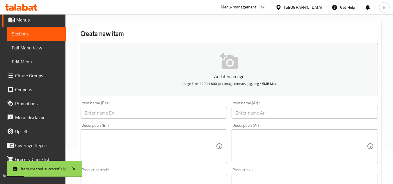
click at [103, 109] on input "text" at bounding box center [154, 113] width 146 height 12
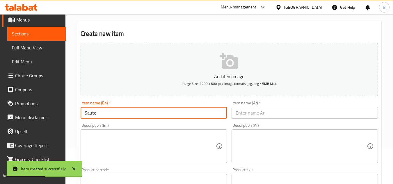
click at [251, 114] on input "text" at bounding box center [305, 113] width 146 height 12
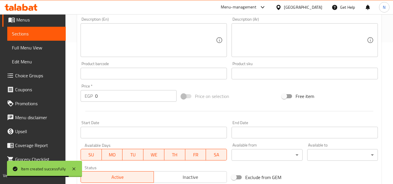
scroll to position [152, 0]
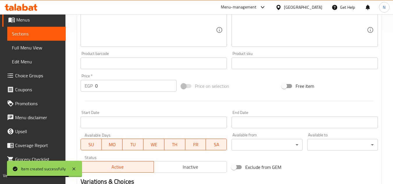
click at [101, 108] on div "Add item image Image Size: 1200 x 800 px / Image formats: jpg, png / 5MB Max. I…" at bounding box center [229, 49] width 302 height 251
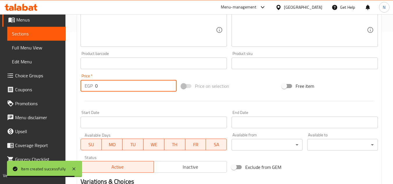
drag, startPoint x: 99, startPoint y: 86, endPoint x: 89, endPoint y: 90, distance: 11.1
click at [89, 90] on div "EGP 0 Price *" at bounding box center [129, 86] width 96 height 12
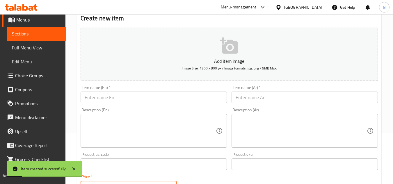
scroll to position [36, 0]
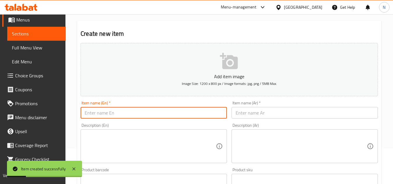
click at [95, 114] on input "text" at bounding box center [154, 113] width 146 height 12
click at [243, 117] on input "text" at bounding box center [305, 113] width 146 height 12
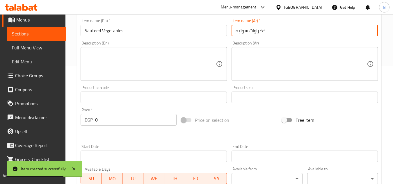
scroll to position [123, 0]
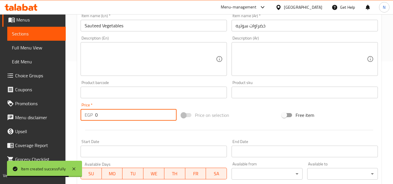
drag, startPoint x: 105, startPoint y: 119, endPoint x: 87, endPoint y: 119, distance: 17.5
click at [87, 119] on div "EGP 0 Price *" at bounding box center [129, 115] width 96 height 12
click at [129, 22] on input "text" at bounding box center [154, 26] width 146 height 12
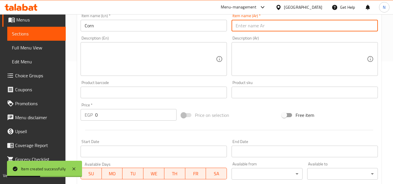
click at [262, 25] on input "text" at bounding box center [305, 26] width 146 height 12
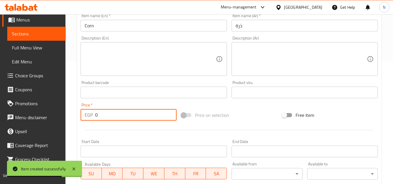
drag, startPoint x: 102, startPoint y: 118, endPoint x: 88, endPoint y: 119, distance: 14.3
click at [88, 119] on div "EGP 0 Price *" at bounding box center [129, 115] width 96 height 12
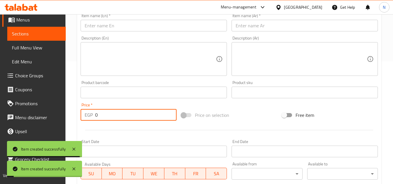
click at [126, 25] on input "text" at bounding box center [154, 26] width 146 height 12
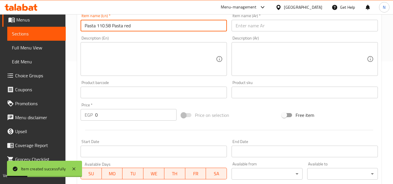
drag, startPoint x: 96, startPoint y: 26, endPoint x: 170, endPoint y: 36, distance: 74.3
click at [170, 36] on div "Add item image Image Size: 1200 x 800 px / Image formats: jpg, png / 5MB Max. I…" at bounding box center [229, 78] width 302 height 251
click at [259, 24] on input "text" at bounding box center [305, 26] width 146 height 12
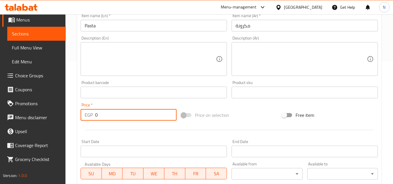
drag, startPoint x: 95, startPoint y: 115, endPoint x: 86, endPoint y: 118, distance: 10.0
click at [86, 118] on div "EGP 0 Price *" at bounding box center [129, 115] width 96 height 12
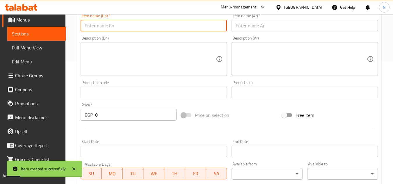
click at [130, 29] on input "text" at bounding box center [154, 26] width 146 height 12
click at [264, 27] on input "text" at bounding box center [305, 26] width 146 height 12
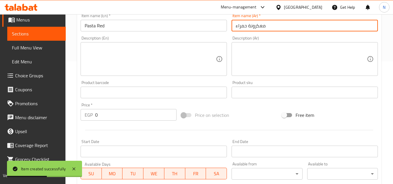
drag, startPoint x: 262, startPoint y: 27, endPoint x: 259, endPoint y: 28, distance: 2.9
click at [259, 28] on input "معكرونة حمراء" at bounding box center [305, 26] width 146 height 12
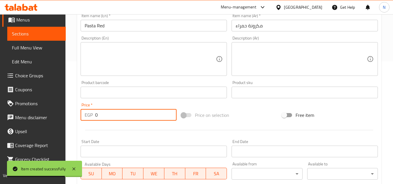
drag, startPoint x: 104, startPoint y: 115, endPoint x: 80, endPoint y: 115, distance: 23.6
click at [80, 115] on div "Price   * EGP 0 Price *" at bounding box center [128, 112] width 101 height 22
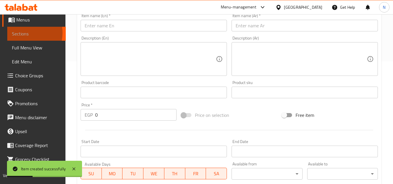
click at [22, 33] on span "Sections" at bounding box center [36, 33] width 49 height 7
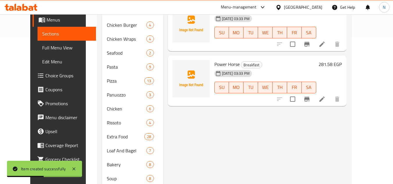
scroll to position [36, 0]
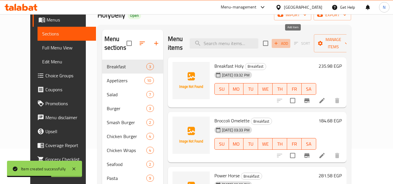
click at [289, 40] on span "Add" at bounding box center [281, 43] width 16 height 7
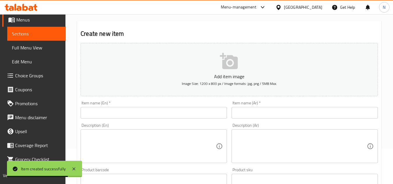
click at [36, 33] on span "Sections" at bounding box center [36, 33] width 49 height 7
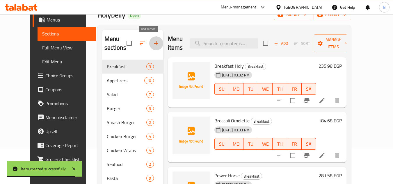
click at [153, 45] on icon "button" at bounding box center [156, 43] width 7 height 7
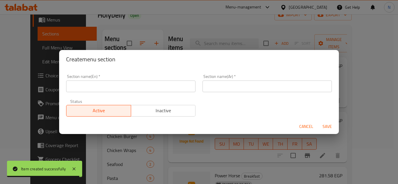
click at [98, 94] on div "Section name(En)   * Section name(En) *" at bounding box center [131, 83] width 136 height 25
click at [114, 87] on input "text" at bounding box center [130, 87] width 129 height 12
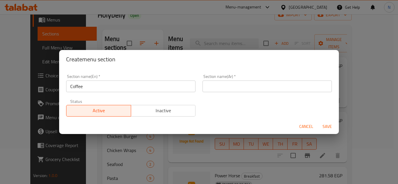
click at [236, 94] on div "Section name(Ar)   * Section name(Ar) *" at bounding box center [267, 83] width 136 height 25
click at [238, 89] on input "text" at bounding box center [266, 87] width 129 height 12
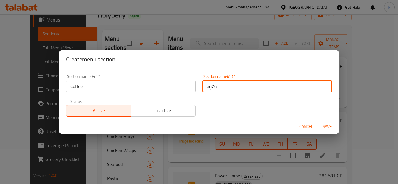
click at [318, 121] on button "Save" at bounding box center [327, 126] width 19 height 11
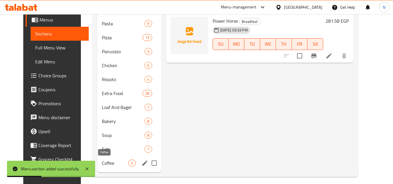
scroll to position [195, 0]
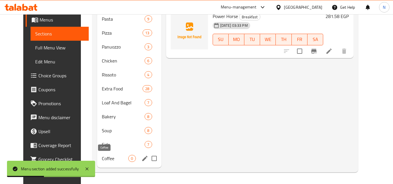
drag, startPoint x: 96, startPoint y: 160, endPoint x: 119, endPoint y: 152, distance: 23.9
click at [102, 160] on span "Coffee" at bounding box center [115, 158] width 27 height 7
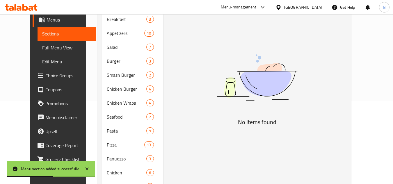
scroll to position [50, 0]
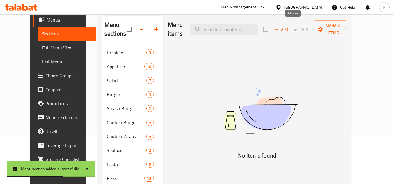
click at [289, 27] on span "Add" at bounding box center [281, 29] width 16 height 7
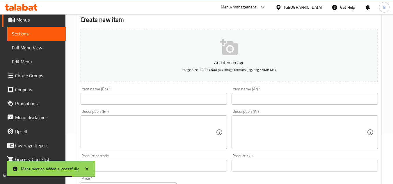
click at [139, 98] on input "text" at bounding box center [154, 99] width 146 height 12
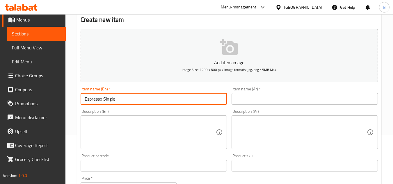
click at [257, 104] on input "text" at bounding box center [305, 99] width 146 height 12
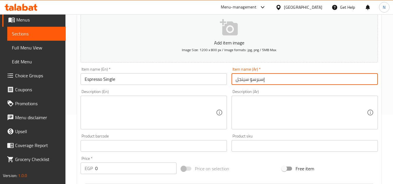
scroll to position [79, 0]
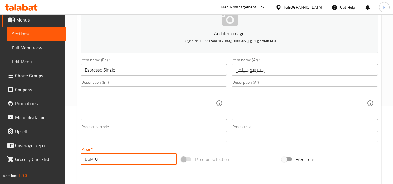
drag, startPoint x: 102, startPoint y: 159, endPoint x: 92, endPoint y: 163, distance: 10.1
click at [92, 163] on div "EGP 0 Price *" at bounding box center [129, 159] width 96 height 12
click at [140, 67] on input "text" at bounding box center [154, 70] width 146 height 12
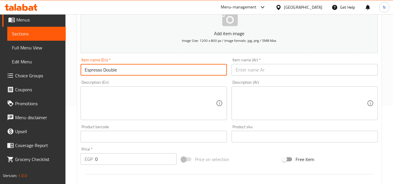
click at [270, 70] on input "text" at bounding box center [305, 70] width 146 height 12
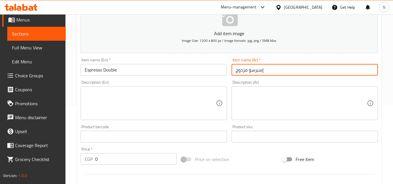
click at [244, 72] on input "إسبرسو مزدوج" at bounding box center [305, 70] width 146 height 12
click at [243, 72] on input "إسبرسو مزدوج" at bounding box center [305, 70] width 146 height 12
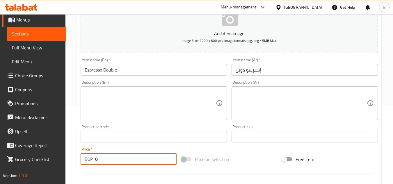
drag, startPoint x: 94, startPoint y: 162, endPoint x: 77, endPoint y: 162, distance: 16.9
click at [77, 162] on div "Create new item Add item image Image Size: 1200 x 800 px / Image formats: jpg, …" at bounding box center [229, 147] width 305 height 339
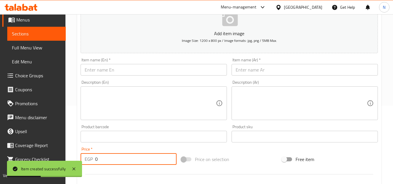
click at [106, 73] on input "text" at bounding box center [154, 70] width 146 height 12
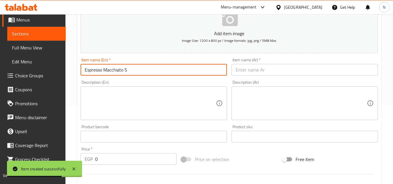
click at [248, 75] on input "text" at bounding box center [305, 70] width 146 height 12
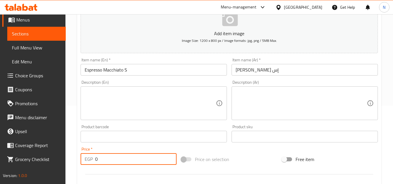
drag, startPoint x: 103, startPoint y: 157, endPoint x: 91, endPoint y: 161, distance: 12.3
click at [91, 161] on div "EGP 0 Price *" at bounding box center [129, 159] width 96 height 12
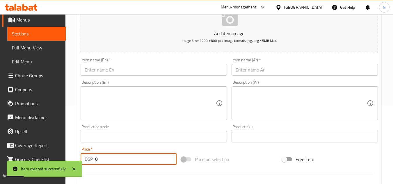
click at [119, 69] on input "text" at bounding box center [154, 70] width 146 height 12
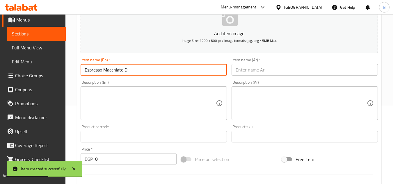
click at [251, 70] on input "text" at bounding box center [305, 70] width 146 height 12
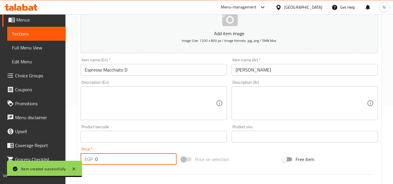
drag, startPoint x: 96, startPoint y: 158, endPoint x: 105, endPoint y: 161, distance: 9.3
click at [105, 161] on input "0" at bounding box center [136, 159] width 82 height 12
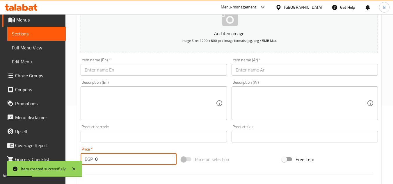
click at [163, 70] on input "text" at bounding box center [154, 70] width 146 height 12
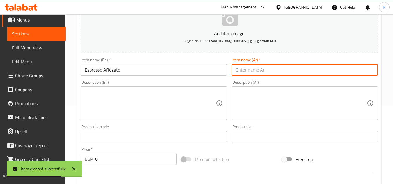
click at [241, 68] on input "text" at bounding box center [305, 70] width 146 height 12
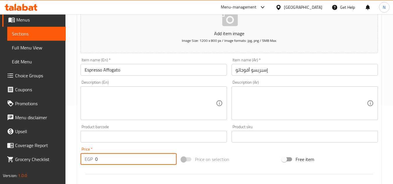
drag, startPoint x: 100, startPoint y: 161, endPoint x: 92, endPoint y: 164, distance: 8.2
click at [92, 164] on div "EGP 0 Price *" at bounding box center [129, 159] width 96 height 12
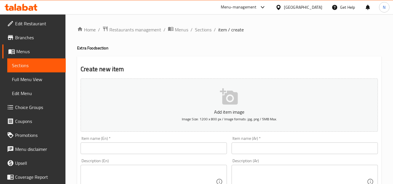
click at [40, 61] on link "Sections" at bounding box center [36, 66] width 59 height 14
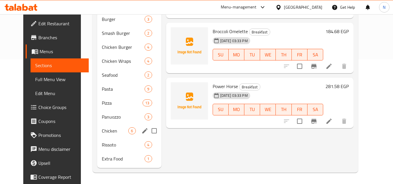
scroll to position [125, 0]
click at [102, 157] on span "Extra Food" at bounding box center [115, 158] width 27 height 7
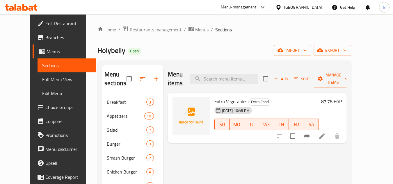
click at [215, 97] on span "Extra Vegetables" at bounding box center [231, 101] width 33 height 9
copy span "Extra"
click at [215, 97] on span "Extra Vegetables" at bounding box center [231, 101] width 33 height 9
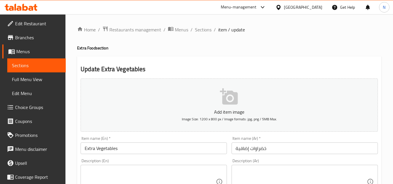
click at [91, 151] on input "Extra Vegetables" at bounding box center [154, 149] width 146 height 12
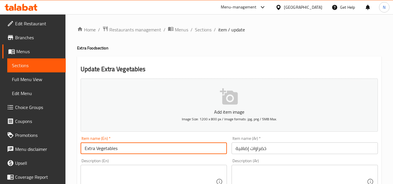
click at [91, 151] on input "Extra Vegetables" at bounding box center [154, 149] width 146 height 12
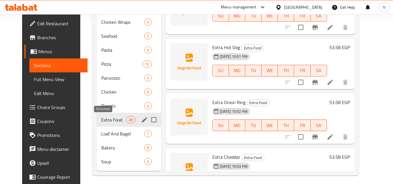
scroll to position [167, 0]
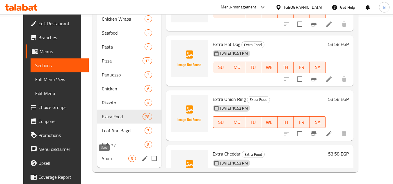
click at [102, 158] on span "Soup" at bounding box center [115, 158] width 27 height 7
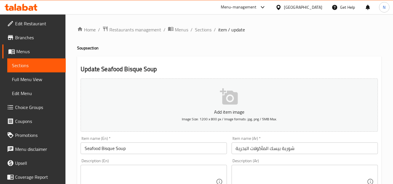
click at [290, 152] on input "شوربة بيسك المأكولات البحرية" at bounding box center [305, 149] width 146 height 12
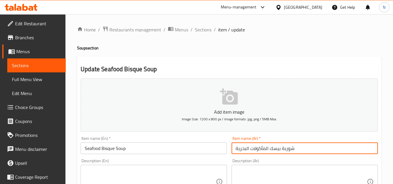
click at [290, 152] on input "شوربة بيسك المأكولات البحرية" at bounding box center [305, 149] width 146 height 12
